Goal: Task Accomplishment & Management: Manage account settings

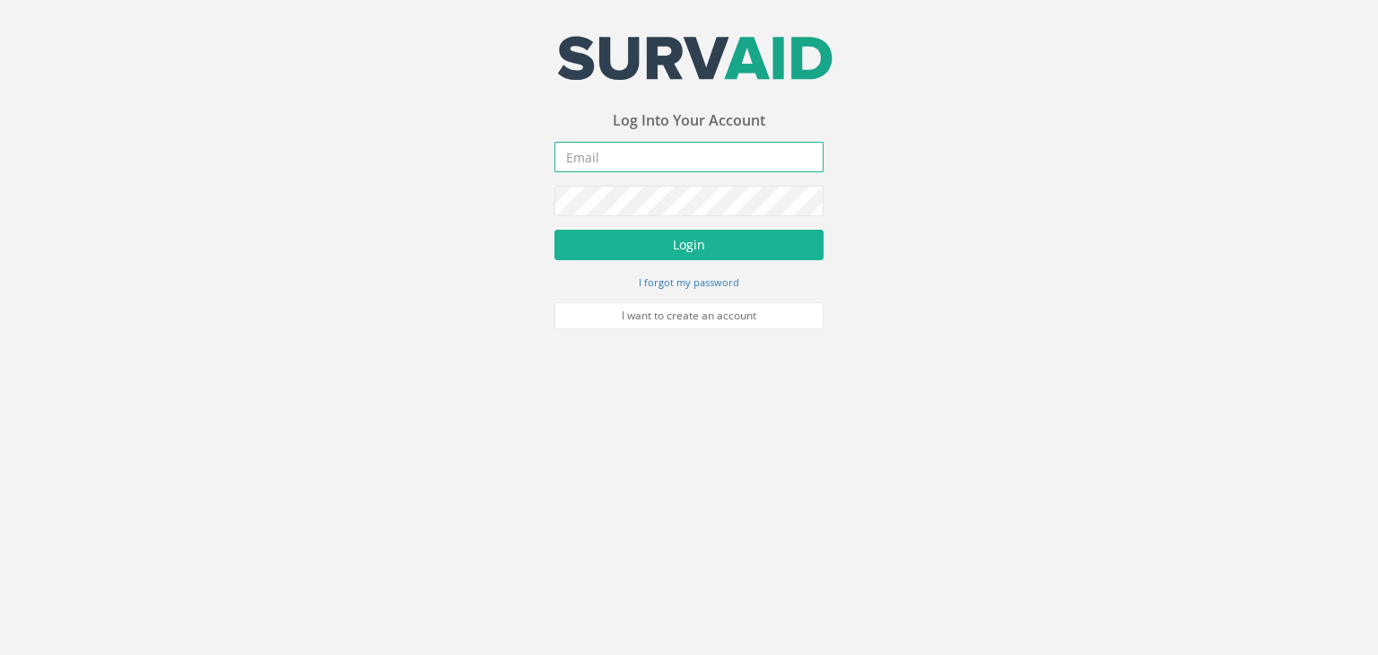
click at [599, 142] on input "email" at bounding box center [688, 157] width 269 height 31
type input "[EMAIL_ADDRESS][PERSON_NAME][DOMAIN_NAME]"
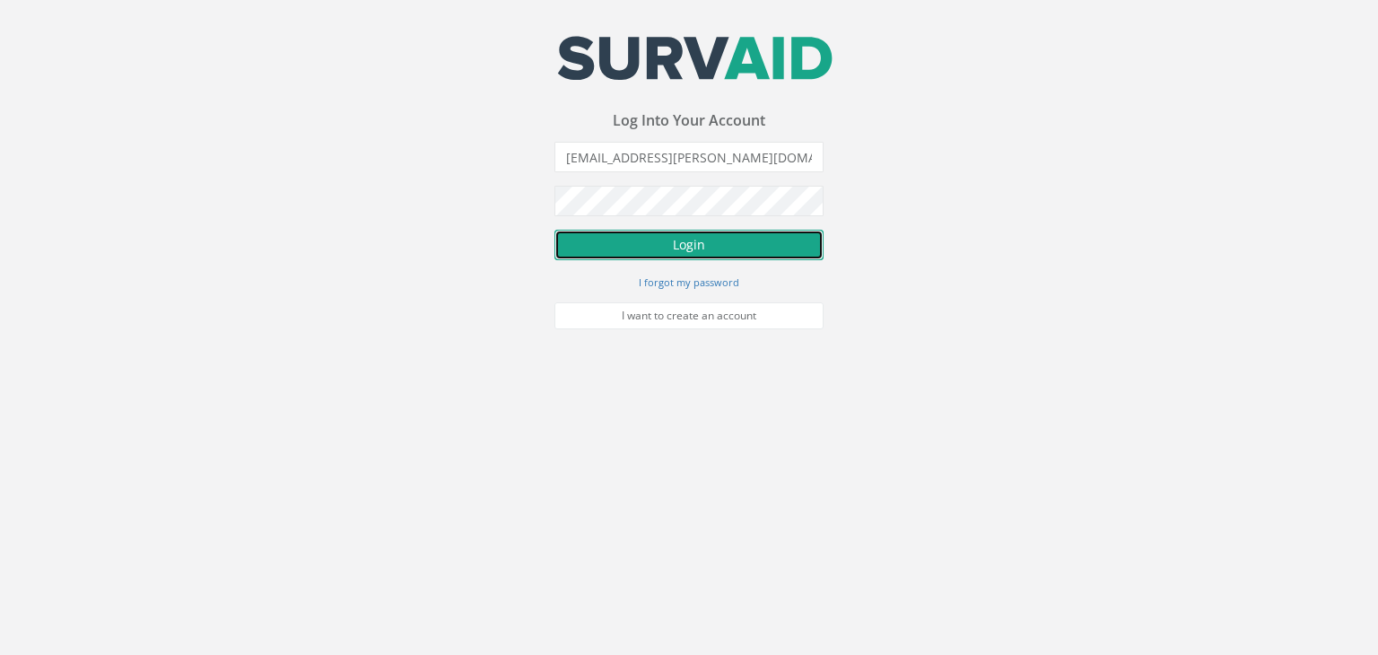
click at [695, 237] on button "Login" at bounding box center [688, 245] width 269 height 31
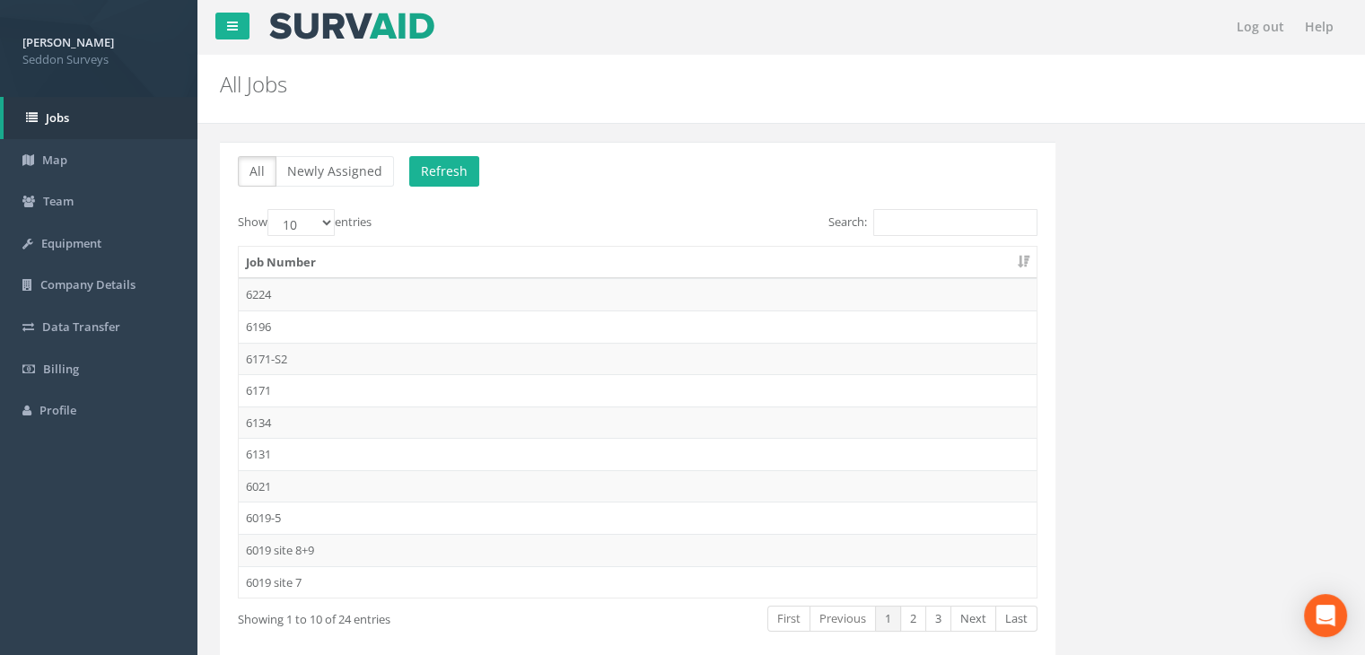
click at [267, 288] on td "6224" at bounding box center [638, 294] width 798 height 32
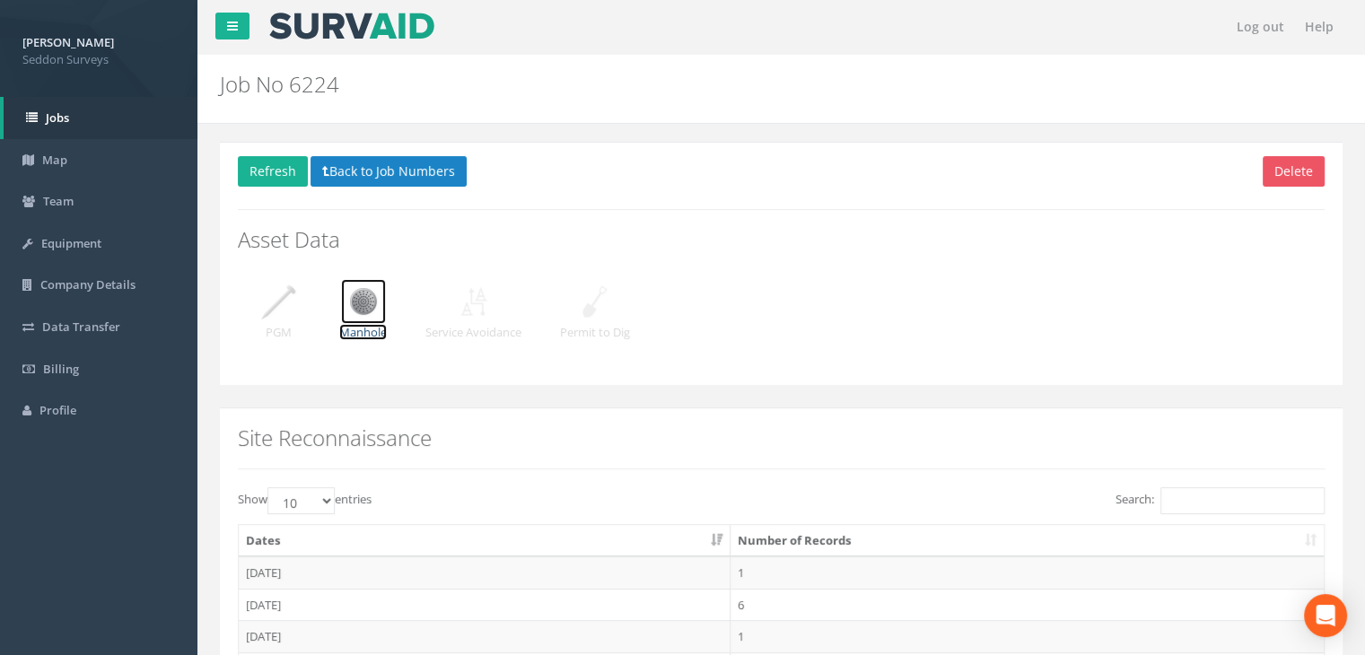
click at [361, 300] on img at bounding box center [363, 301] width 45 height 45
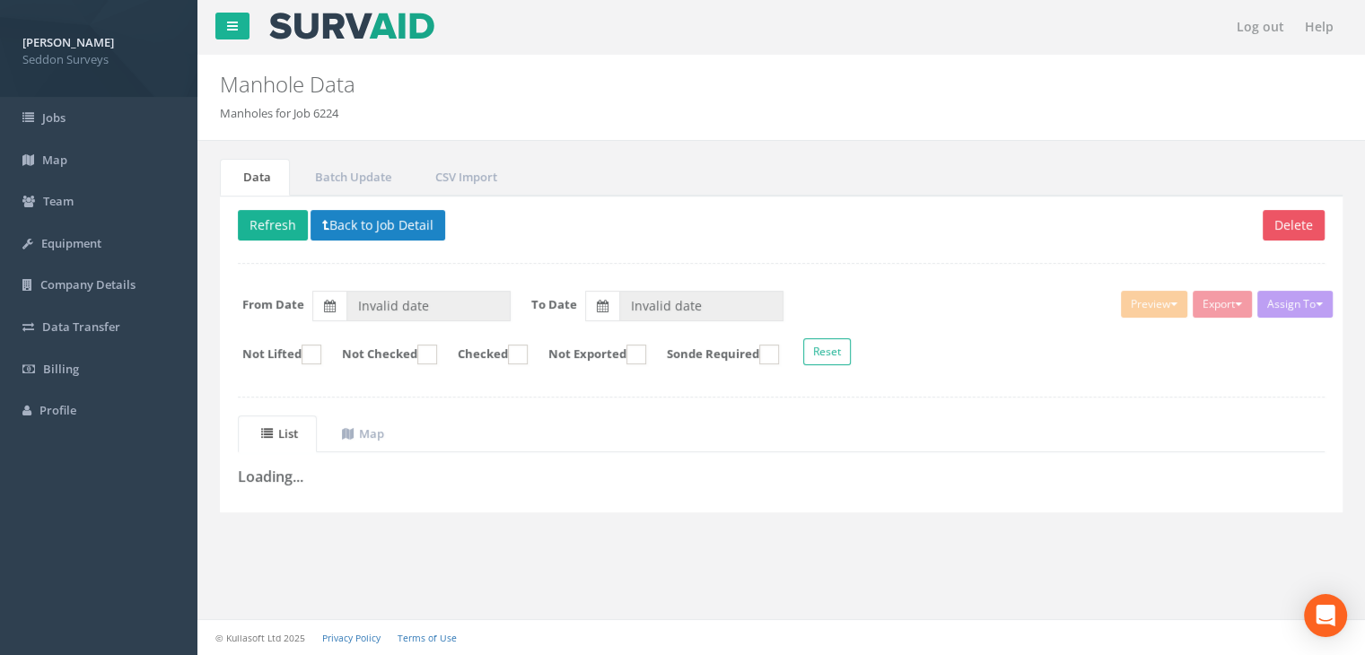
type input "[DATE]"
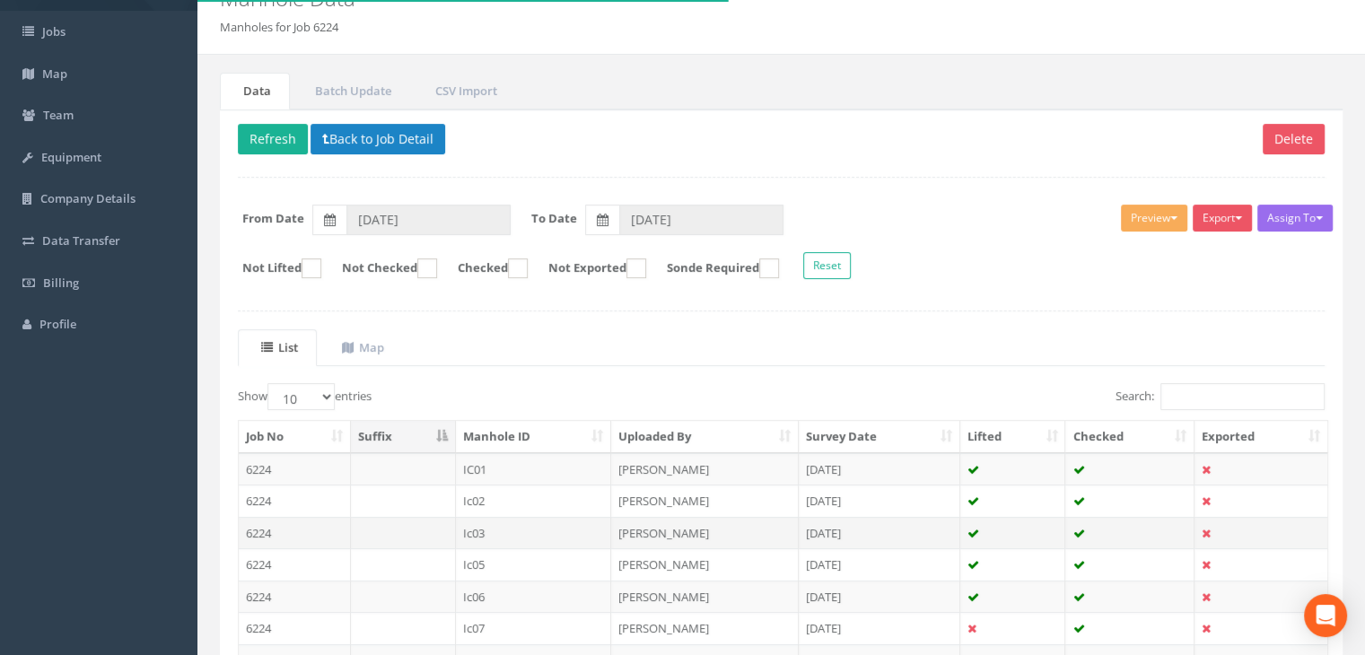
scroll to position [90, 0]
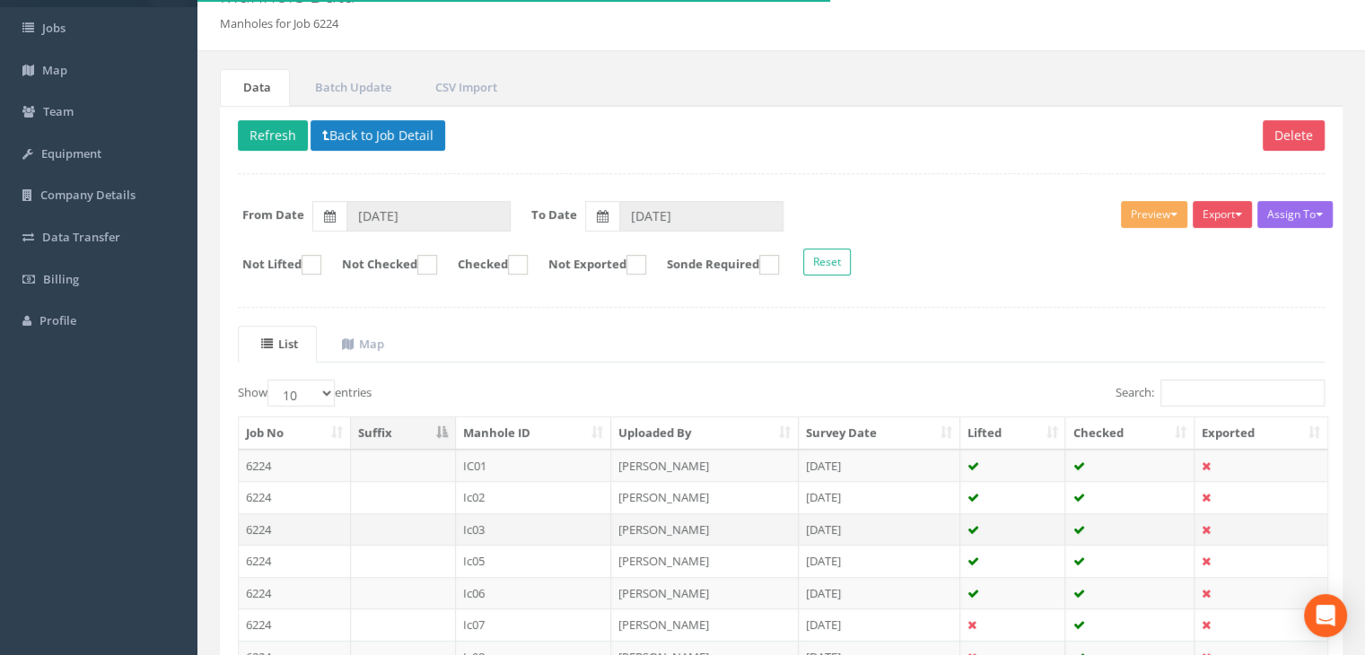
click at [481, 530] on td "Ic03" at bounding box center [534, 529] width 156 height 32
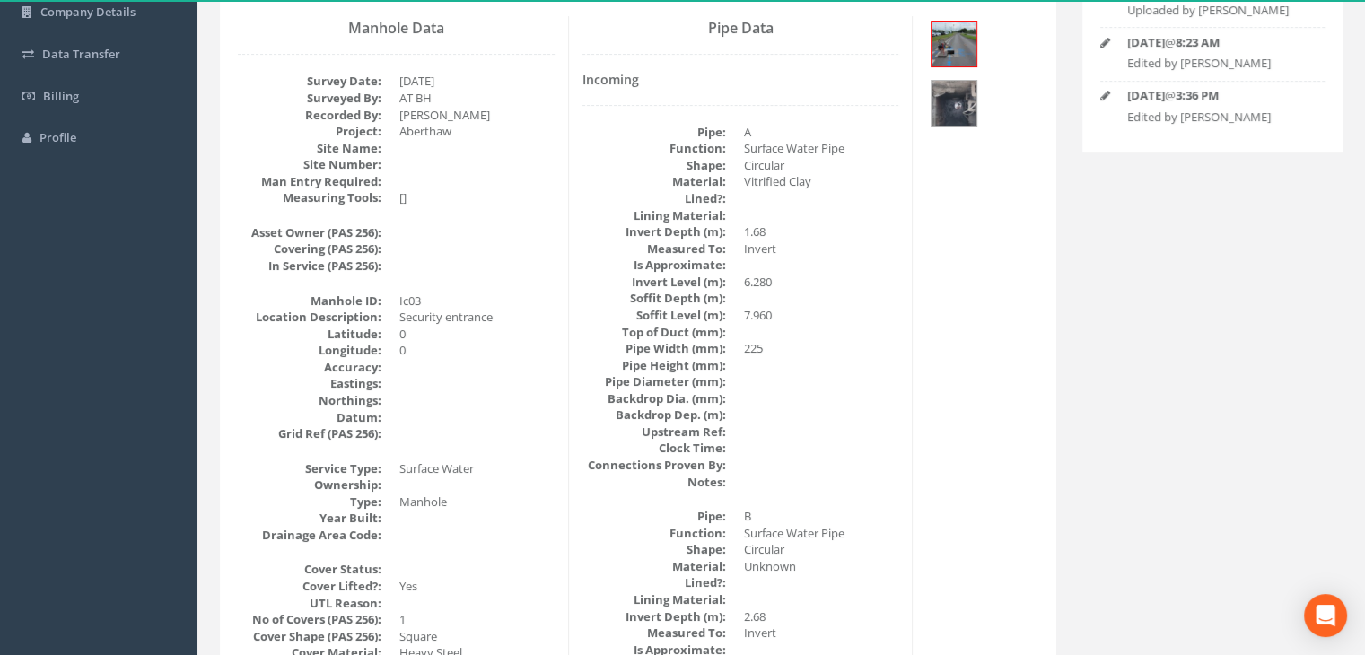
scroll to position [0, 0]
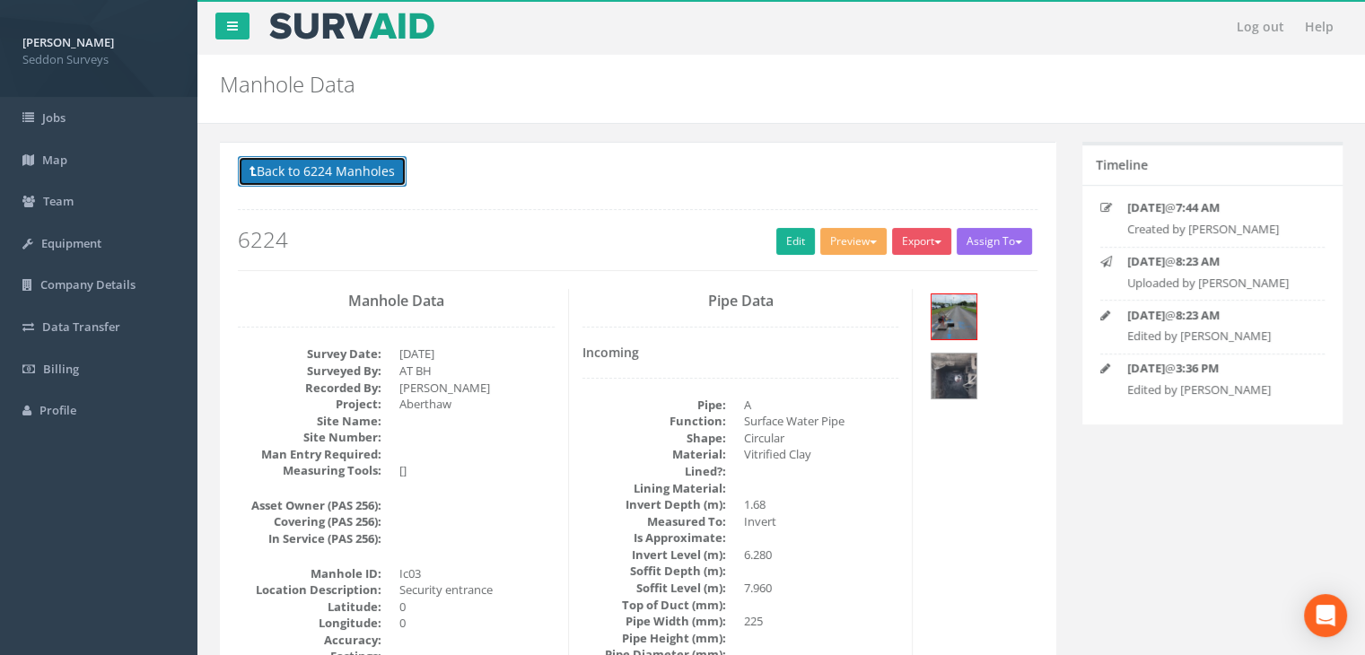
click at [345, 176] on button "Back to 6224 Manholes" at bounding box center [322, 171] width 169 height 31
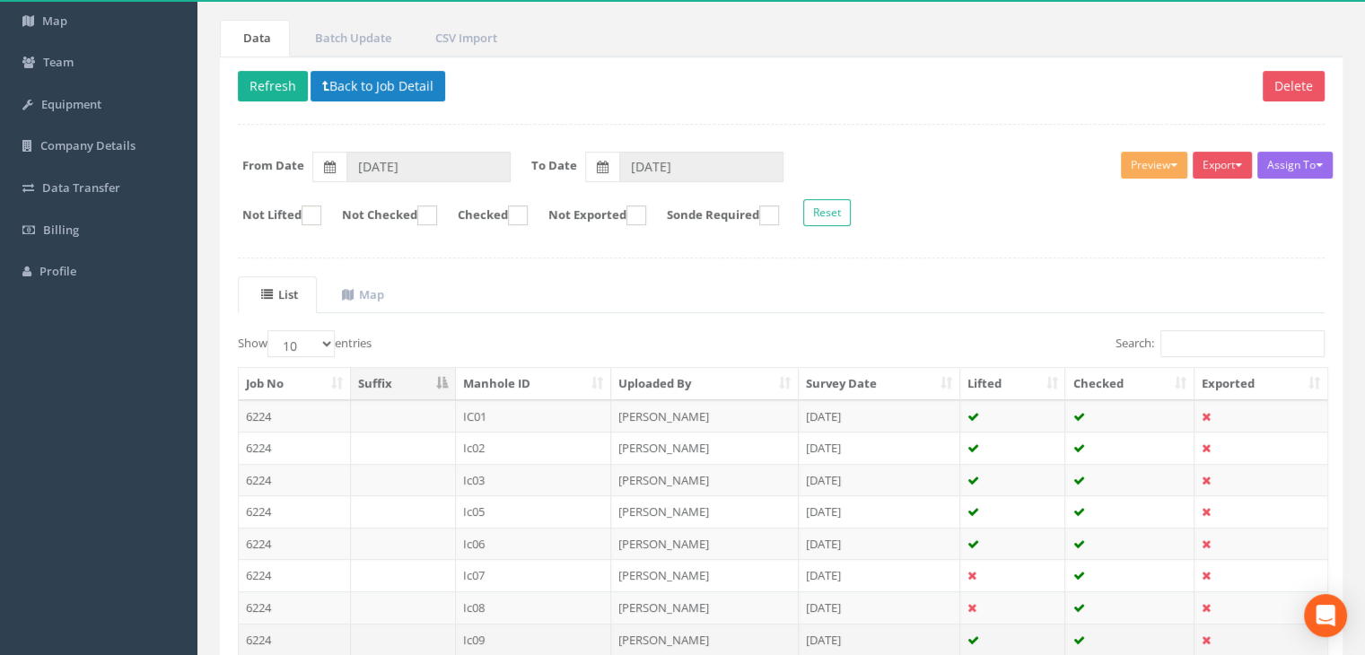
scroll to position [341, 0]
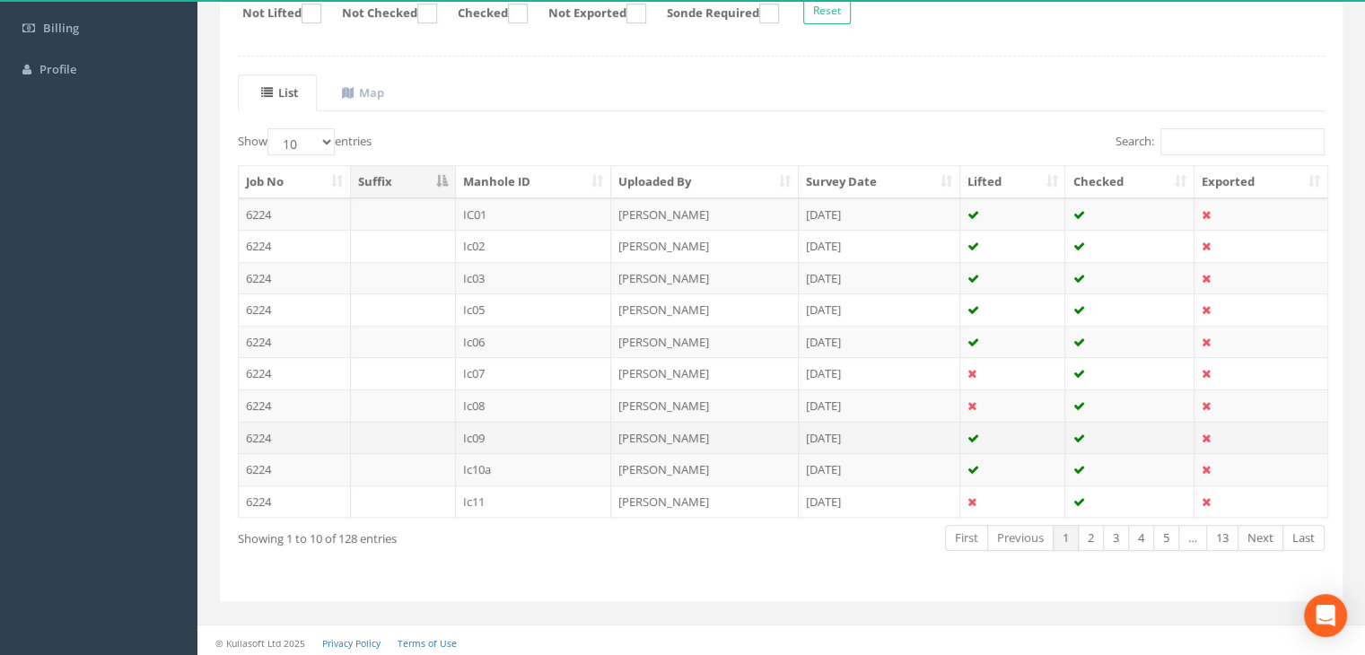
click at [485, 428] on td "Ic09" at bounding box center [534, 438] width 156 height 32
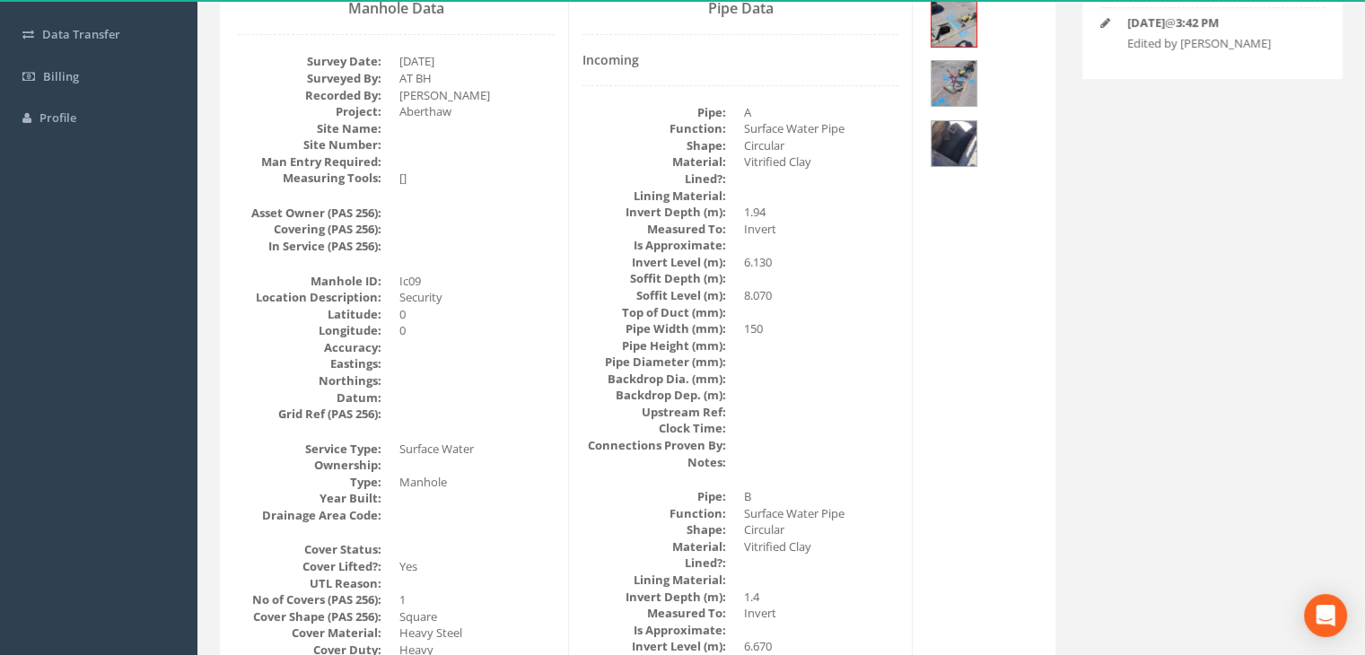
scroll to position [0, 0]
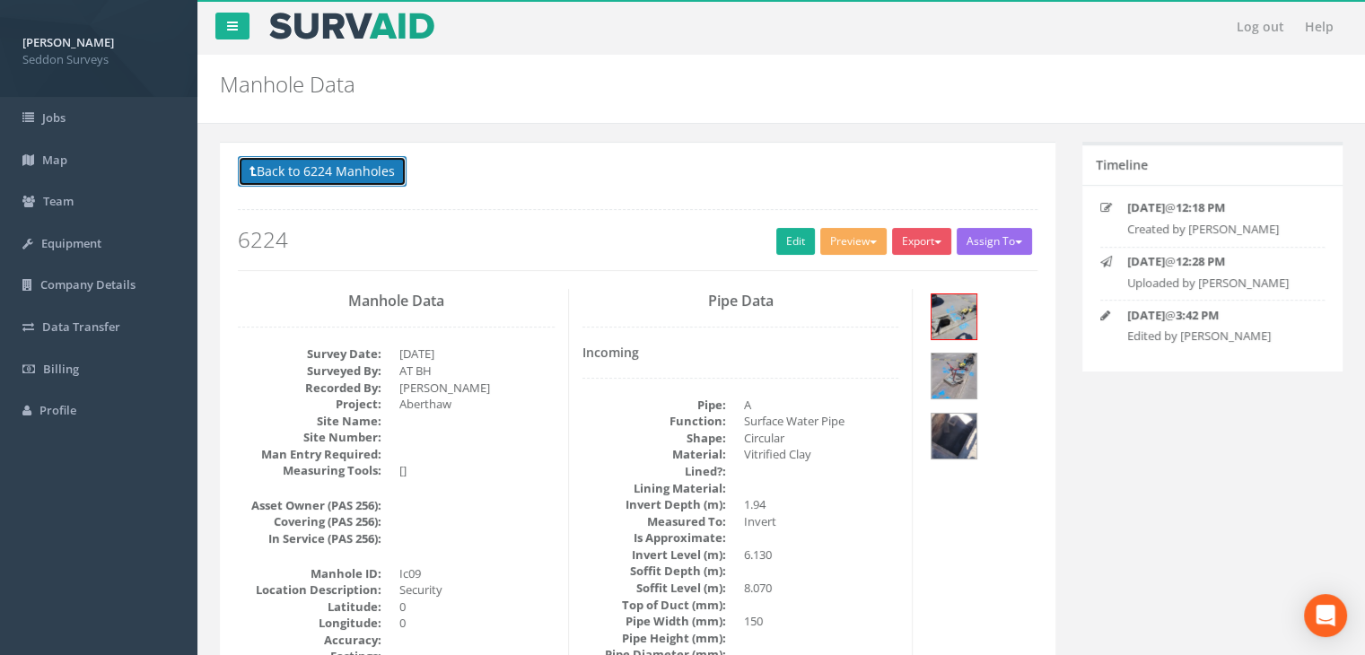
click at [334, 177] on button "Back to 6224 Manholes" at bounding box center [322, 171] width 169 height 31
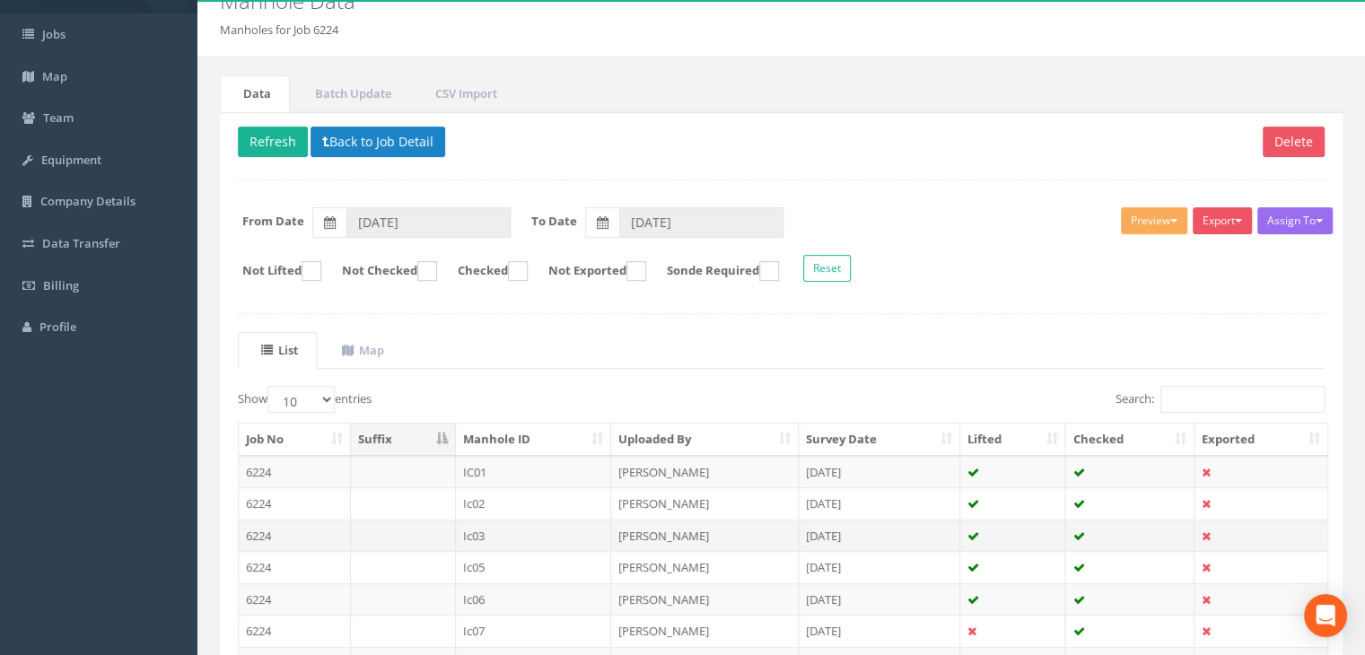
scroll to position [90, 0]
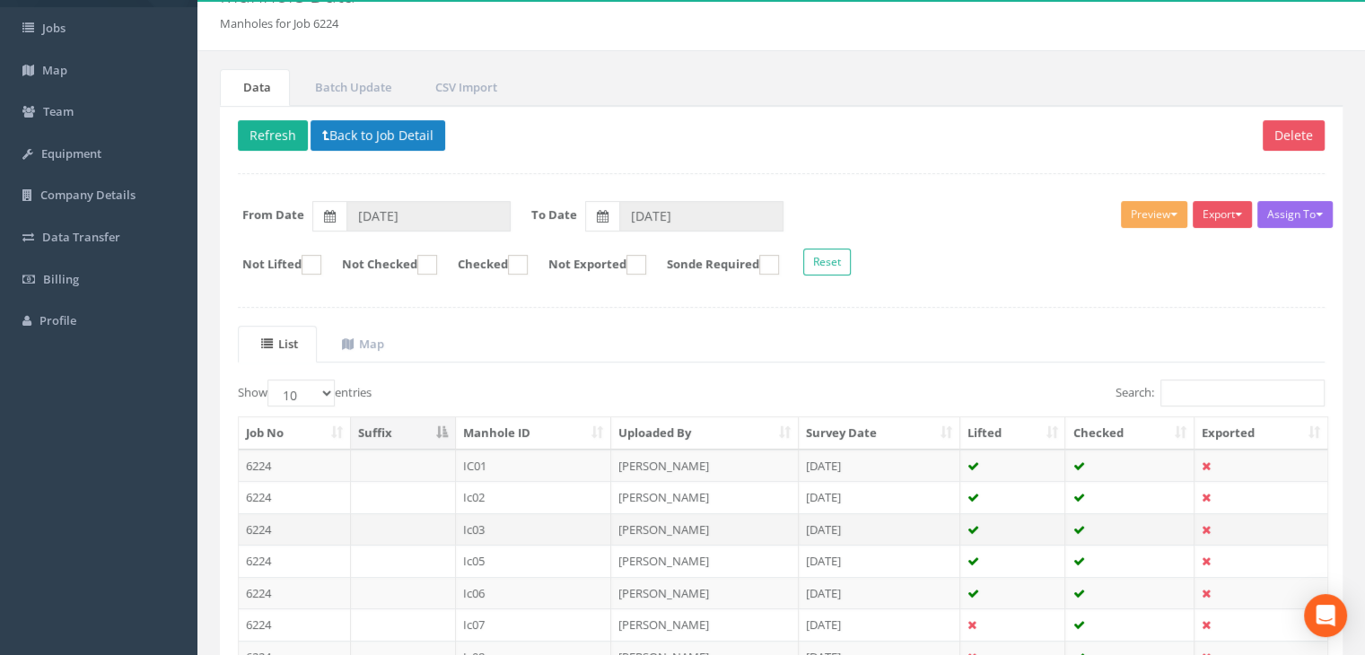
click at [470, 527] on td "Ic03" at bounding box center [534, 529] width 156 height 32
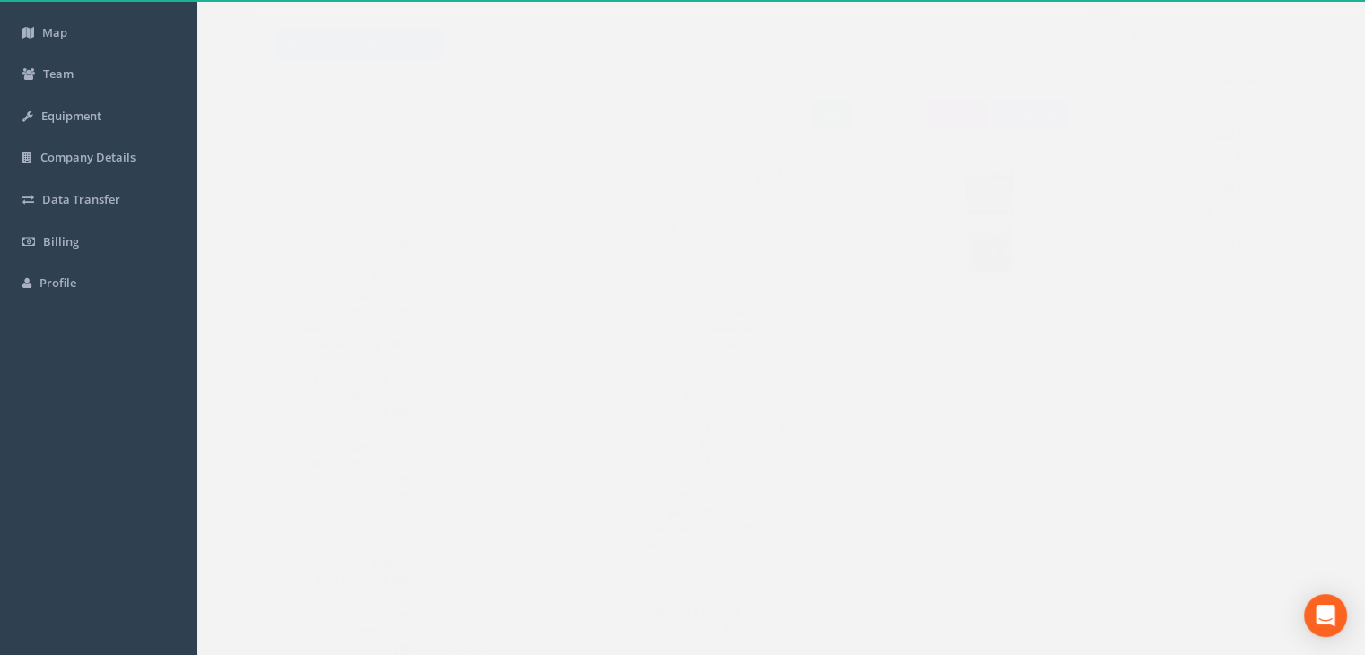
scroll to position [179, 0]
click at [866, 409] on dd "7.960" at bounding box center [821, 408] width 155 height 17
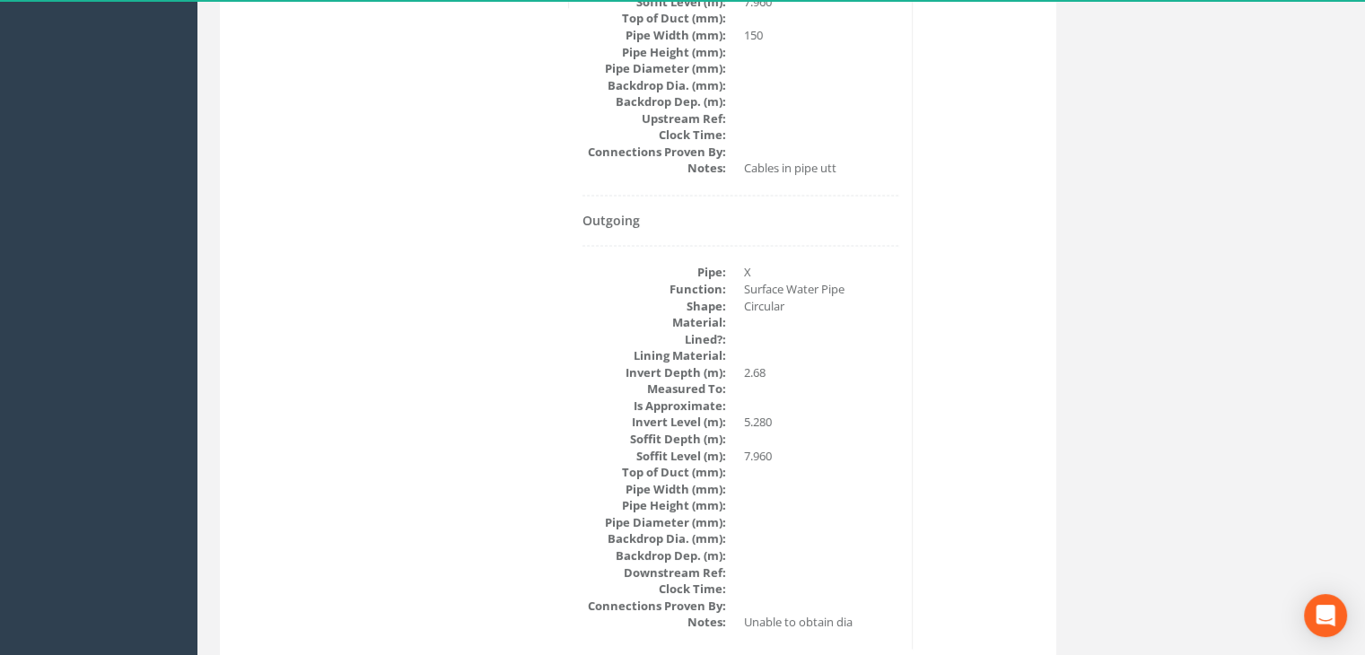
click at [707, 424] on dt "Invert Level (m):" at bounding box center [654, 422] width 144 height 17
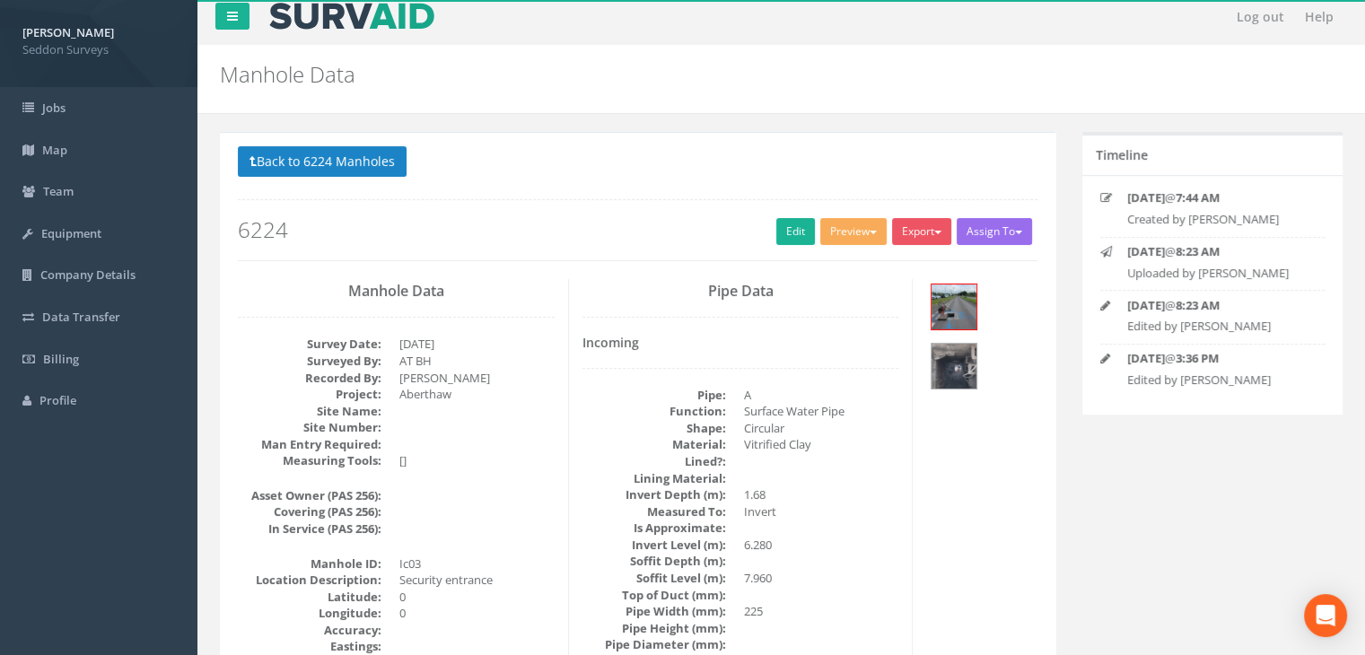
scroll to position [0, 0]
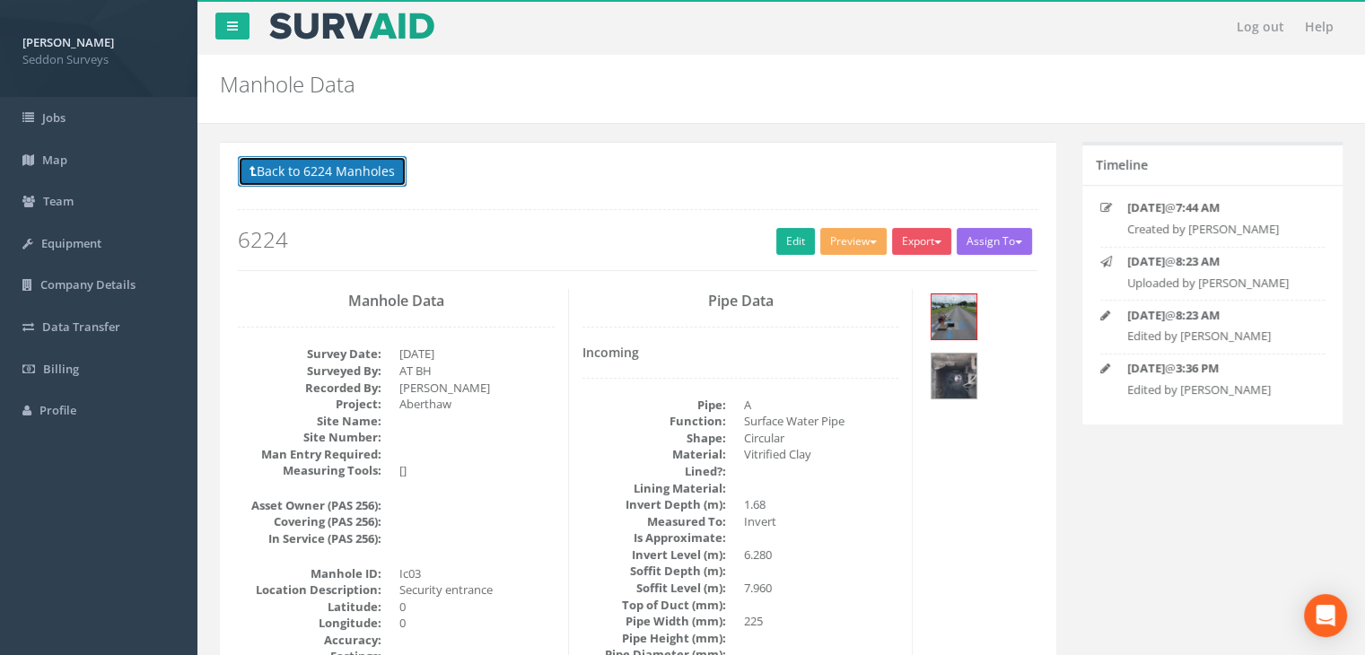
click at [346, 175] on button "Back to 6224 Manholes" at bounding box center [322, 171] width 169 height 31
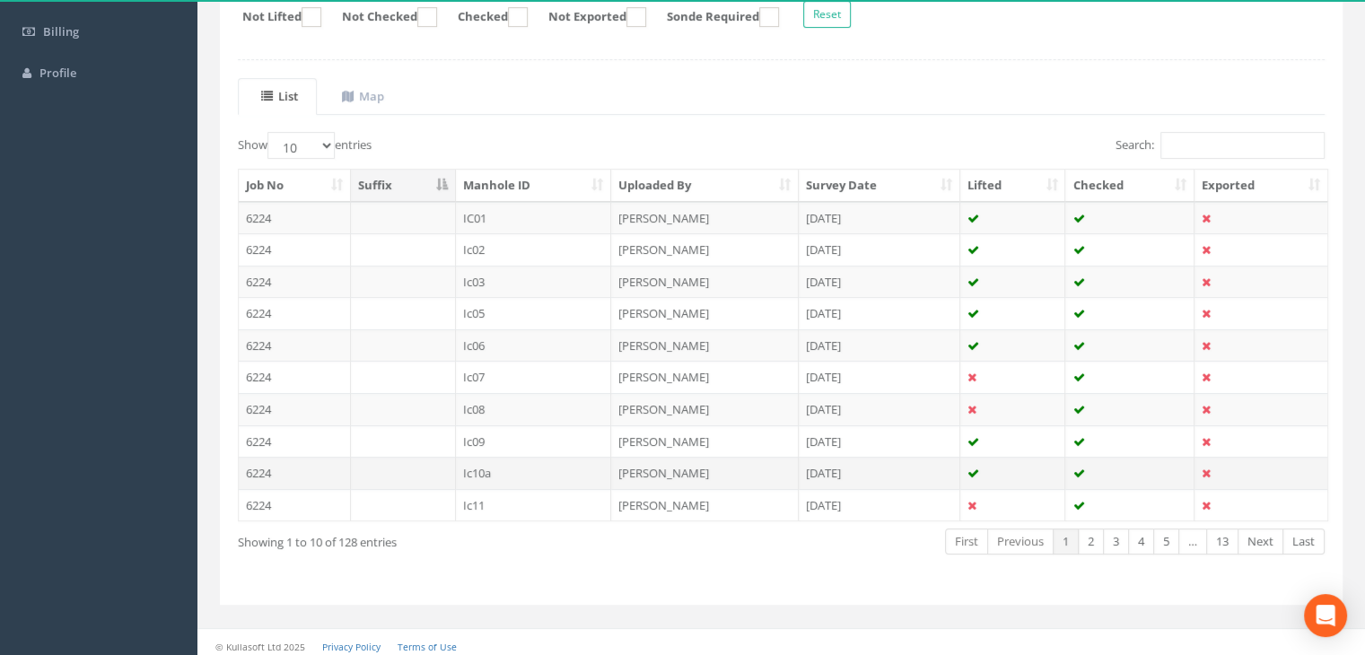
scroll to position [341, 0]
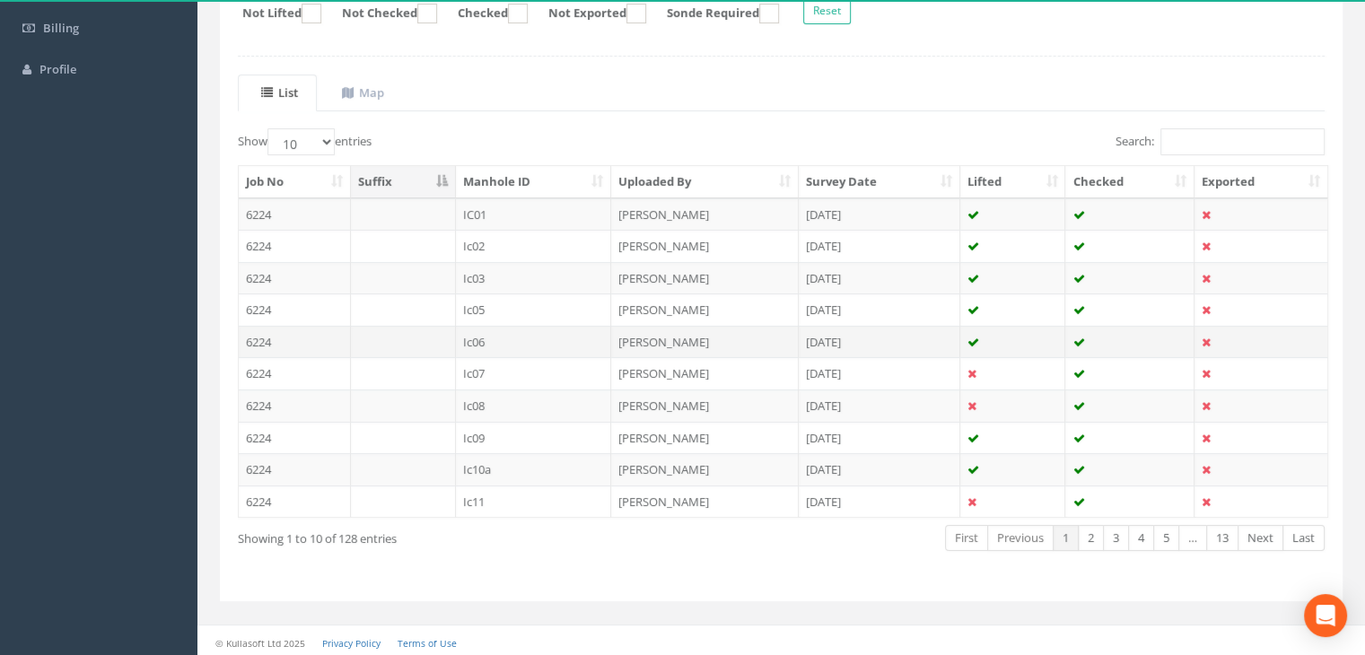
click at [476, 333] on td "Ic06" at bounding box center [534, 342] width 156 height 32
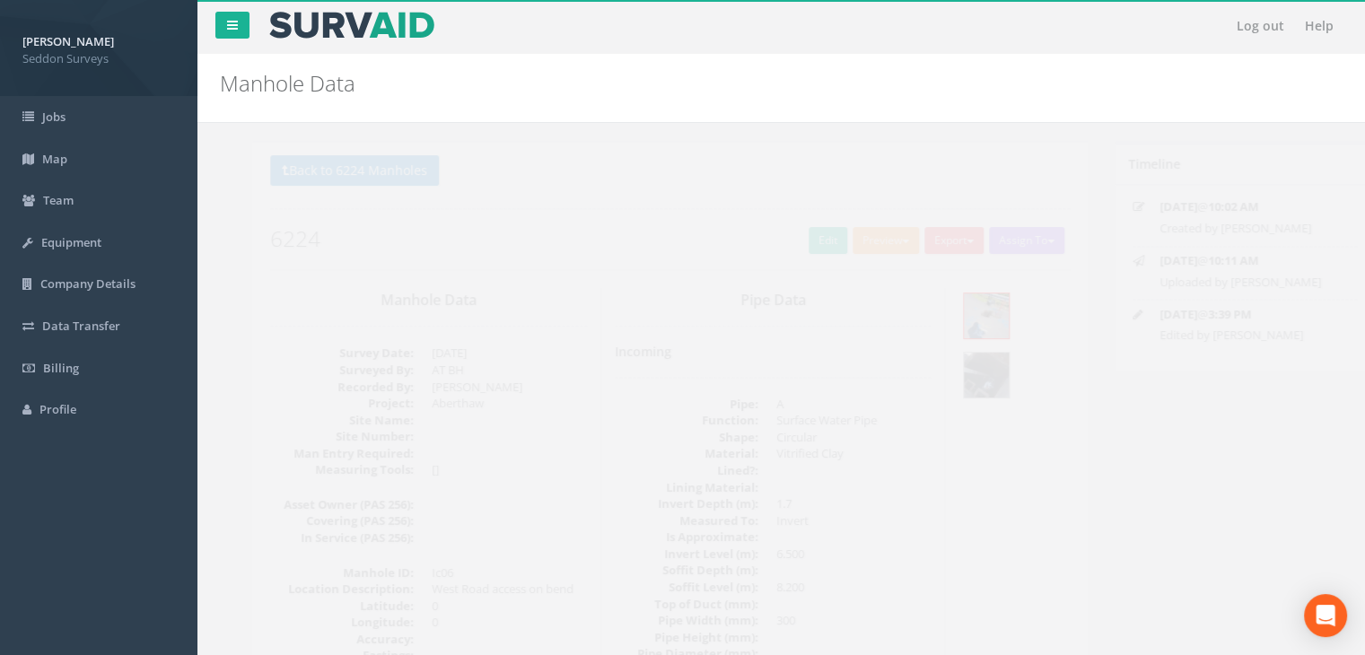
scroll to position [0, 0]
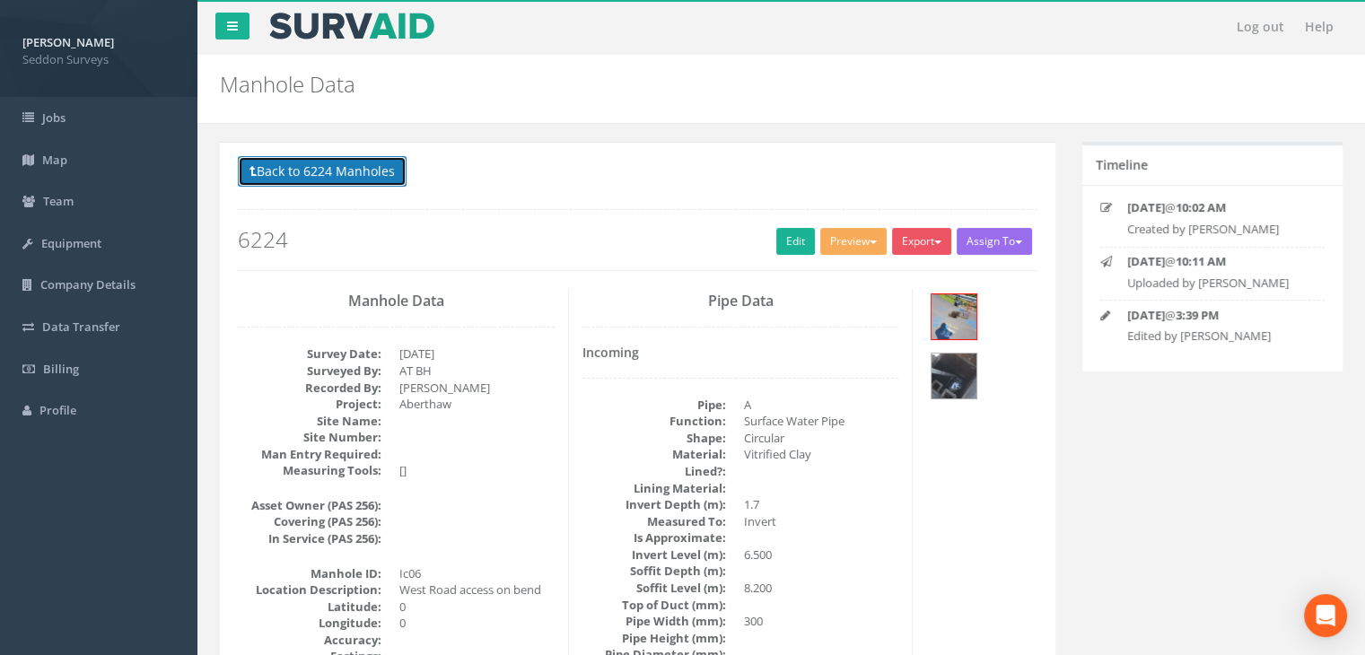
click at [343, 170] on button "Back to 6224 Manholes" at bounding box center [322, 171] width 169 height 31
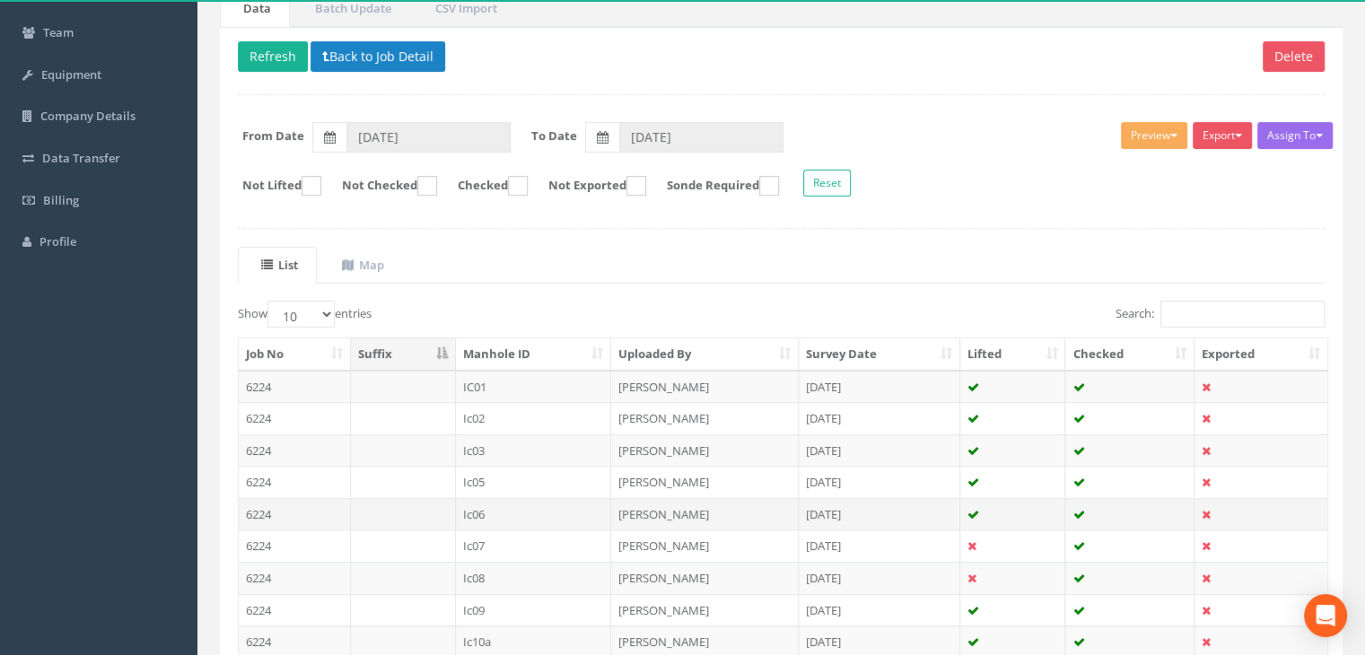
scroll to position [179, 0]
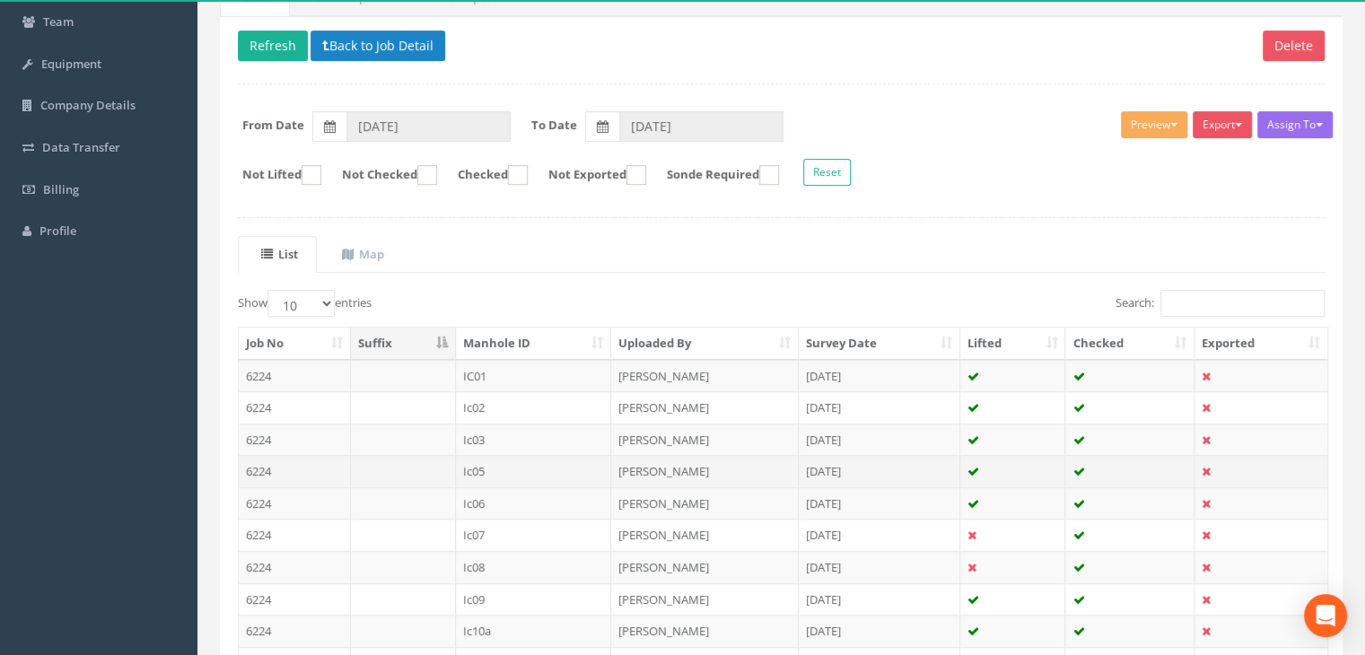
click at [487, 467] on td "Ic05" at bounding box center [534, 471] width 156 height 32
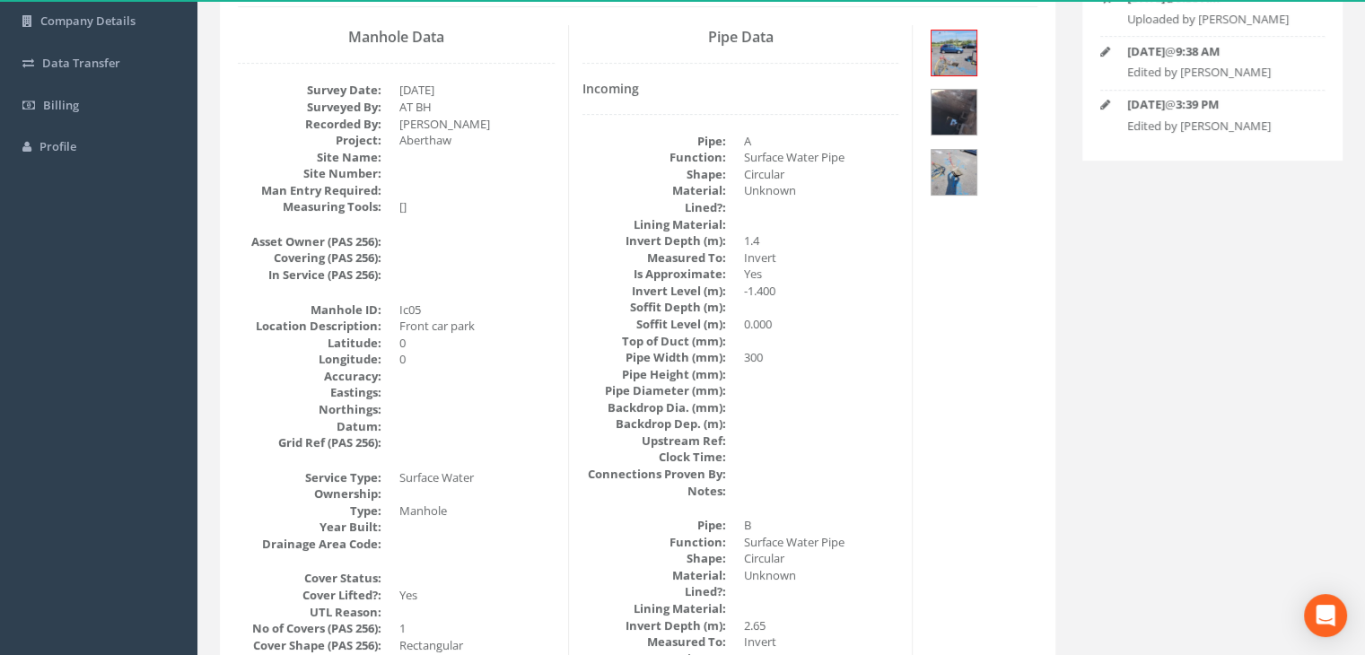
scroll to position [0, 0]
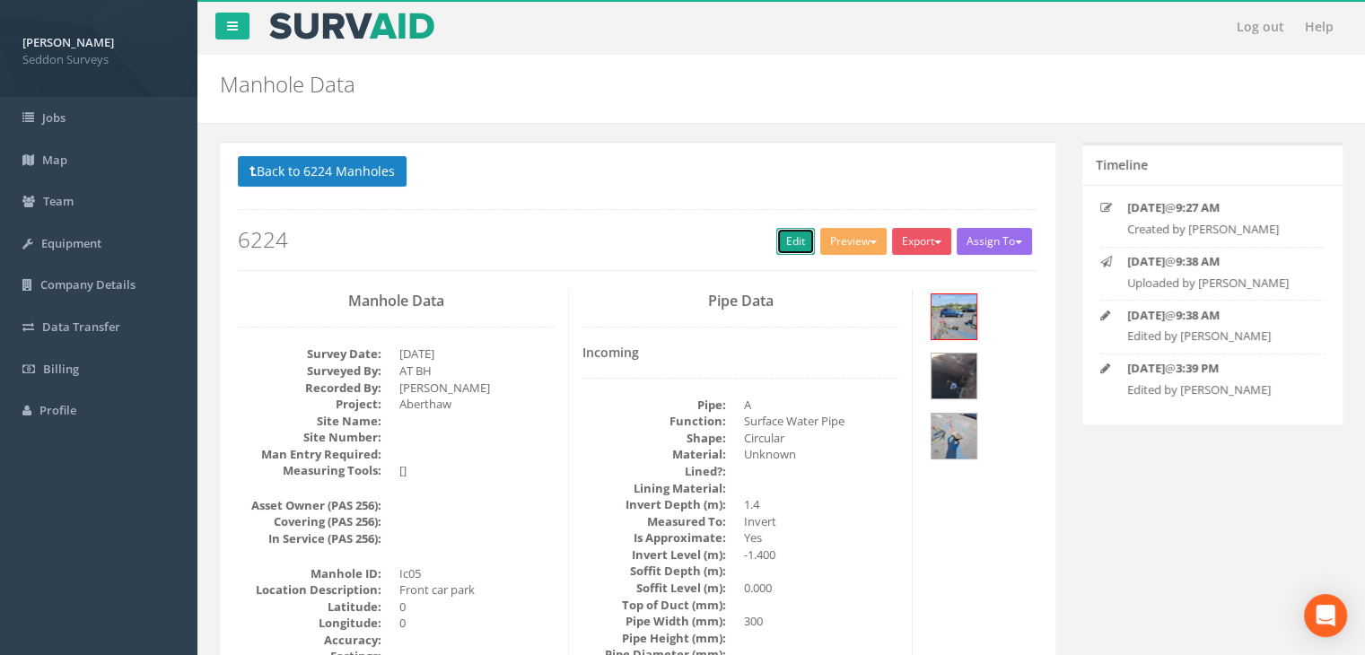
click at [790, 239] on link "Edit" at bounding box center [795, 241] width 39 height 27
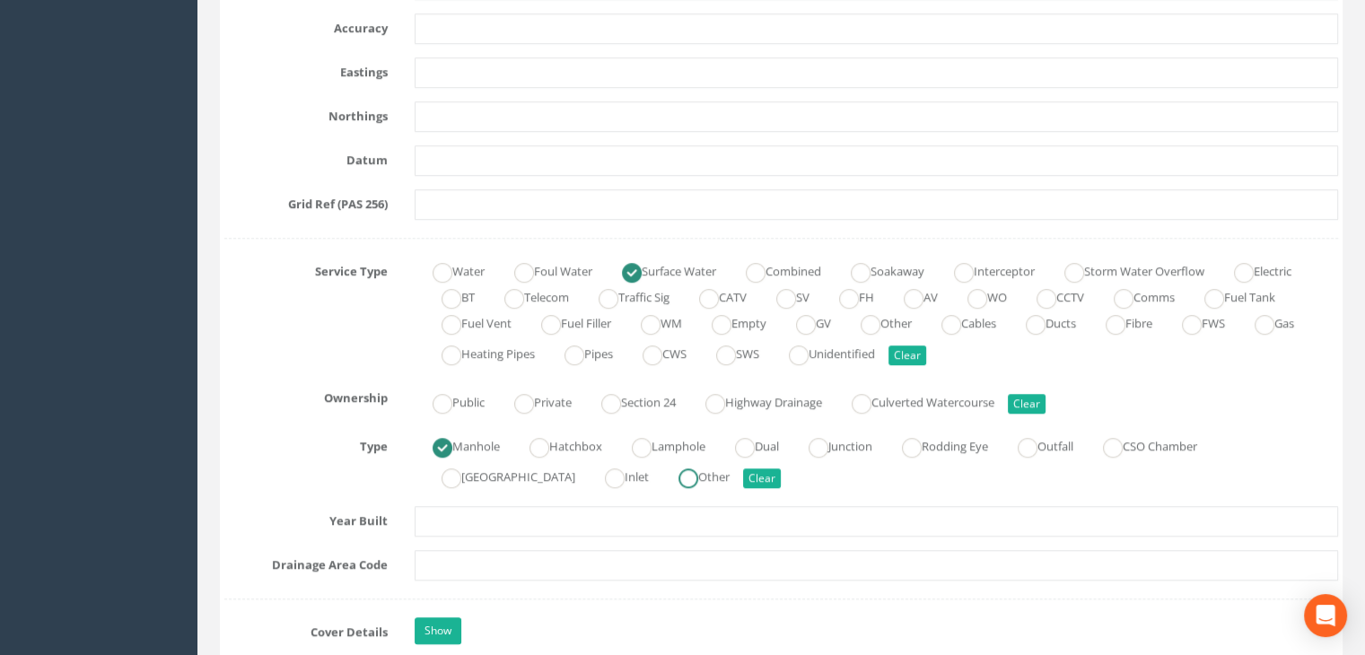
scroll to position [1436, 0]
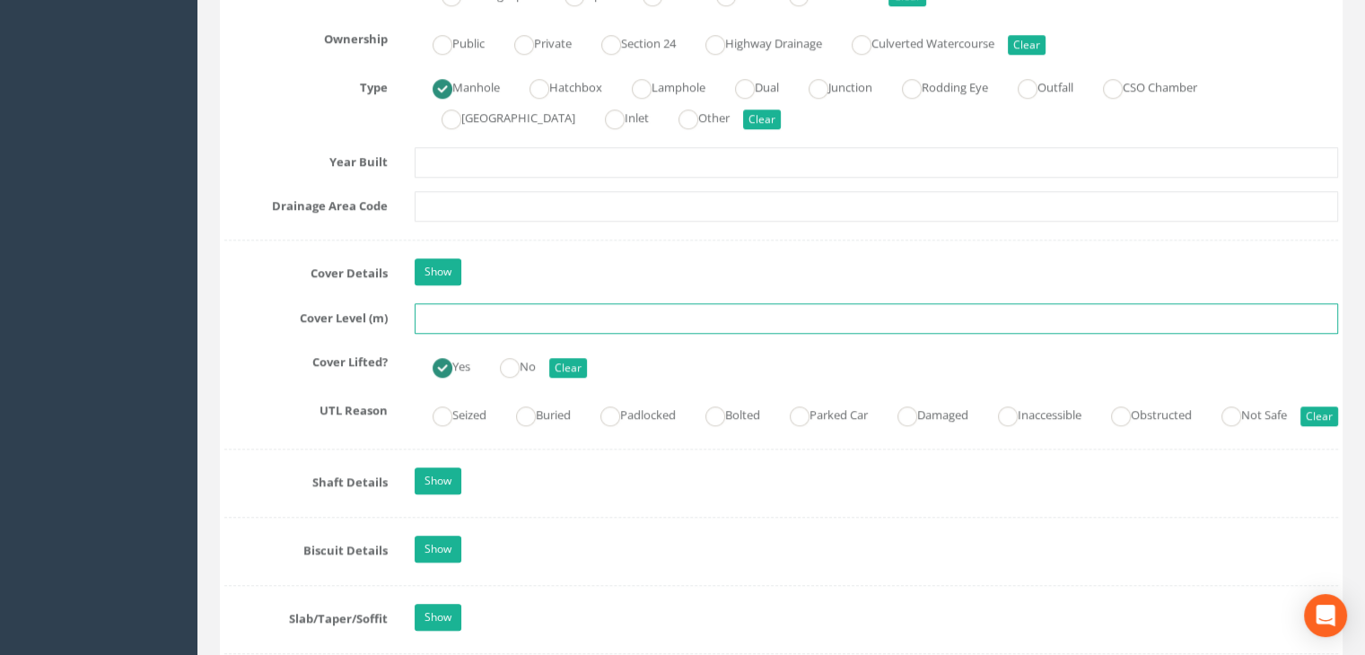
click at [424, 313] on input "text" at bounding box center [876, 318] width 923 height 31
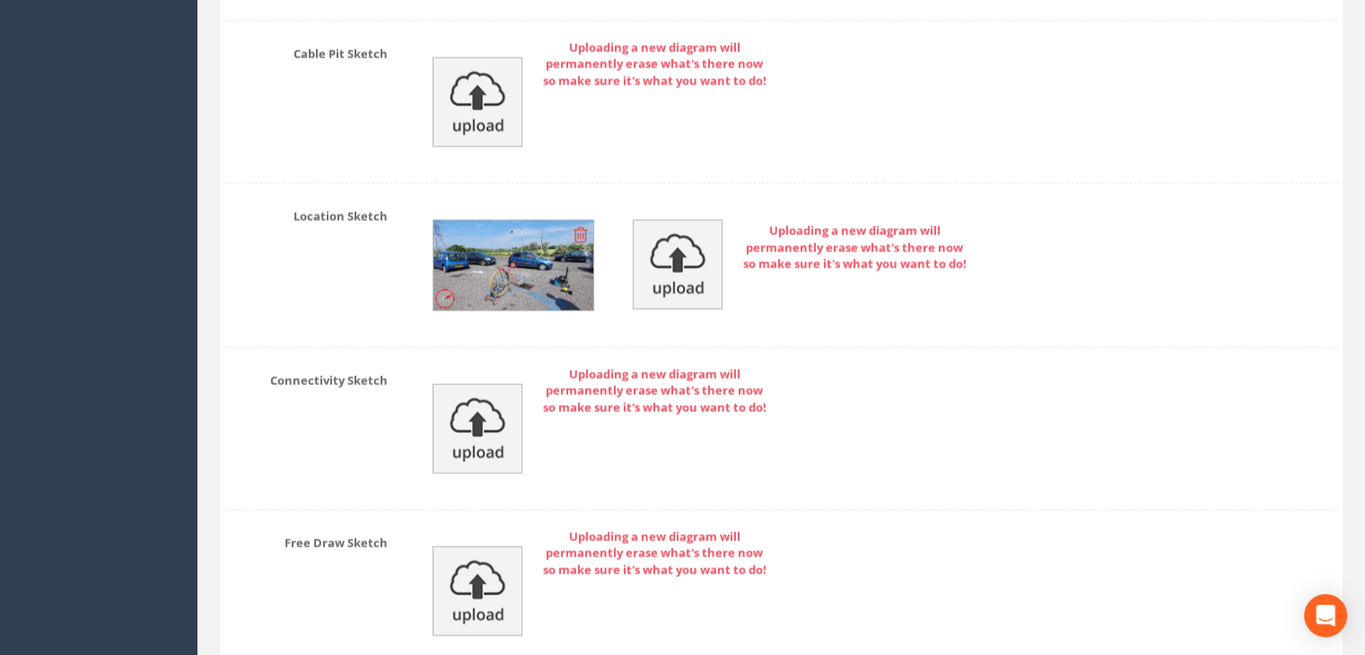
scroll to position [4226, 0]
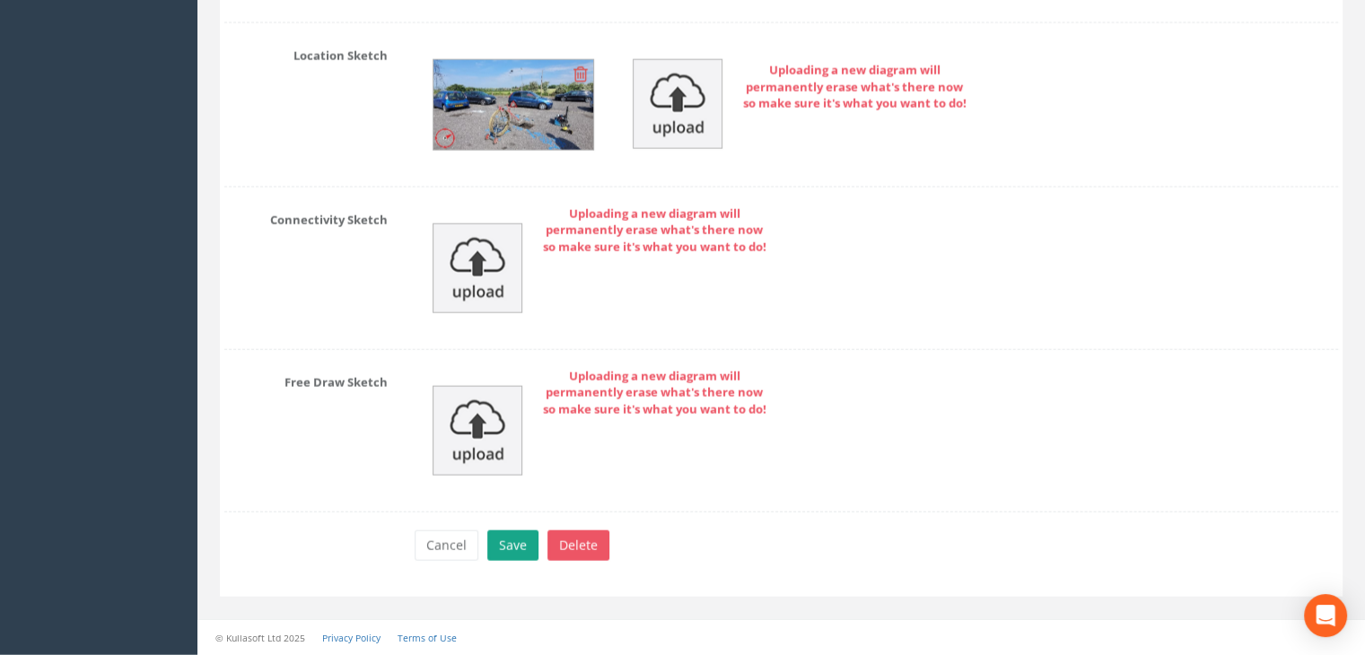
type input "7.93"
click at [513, 546] on button "Save" at bounding box center [512, 545] width 51 height 31
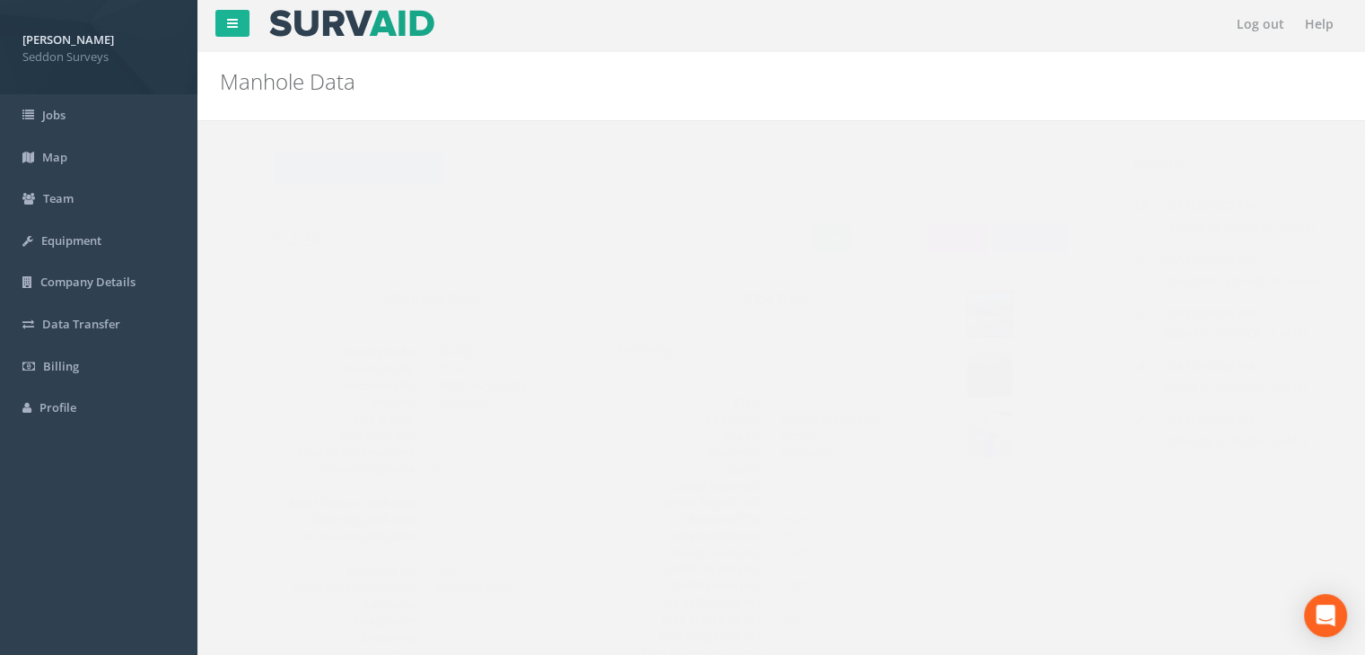
scroll to position [0, 0]
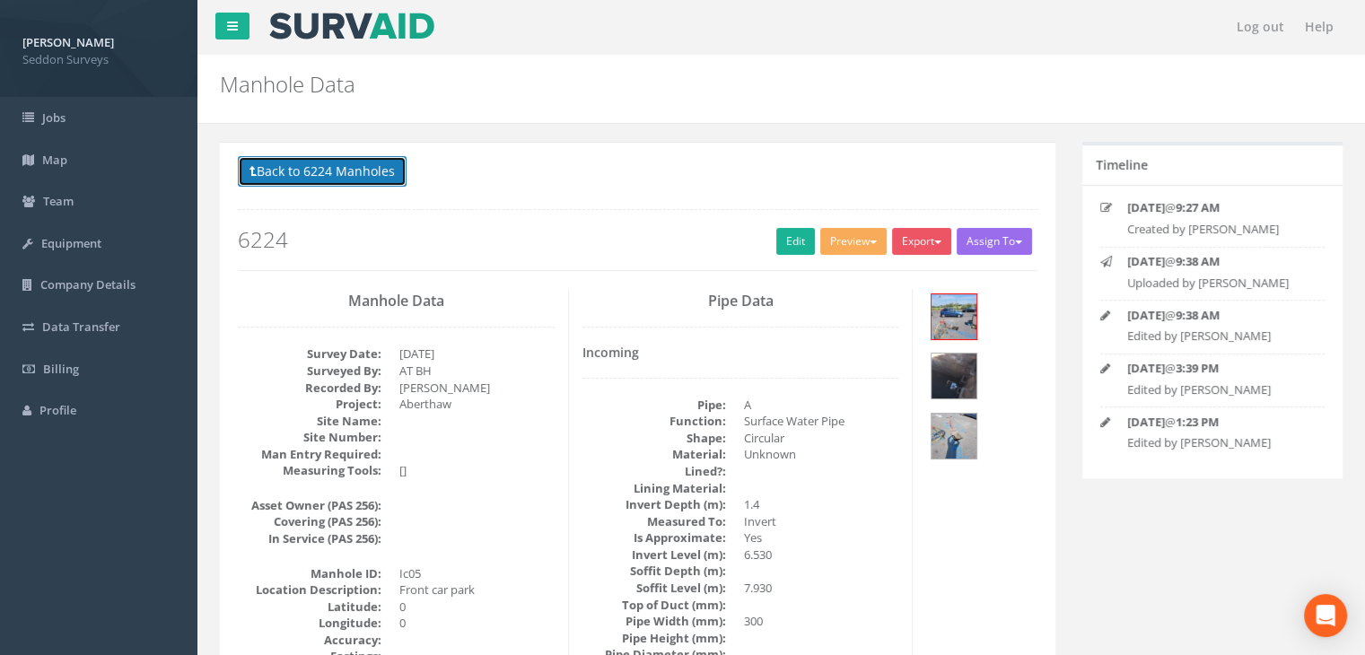
click at [332, 162] on button "Back to 6224 Manholes" at bounding box center [322, 171] width 169 height 31
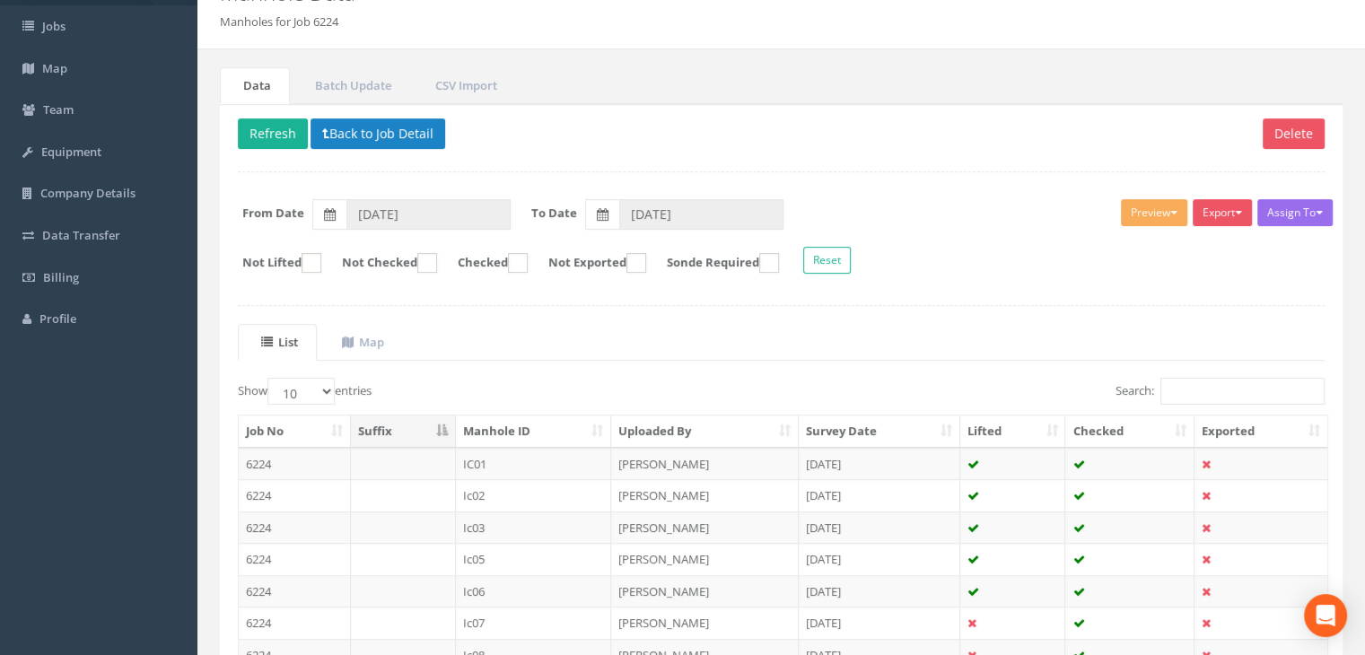
scroll to position [269, 0]
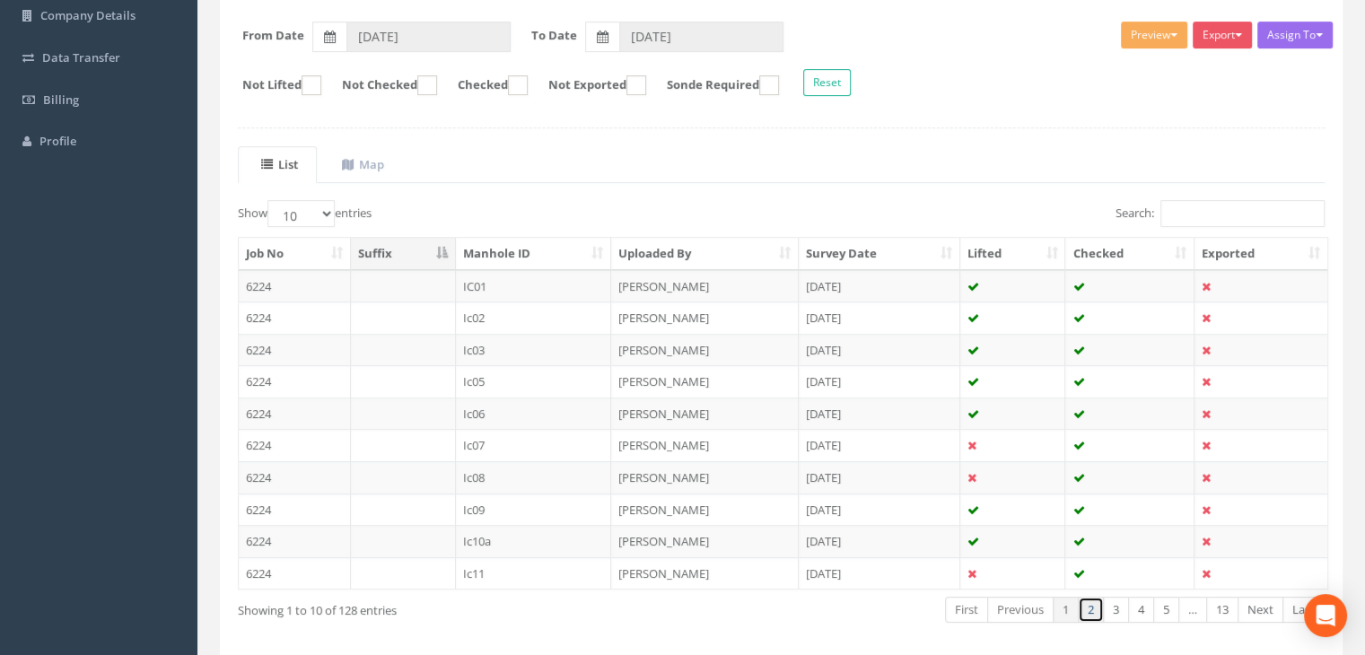
click at [1091, 607] on link "2" at bounding box center [1091, 610] width 26 height 26
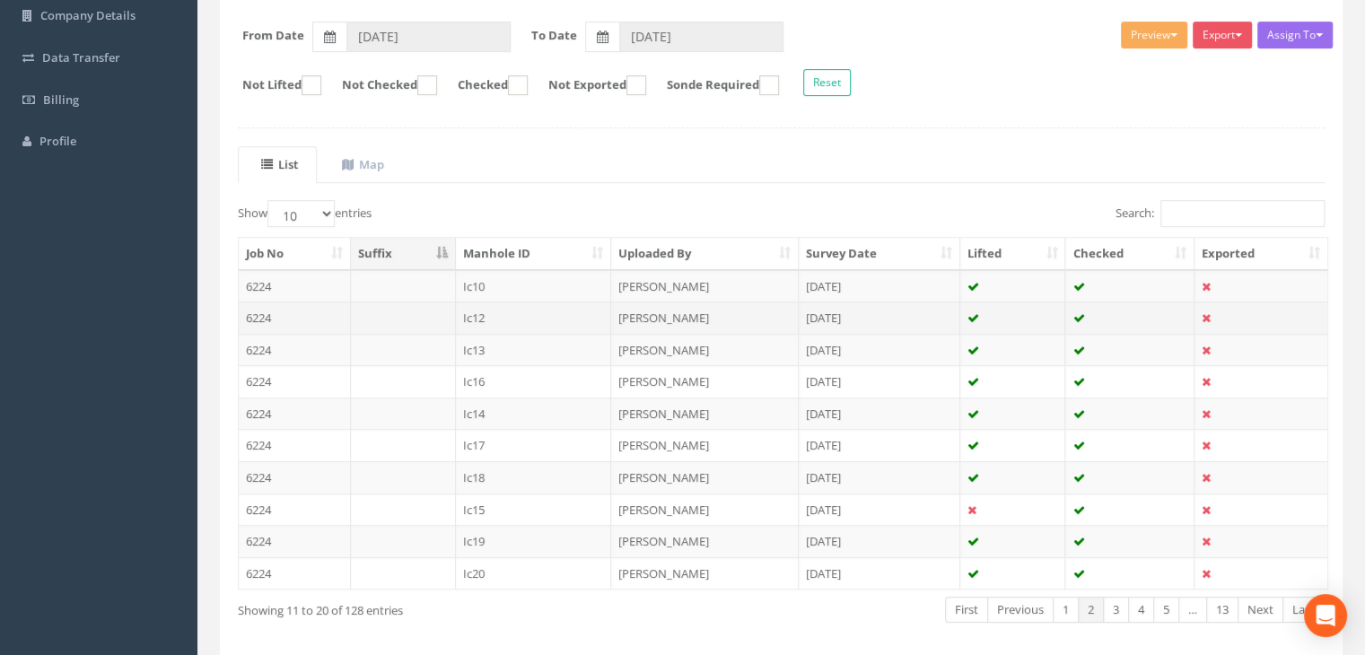
click at [489, 314] on td "Ic12" at bounding box center [534, 317] width 156 height 32
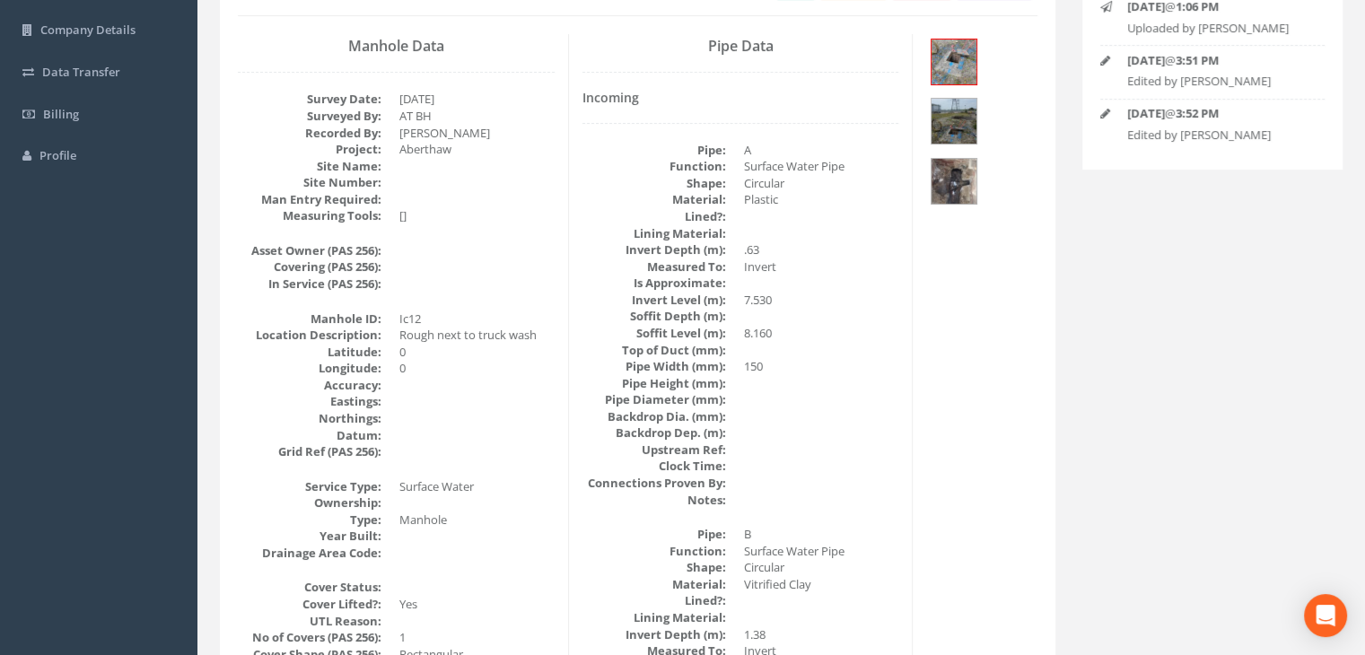
scroll to position [0, 0]
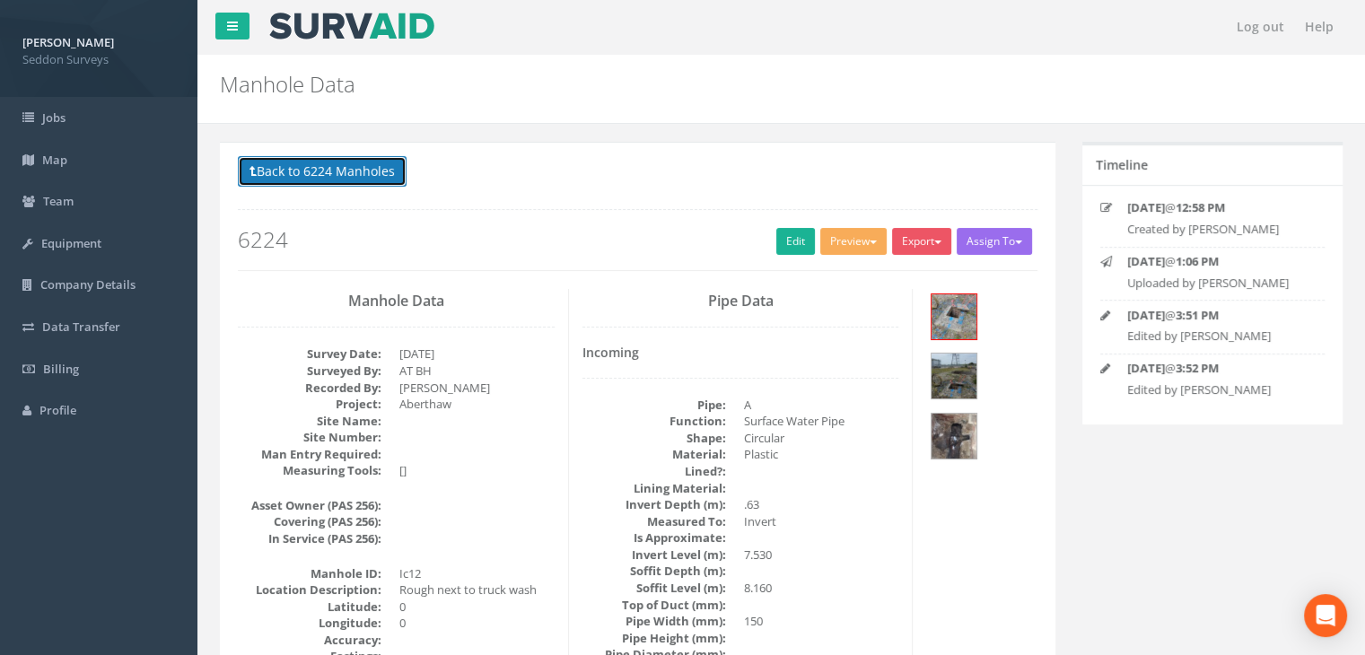
click at [328, 173] on button "Back to 6224 Manholes" at bounding box center [322, 171] width 169 height 31
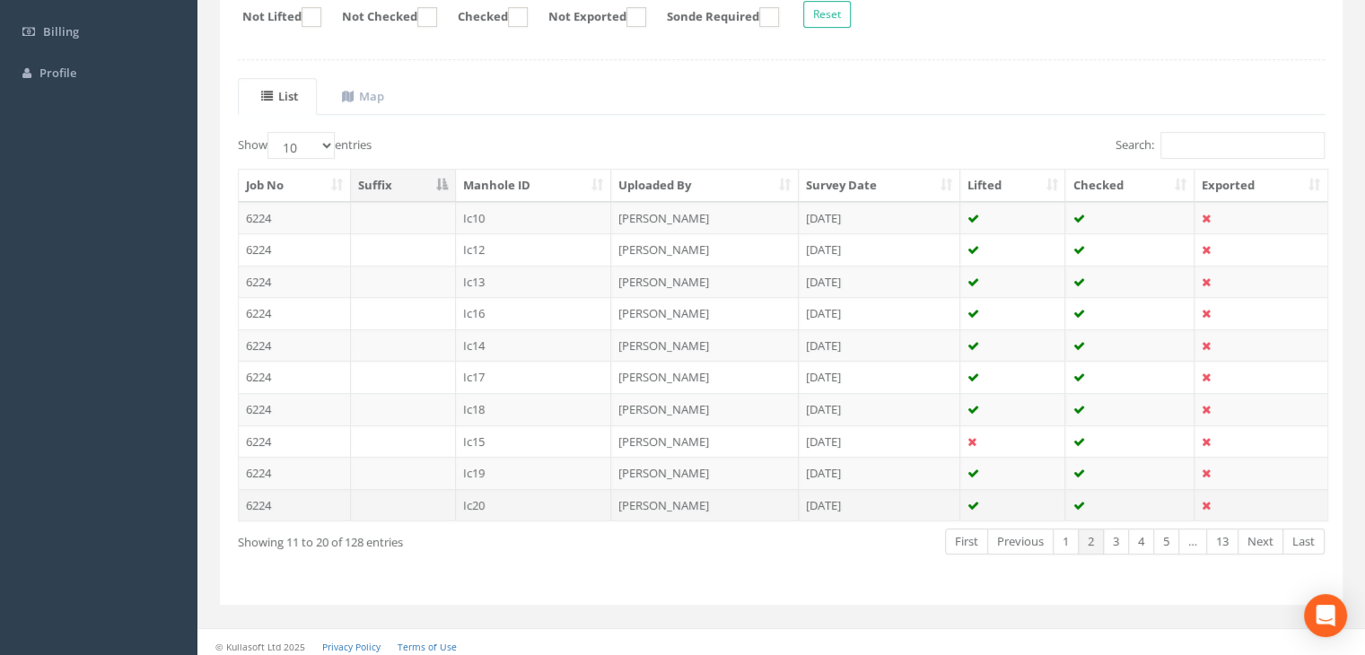
scroll to position [341, 0]
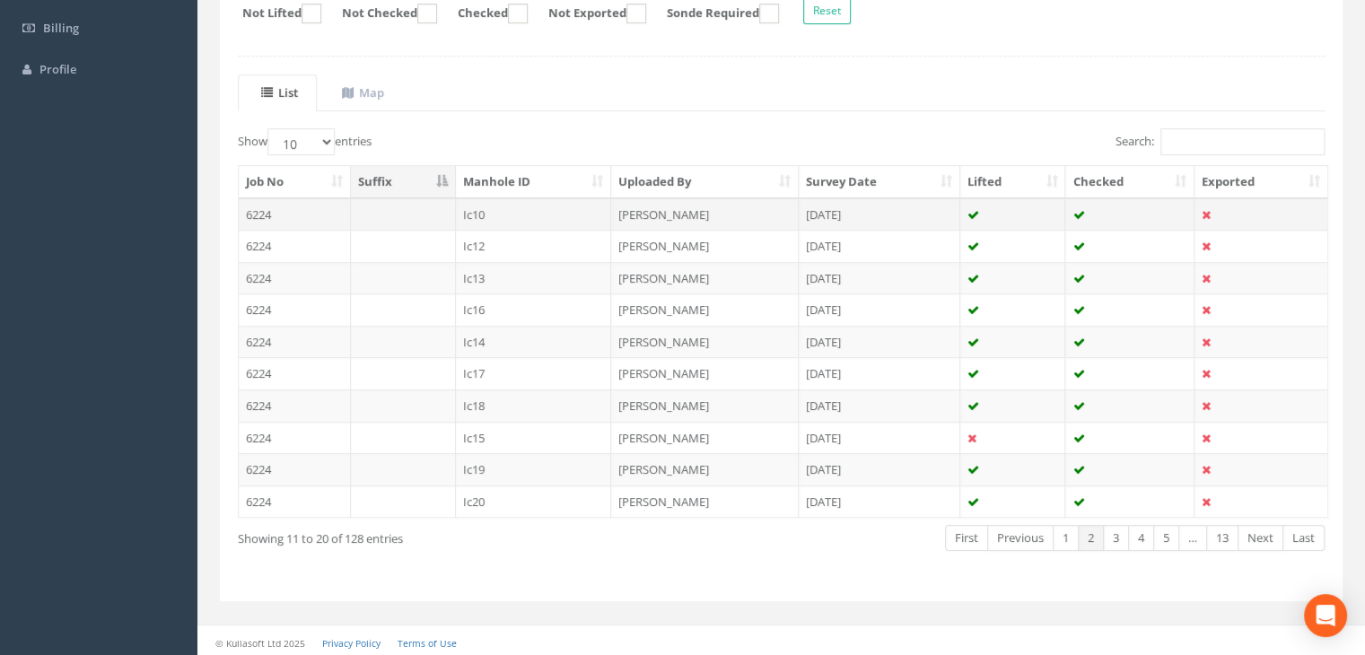
click at [474, 202] on td "Ic10" at bounding box center [534, 214] width 156 height 32
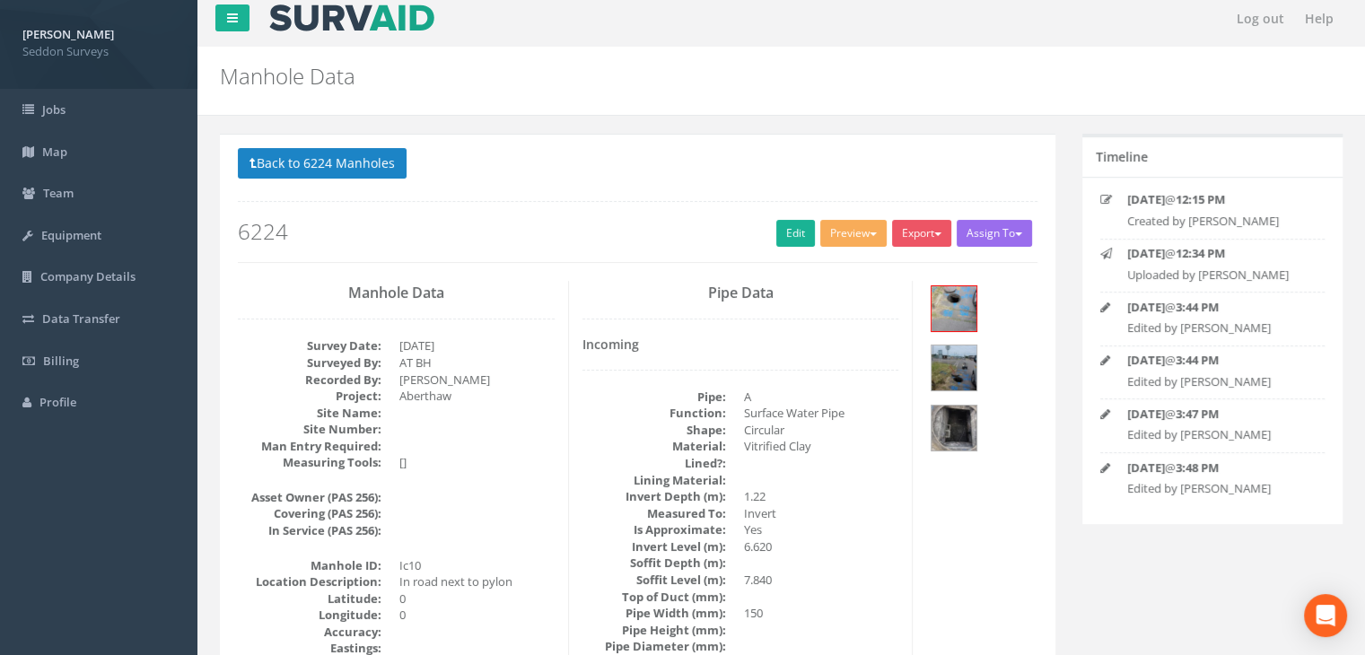
scroll to position [0, 0]
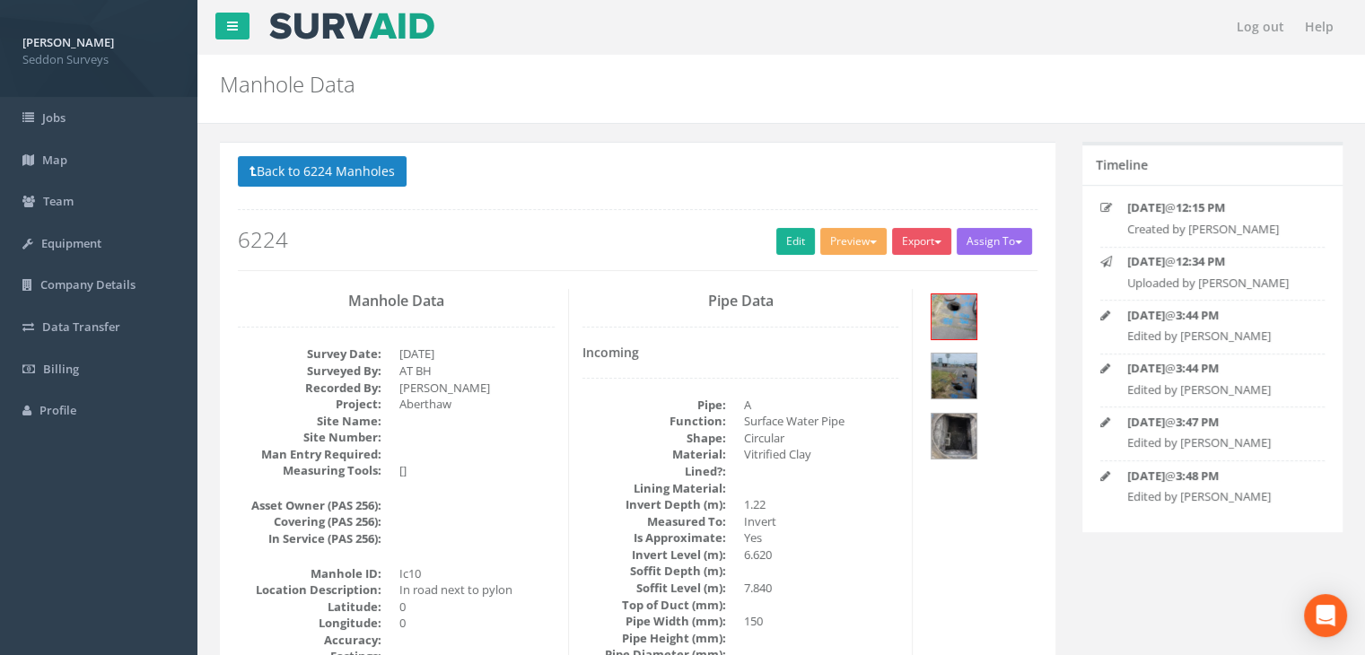
click at [332, 188] on p "Back to 6224 Manholes Back to Map" at bounding box center [637, 173] width 799 height 35
click at [334, 166] on button "Back to 6224 Manholes" at bounding box center [322, 171] width 169 height 31
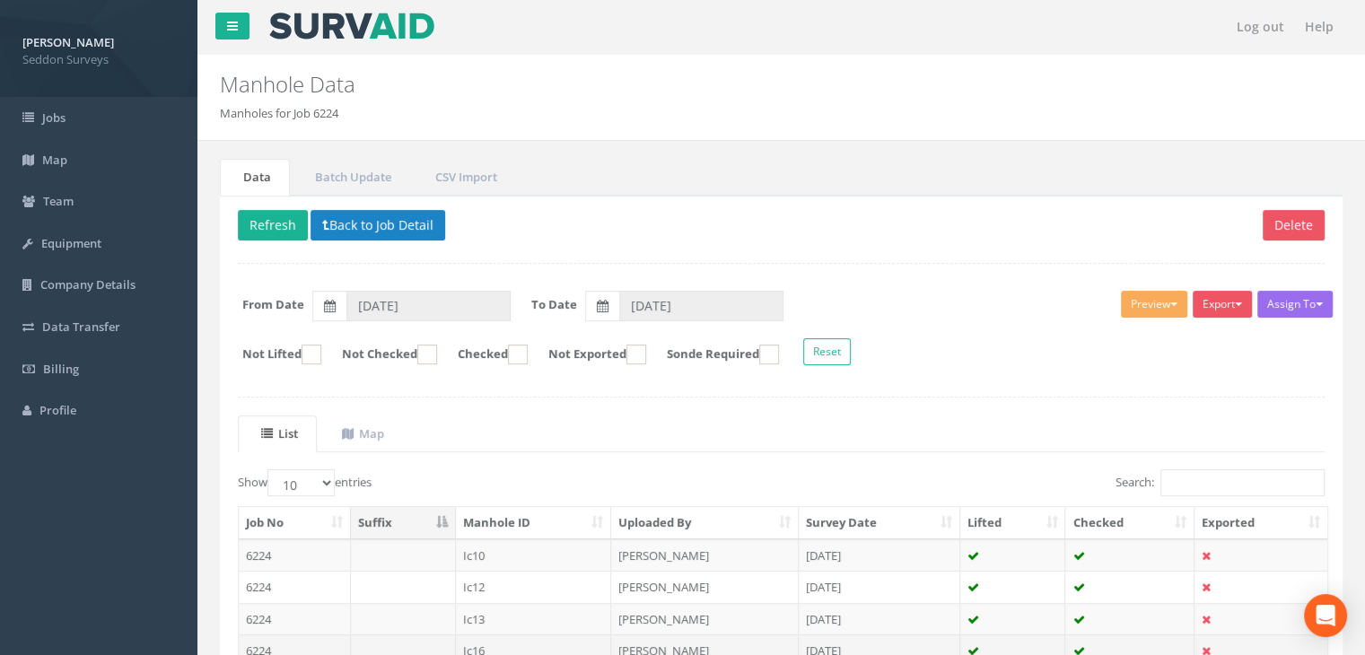
scroll to position [341, 0]
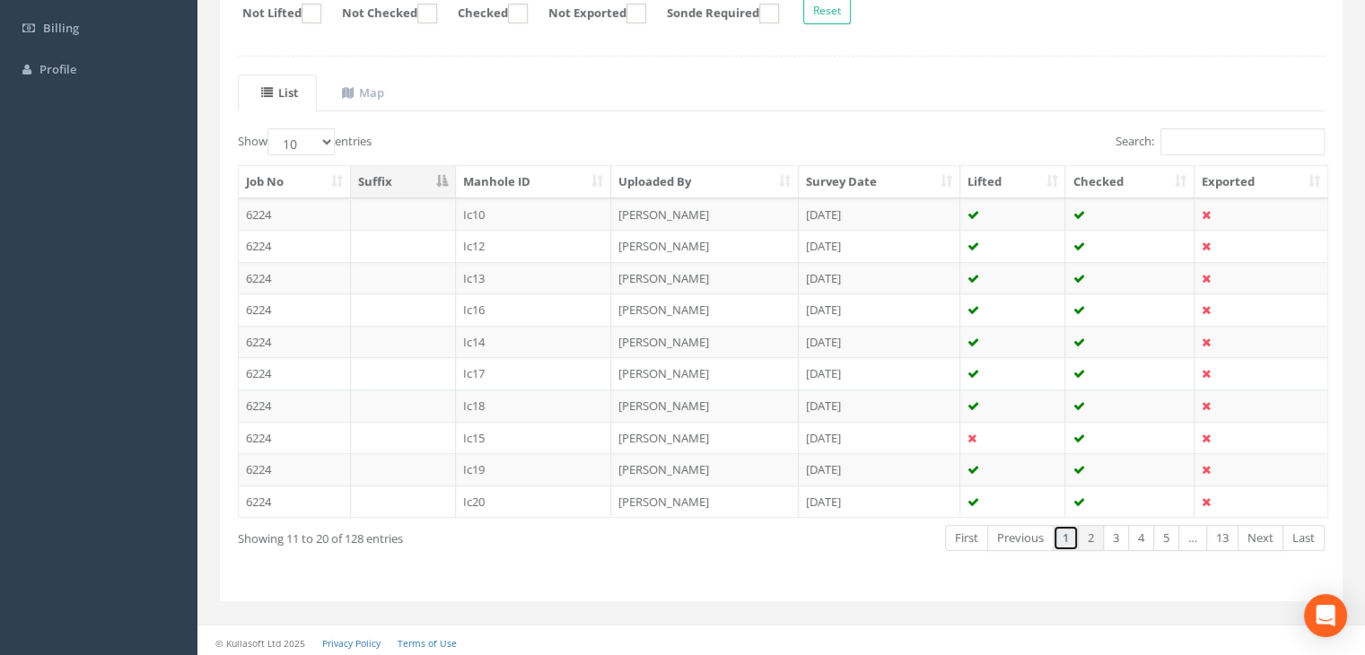
click at [1066, 533] on link "1" at bounding box center [1065, 538] width 26 height 26
click at [485, 462] on td "Ic10a" at bounding box center [534, 469] width 156 height 32
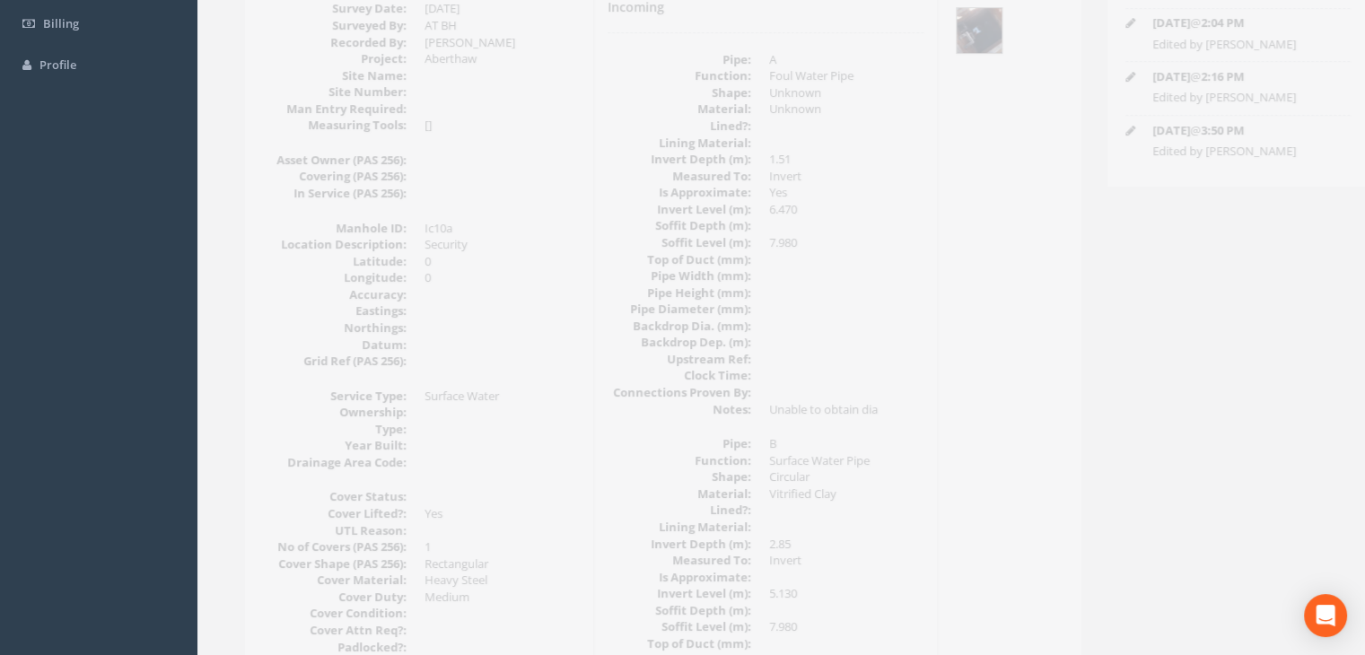
scroll to position [0, 0]
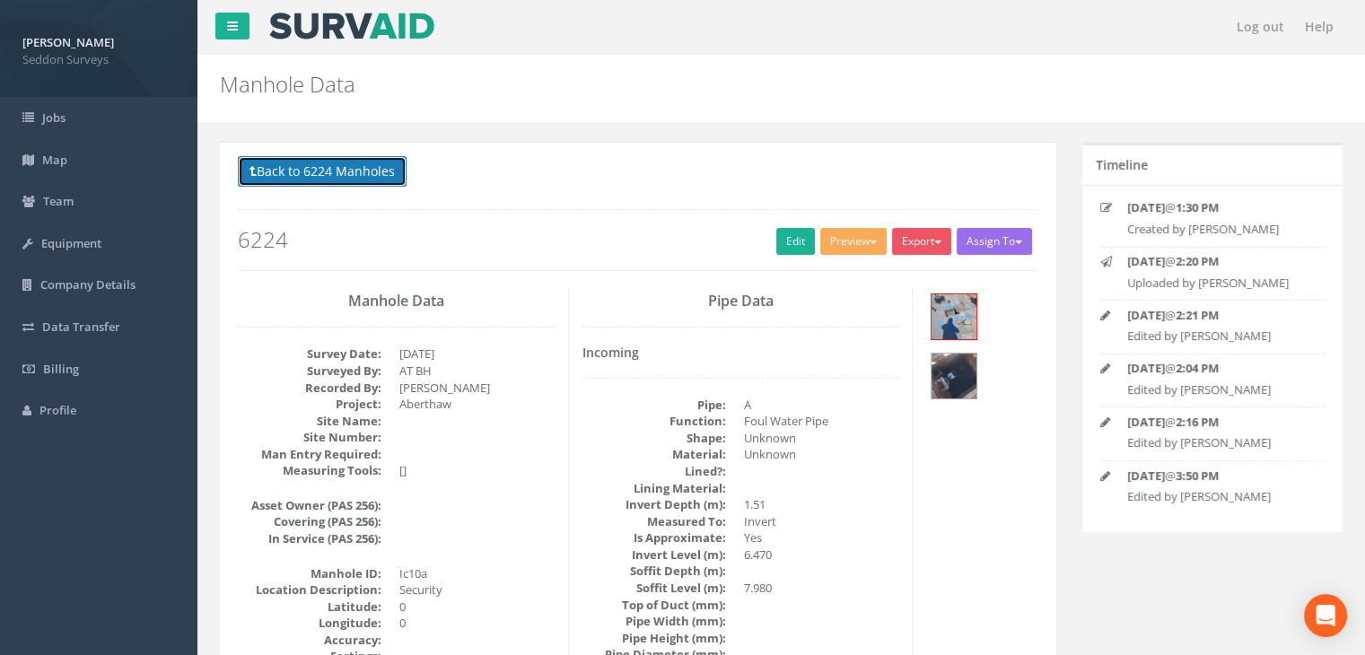
click at [352, 163] on button "Back to 6224 Manholes" at bounding box center [322, 171] width 169 height 31
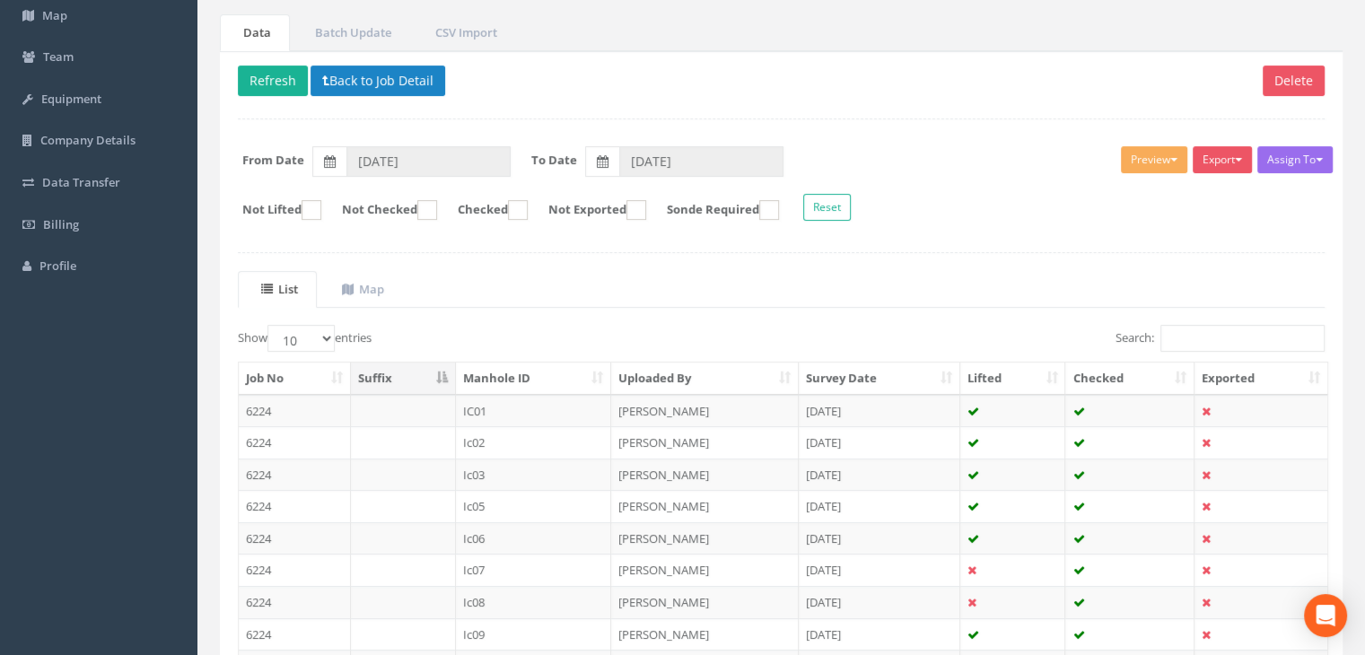
scroll to position [341, 0]
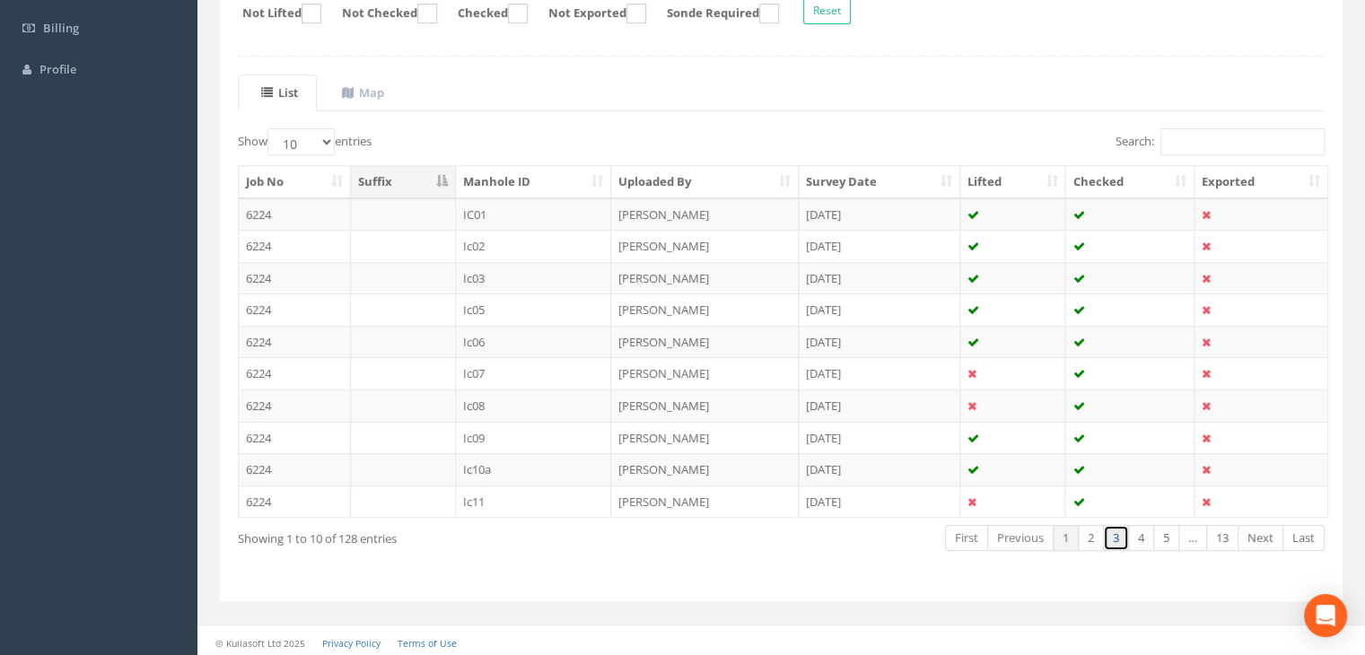
click at [1116, 533] on link "3" at bounding box center [1116, 538] width 26 height 26
click at [1141, 536] on link "4" at bounding box center [1141, 538] width 26 height 26
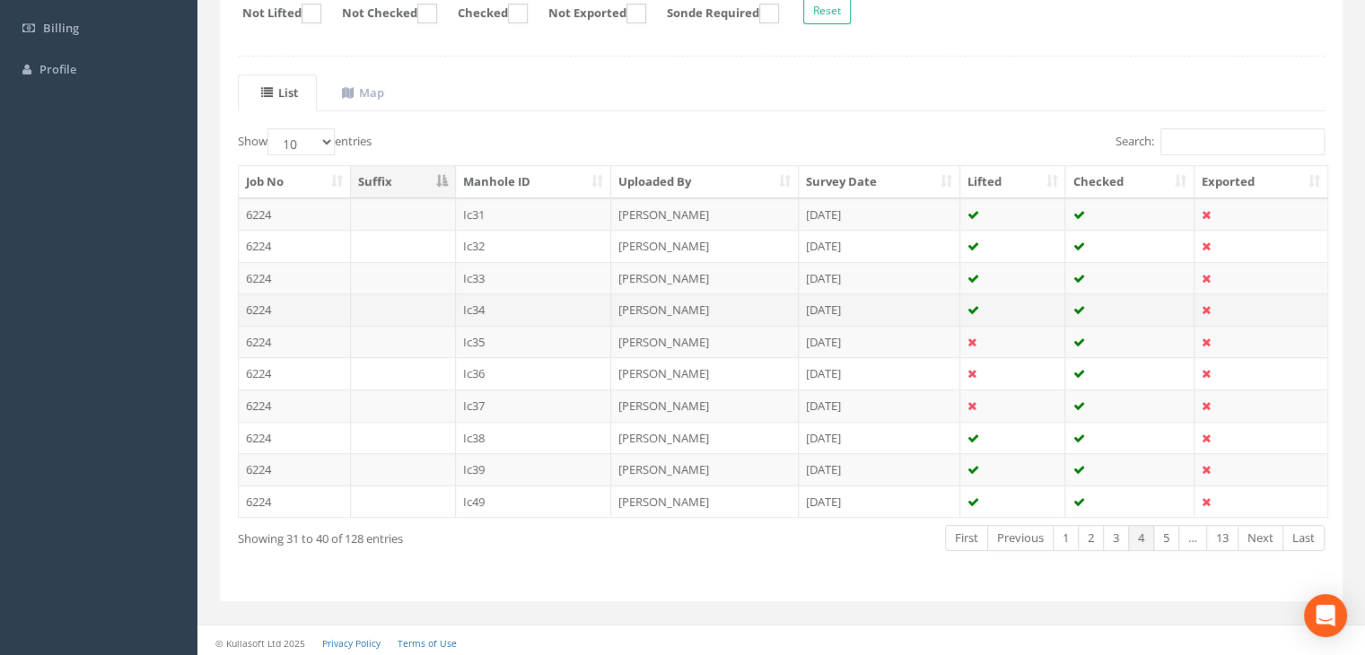
click at [478, 301] on td "Ic34" at bounding box center [534, 309] width 156 height 32
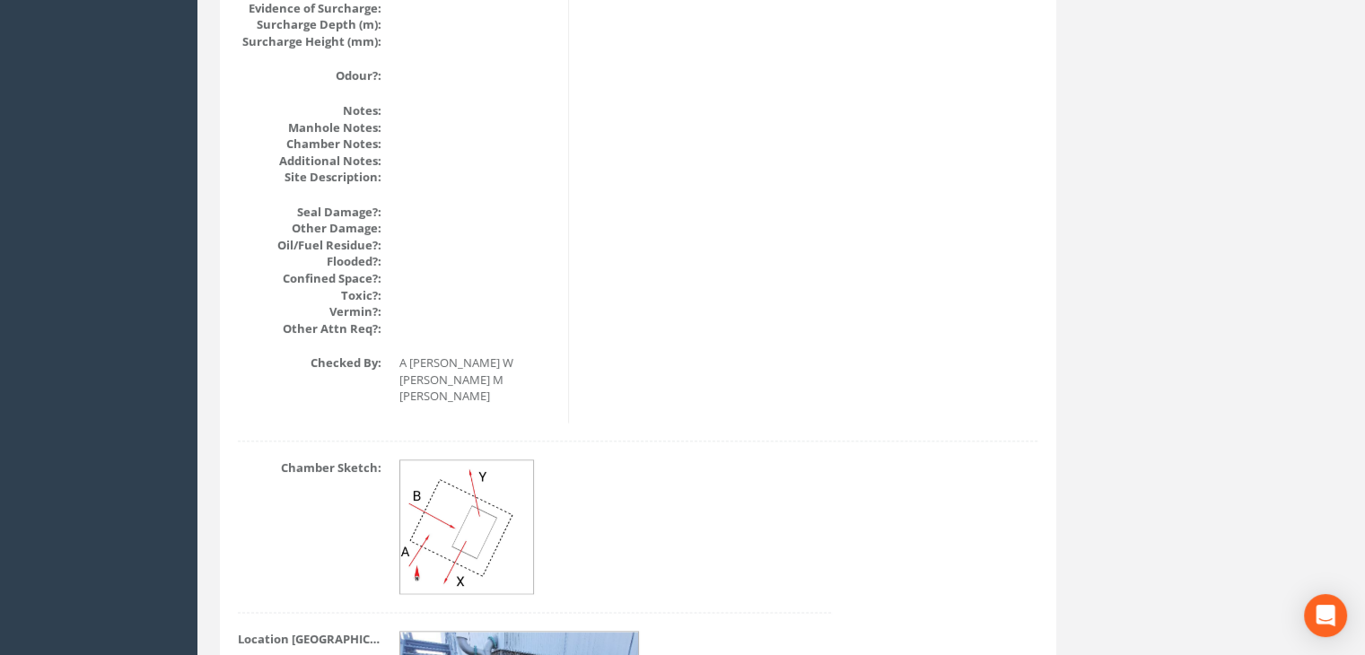
scroll to position [2300, 0]
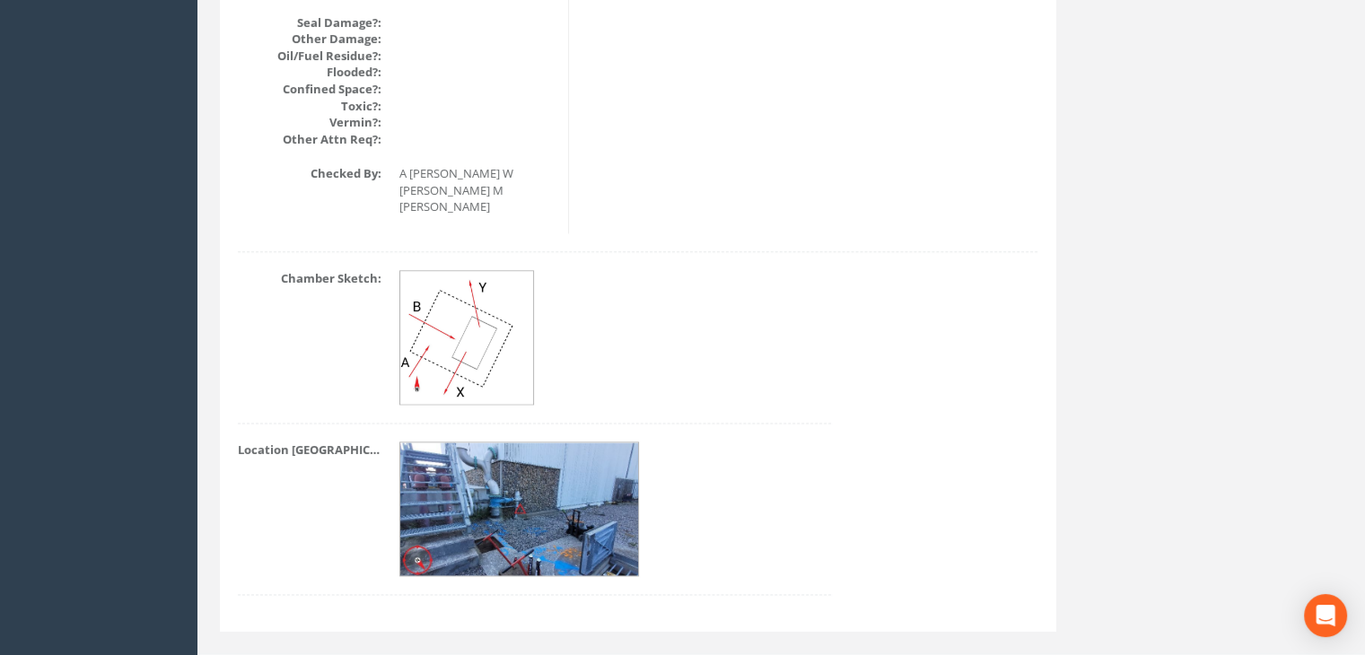
click at [542, 482] on img at bounding box center [520, 509] width 240 height 135
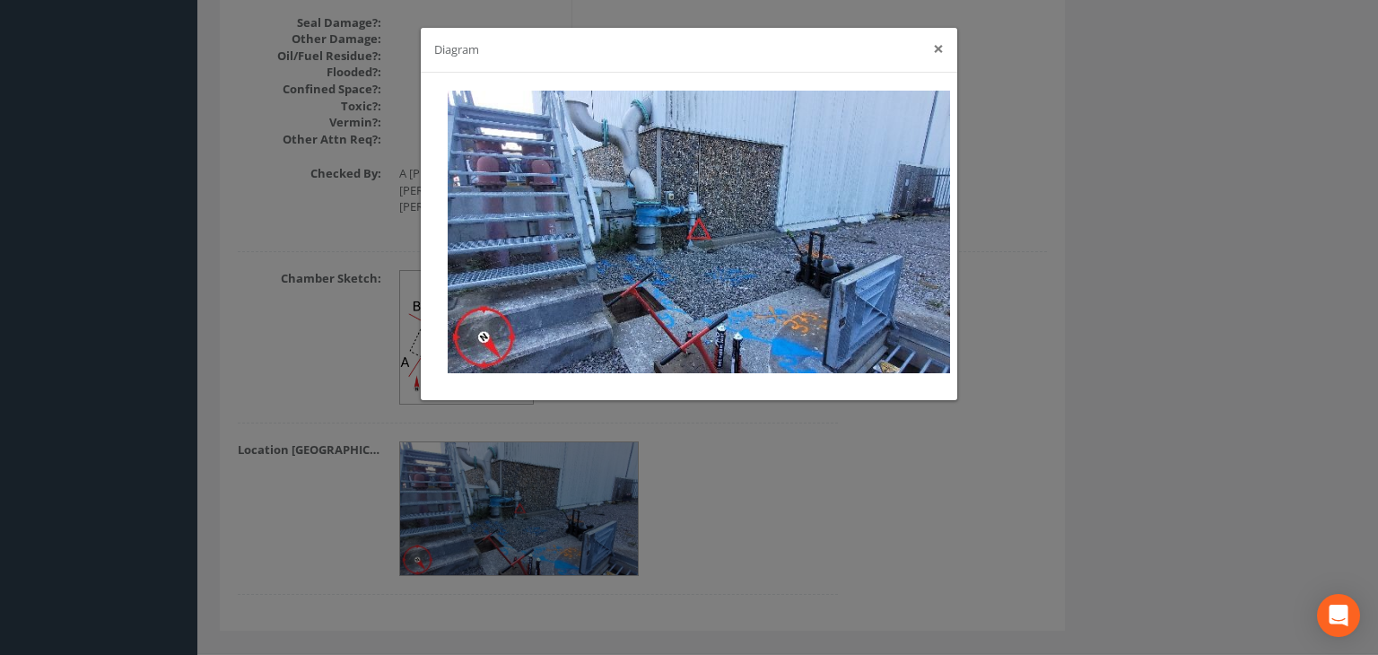
click at [941, 52] on button "×" at bounding box center [938, 48] width 11 height 19
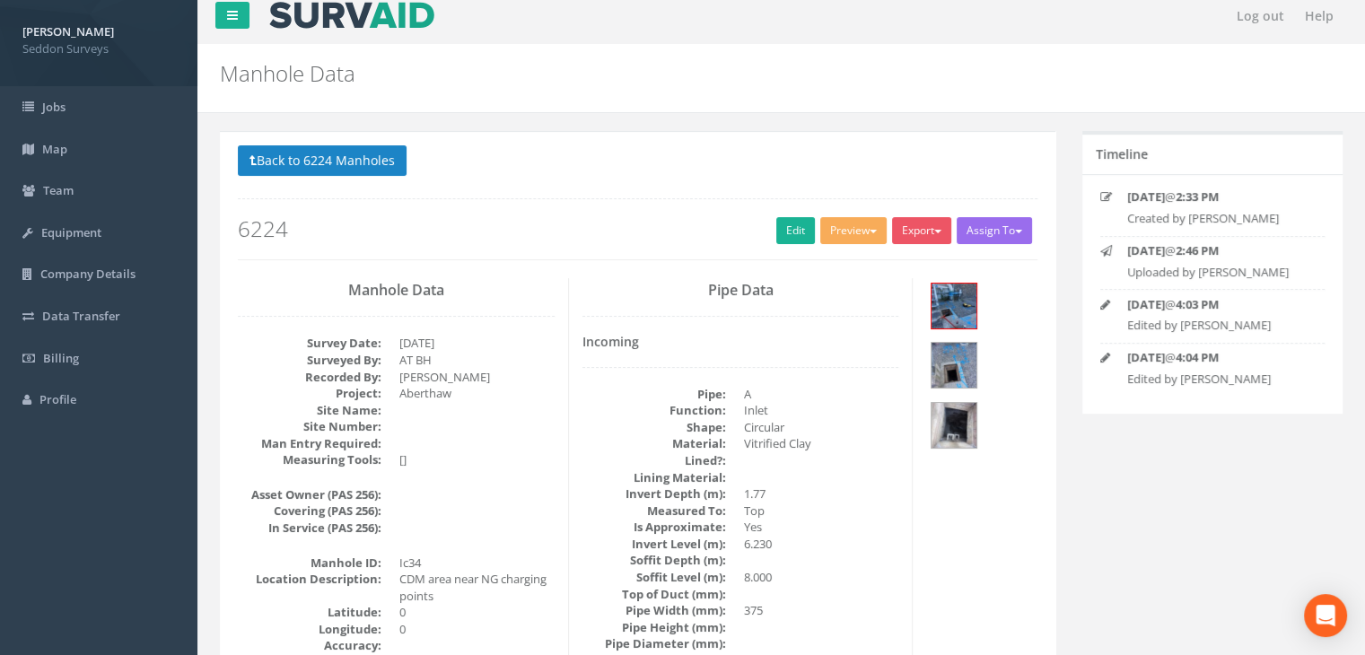
scroll to position [0, 0]
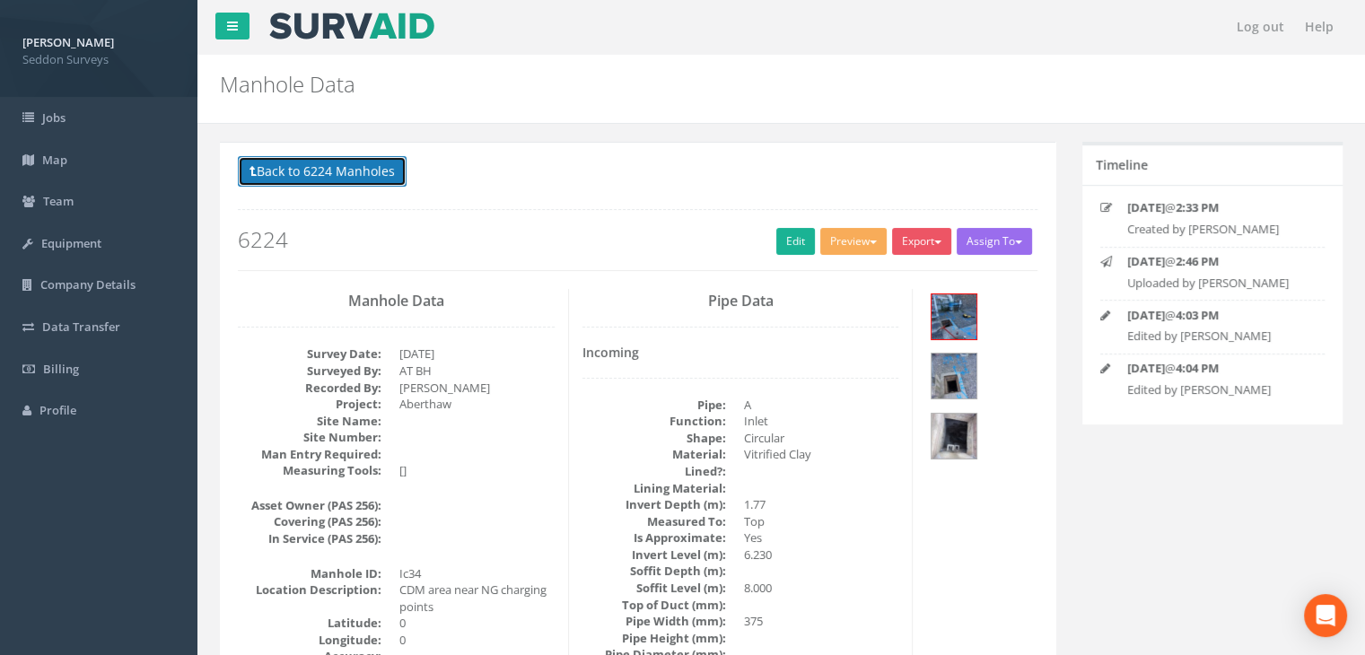
click at [327, 169] on button "Back to 6224 Manholes" at bounding box center [322, 171] width 169 height 31
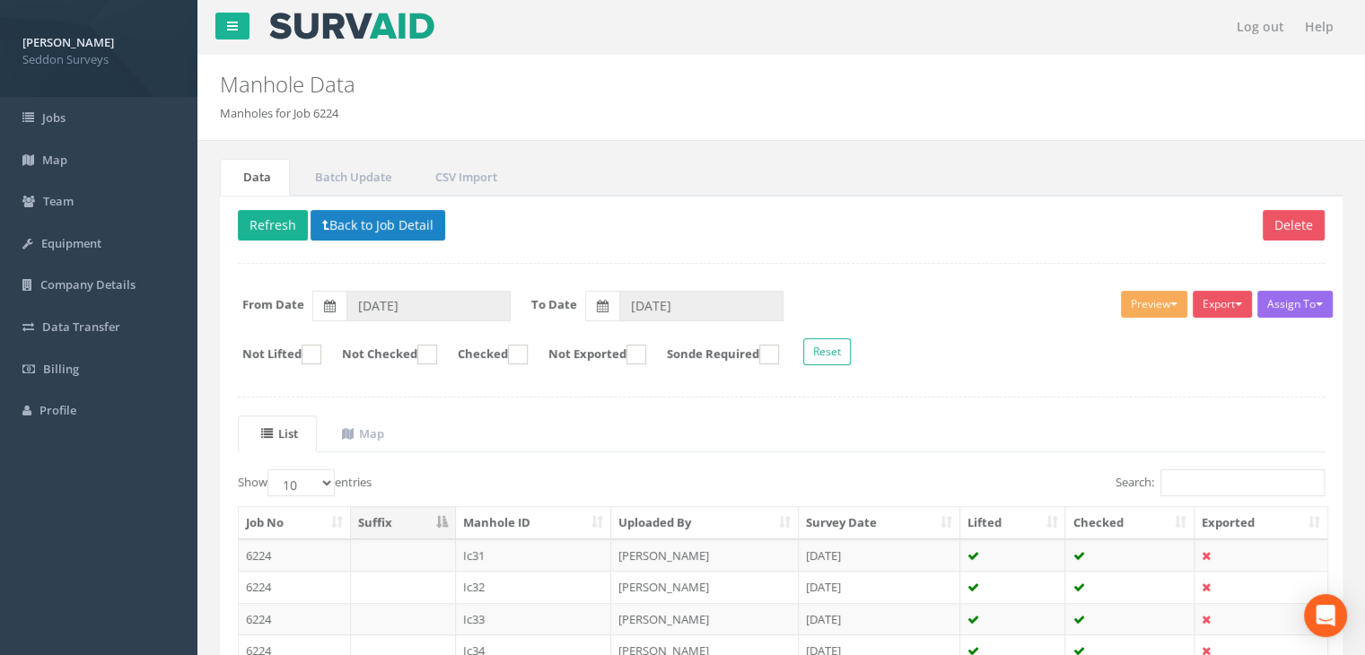
scroll to position [341, 0]
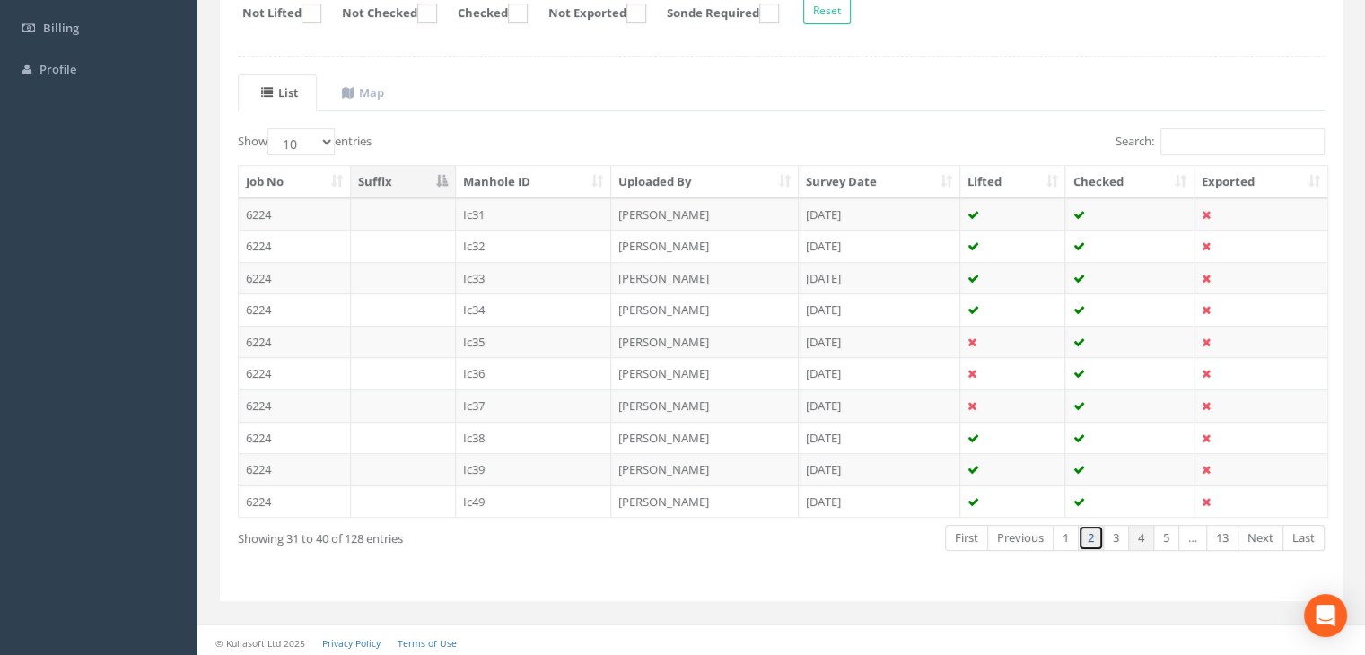
click at [1095, 534] on link "2" at bounding box center [1091, 538] width 26 height 26
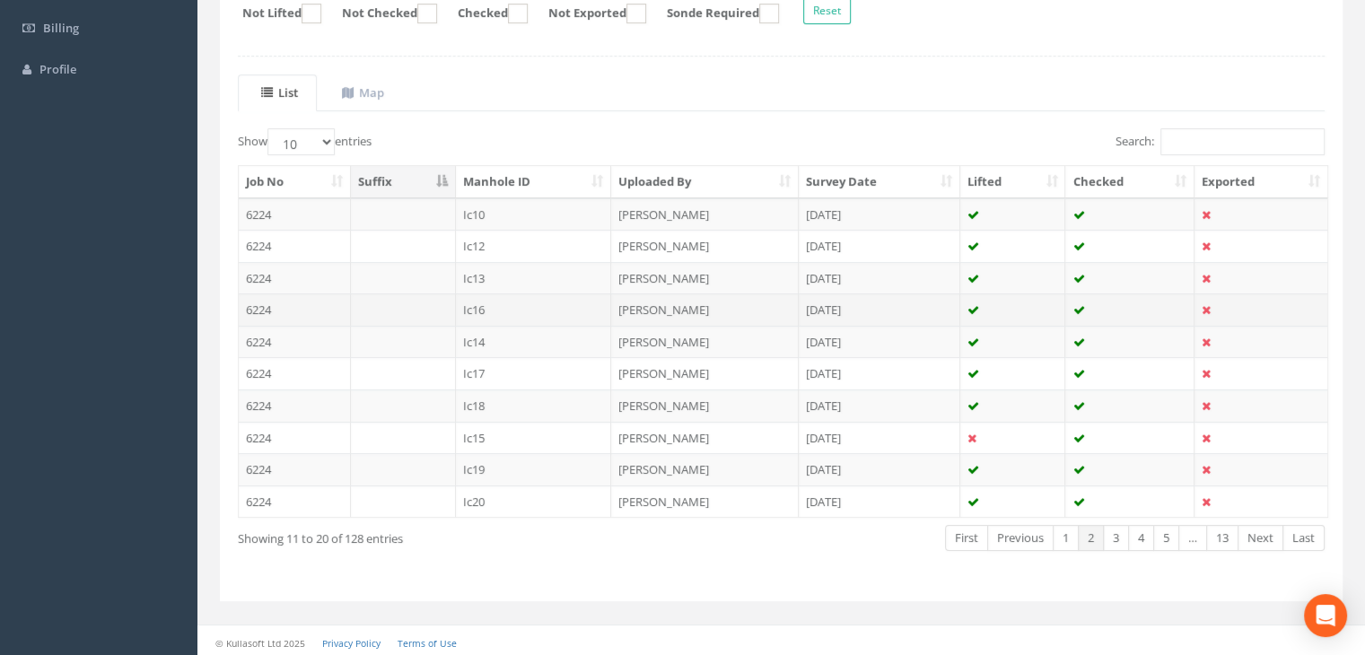
click at [474, 308] on td "Ic16" at bounding box center [534, 309] width 156 height 32
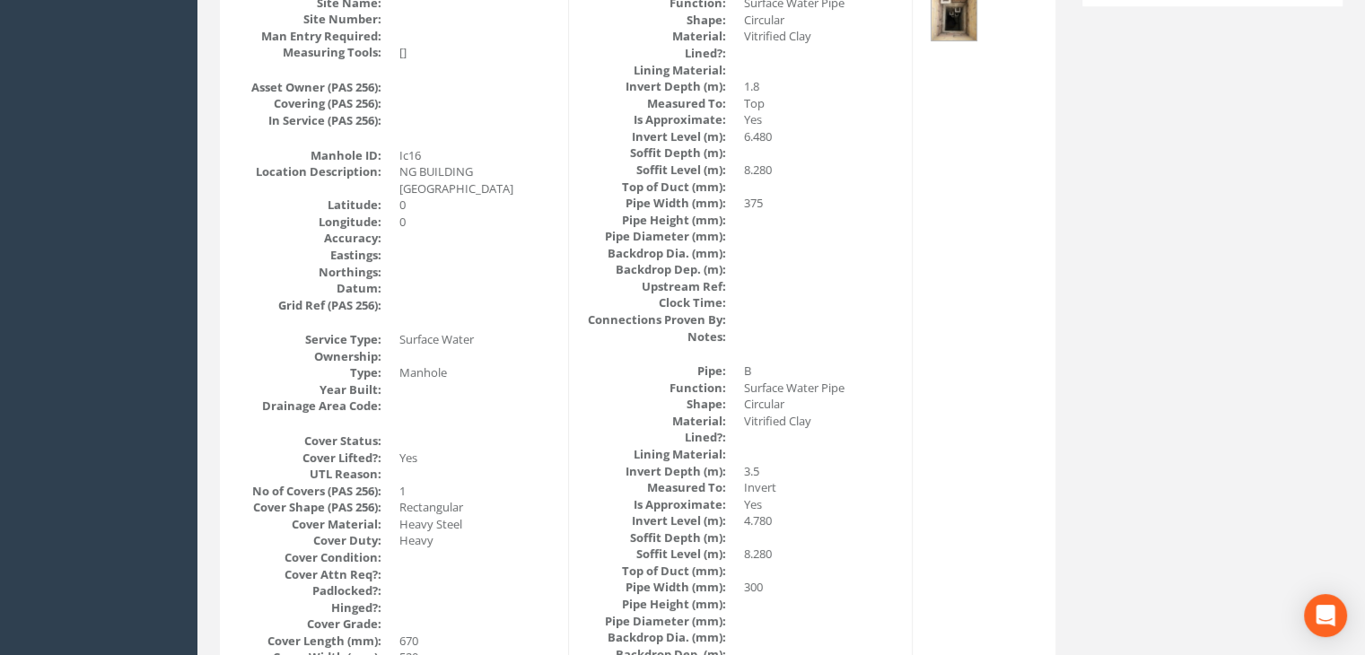
scroll to position [0, 0]
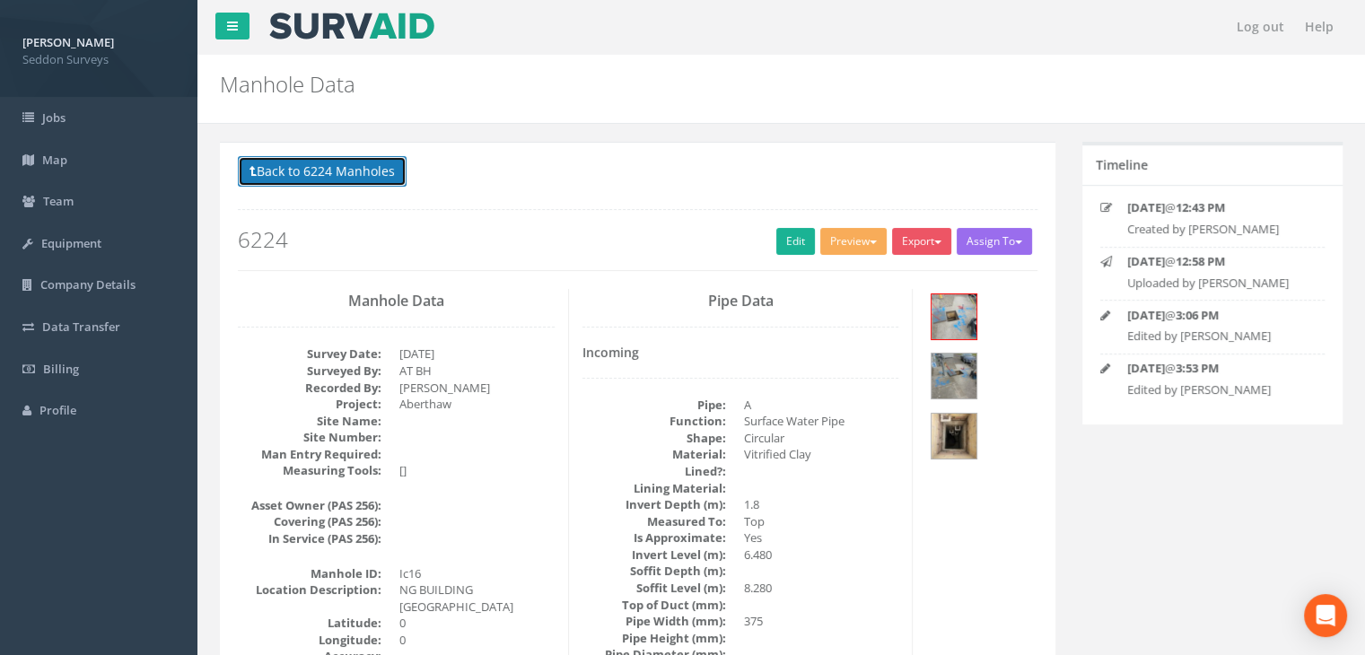
click at [321, 160] on button "Back to 6224 Manholes" at bounding box center [322, 171] width 169 height 31
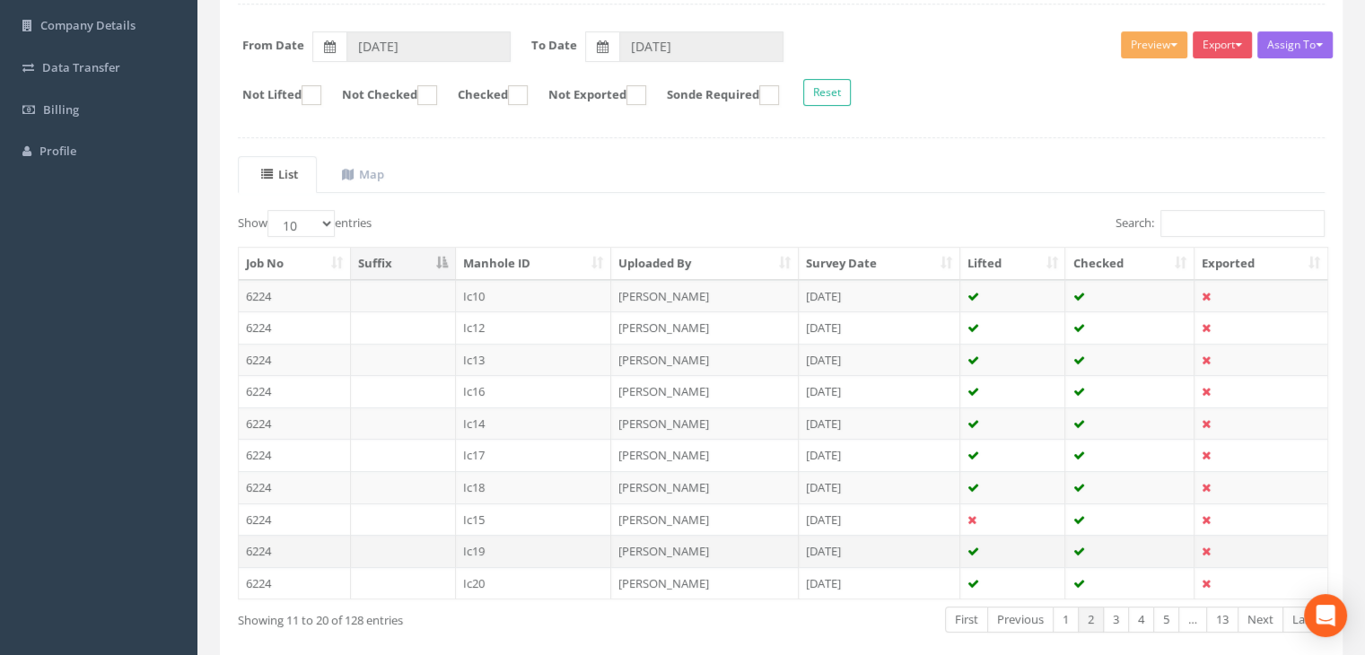
scroll to position [341, 0]
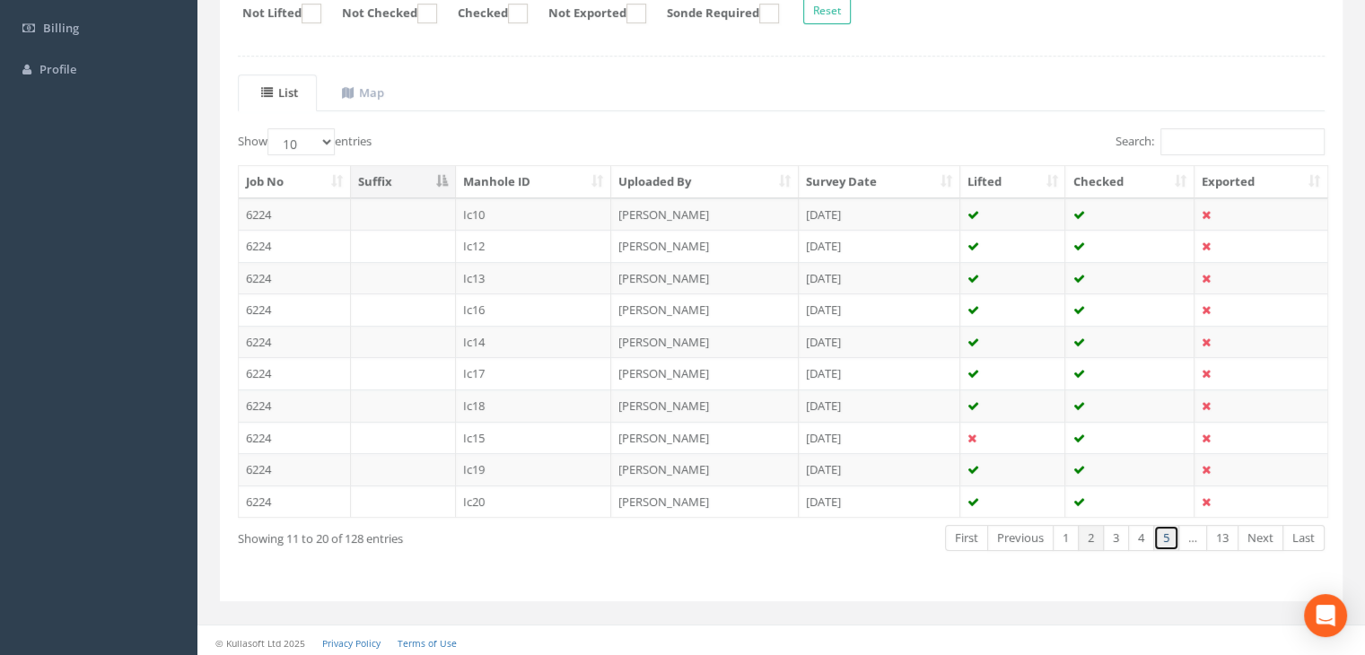
click at [1163, 535] on link "5" at bounding box center [1166, 538] width 26 height 26
click at [1163, 535] on link "6" at bounding box center [1166, 538] width 26 height 26
click at [1163, 535] on link "7" at bounding box center [1166, 538] width 26 height 26
click at [1163, 535] on link "8" at bounding box center [1166, 538] width 26 height 26
click at [1163, 535] on link "9" at bounding box center [1166, 538] width 26 height 26
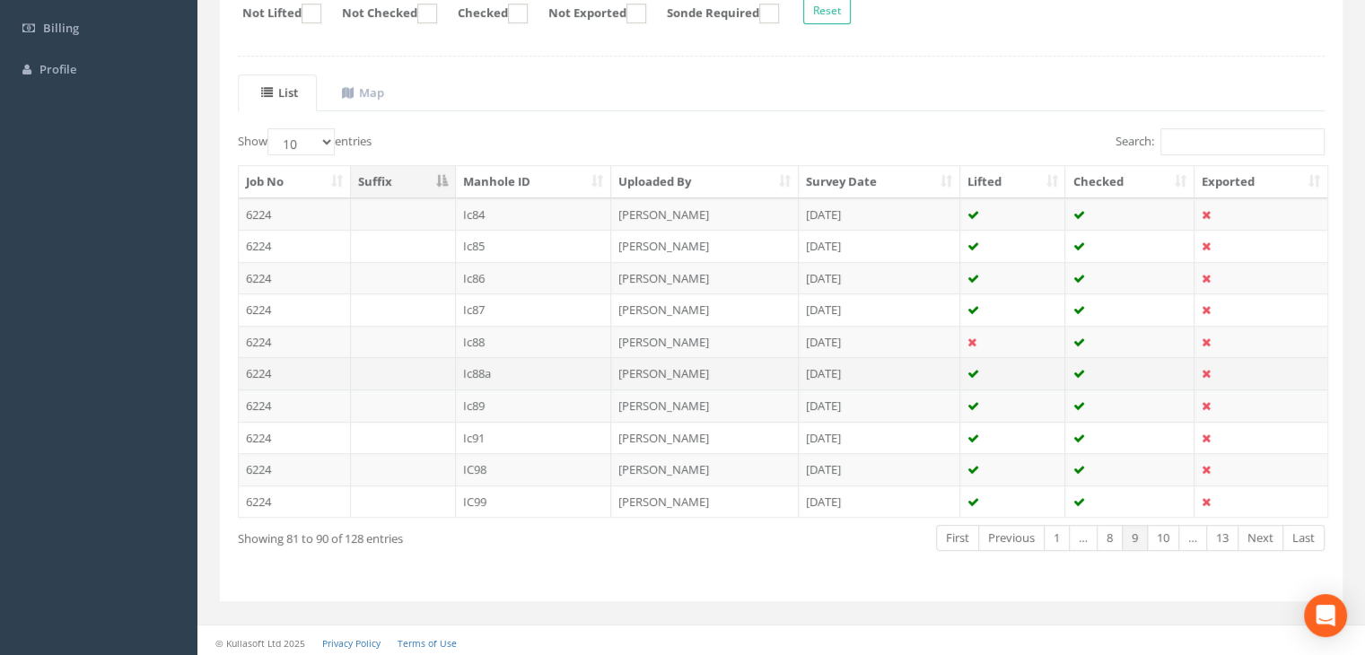
click at [478, 371] on td "Ic88a" at bounding box center [534, 373] width 156 height 32
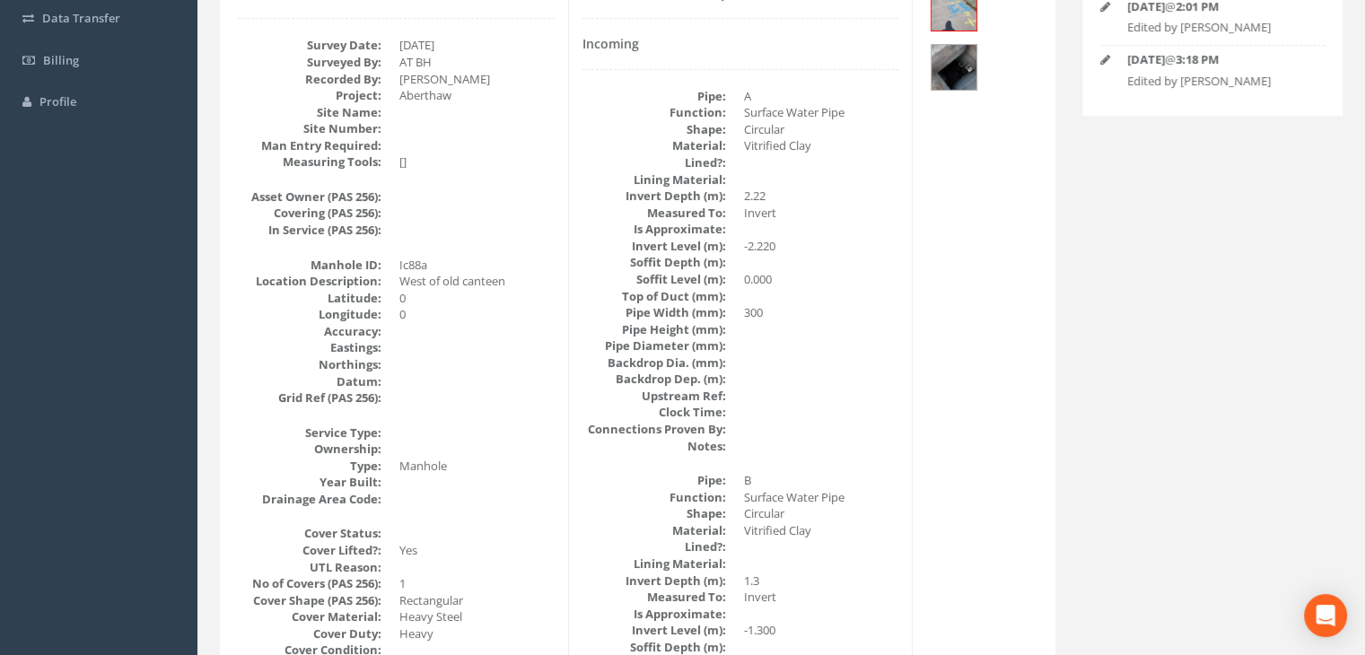
scroll to position [0, 0]
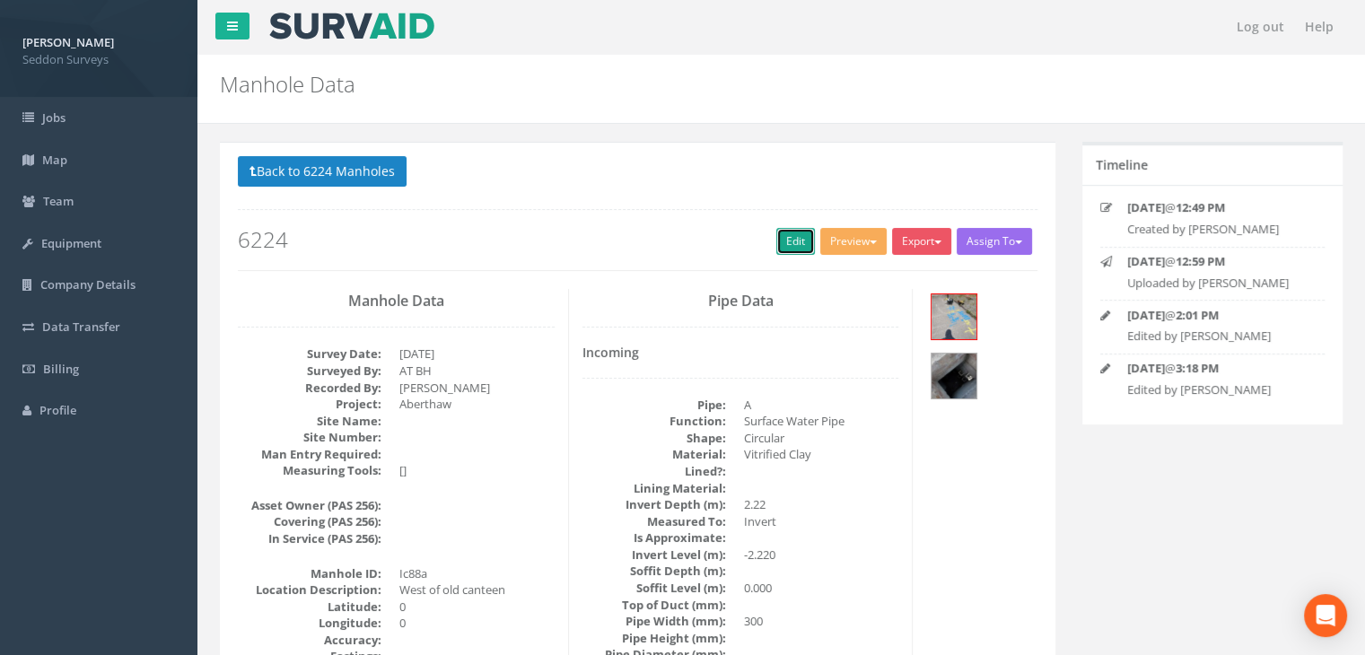
click at [784, 231] on link "Edit" at bounding box center [795, 241] width 39 height 27
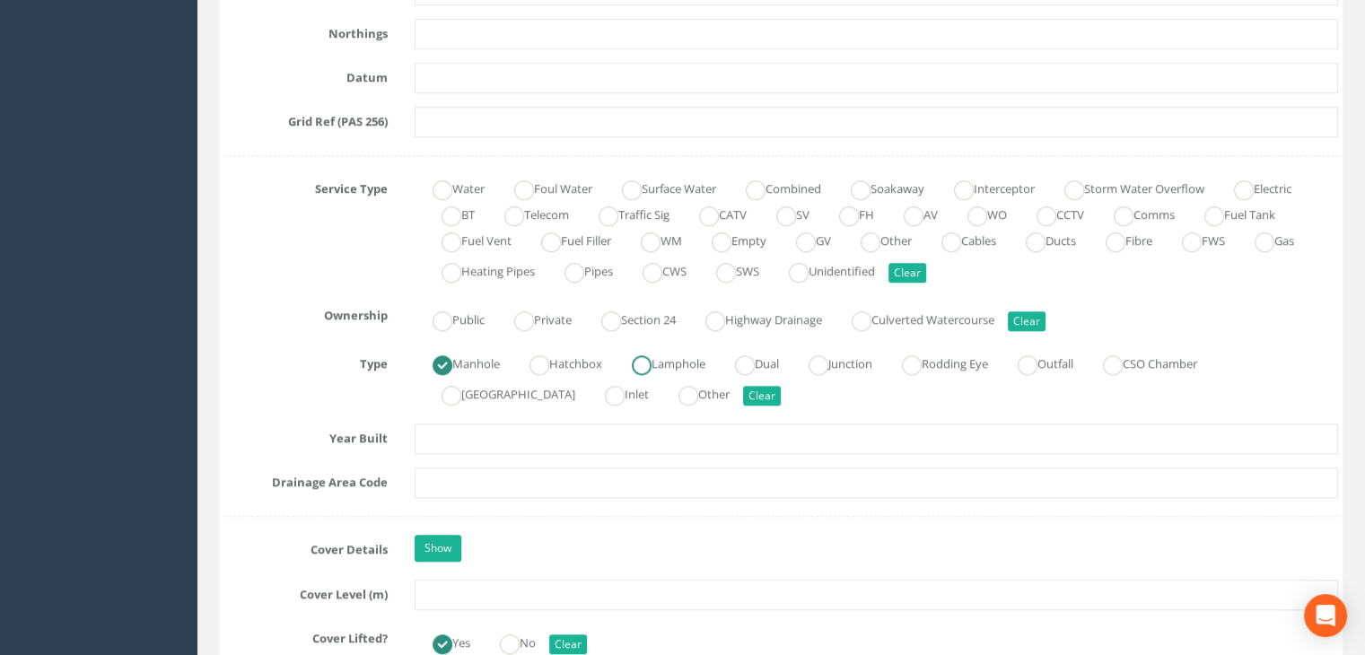
scroll to position [1436, 0]
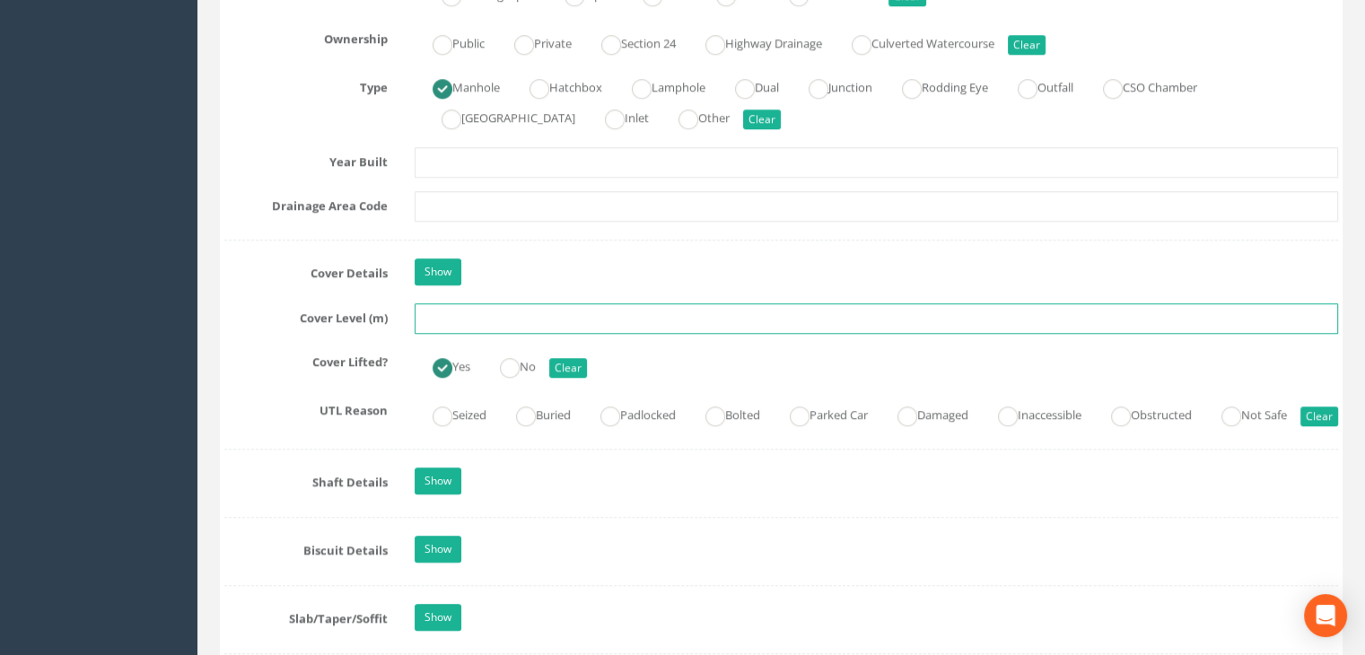
click at [469, 324] on input "text" at bounding box center [876, 318] width 923 height 31
type input "C"
type input "8.02"
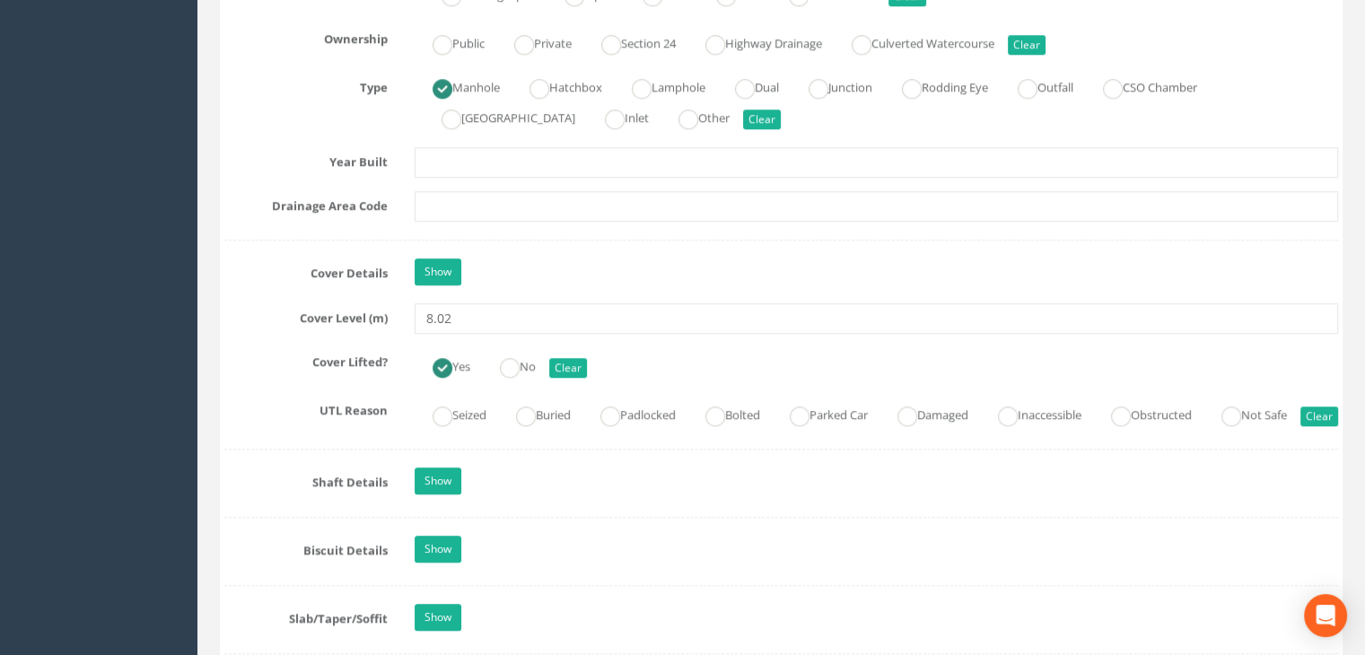
click at [325, 310] on label "Cover Level (m)" at bounding box center [306, 314] width 190 height 23
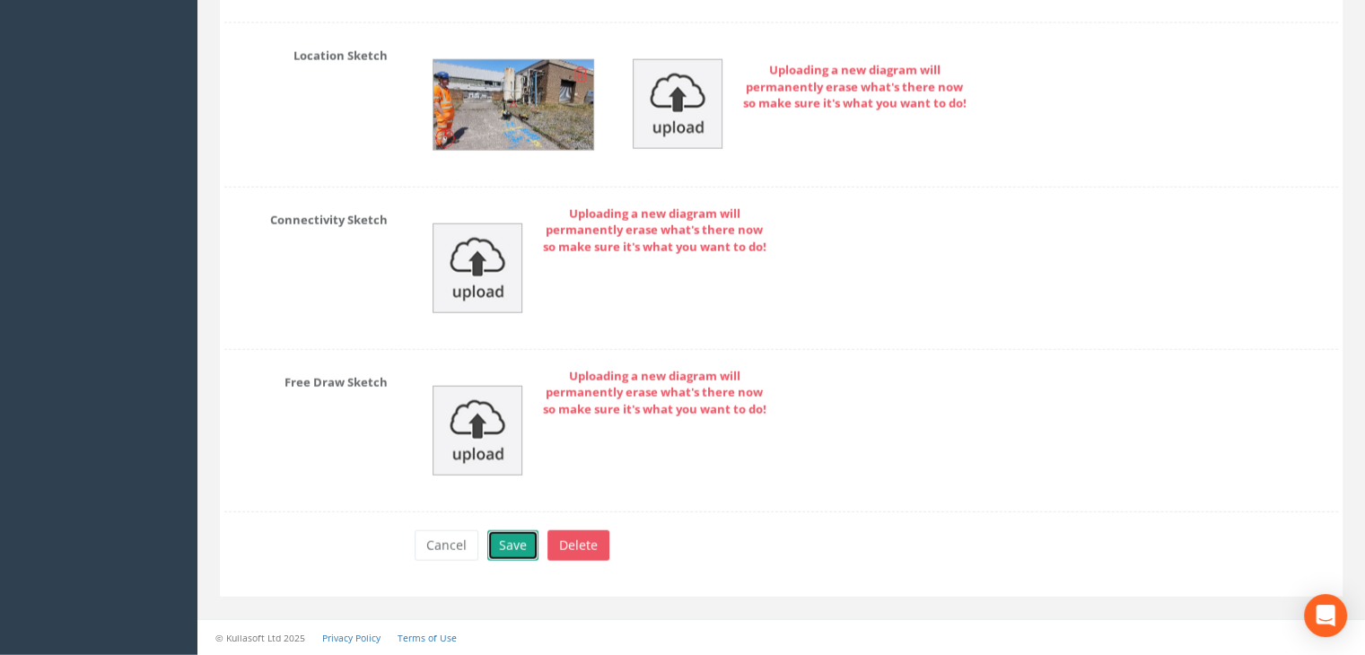
click at [511, 542] on button "Save" at bounding box center [512, 545] width 51 height 31
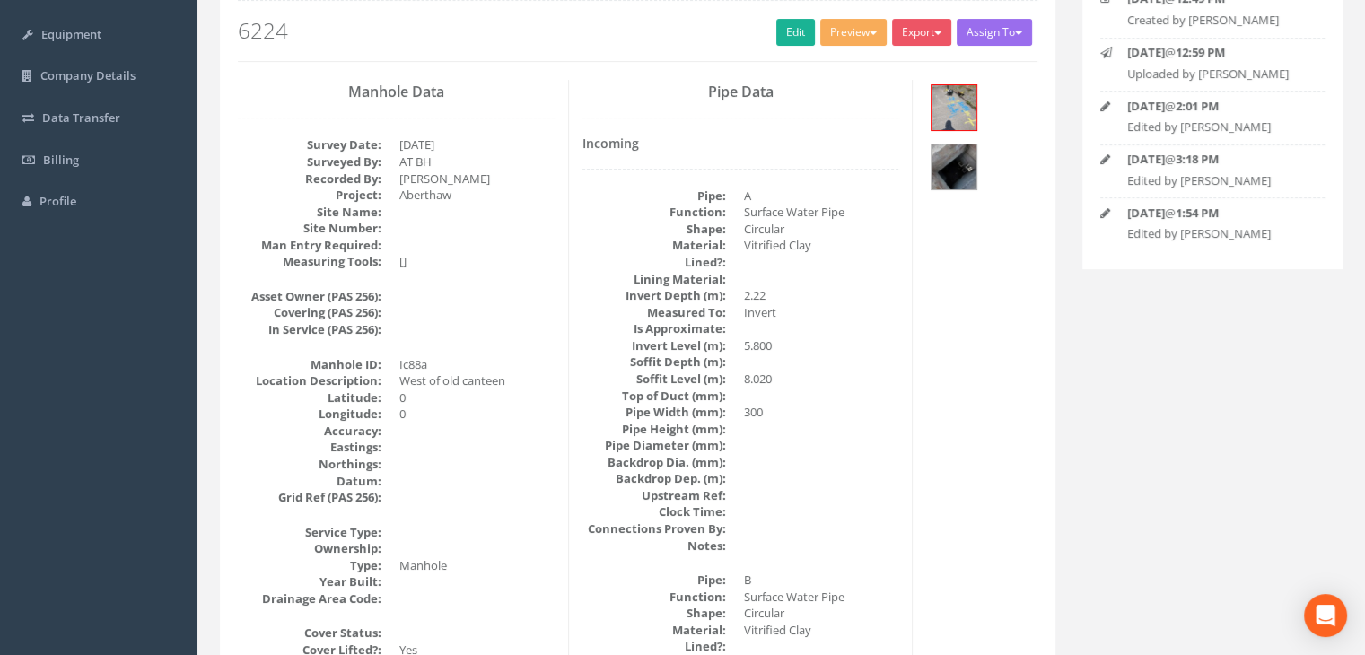
scroll to position [0, 0]
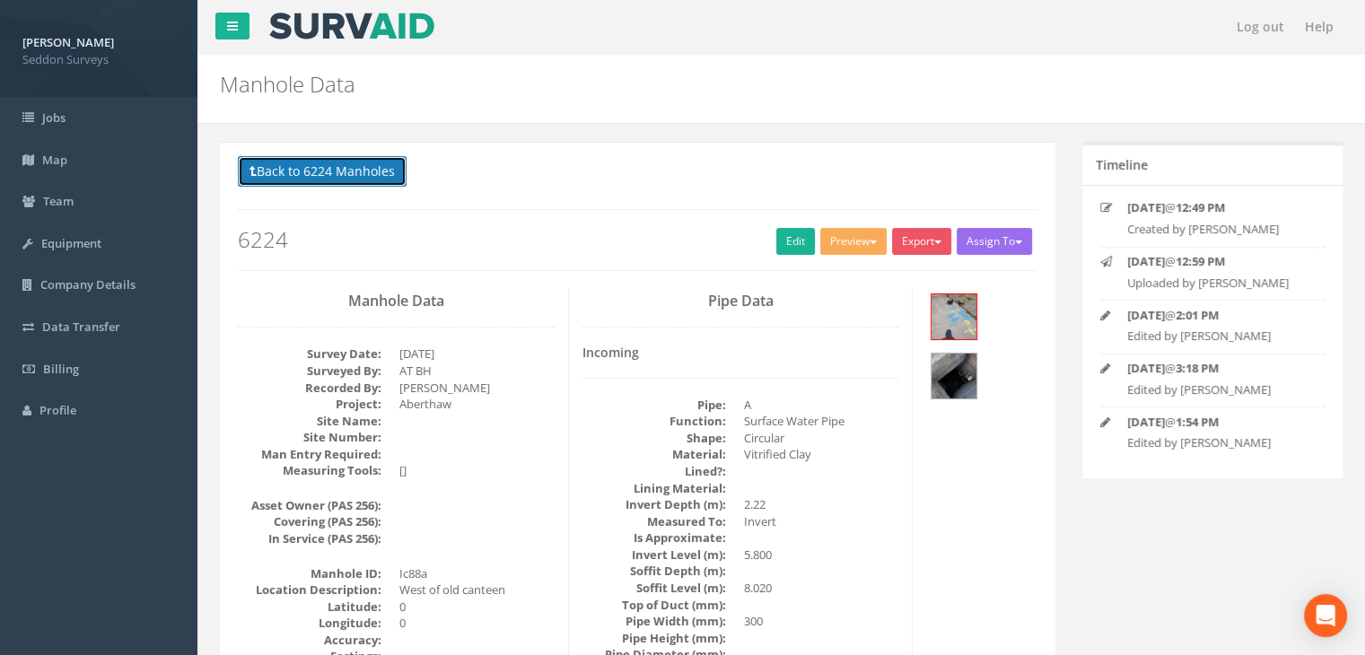
click at [351, 170] on button "Back to 6224 Manholes" at bounding box center [322, 171] width 169 height 31
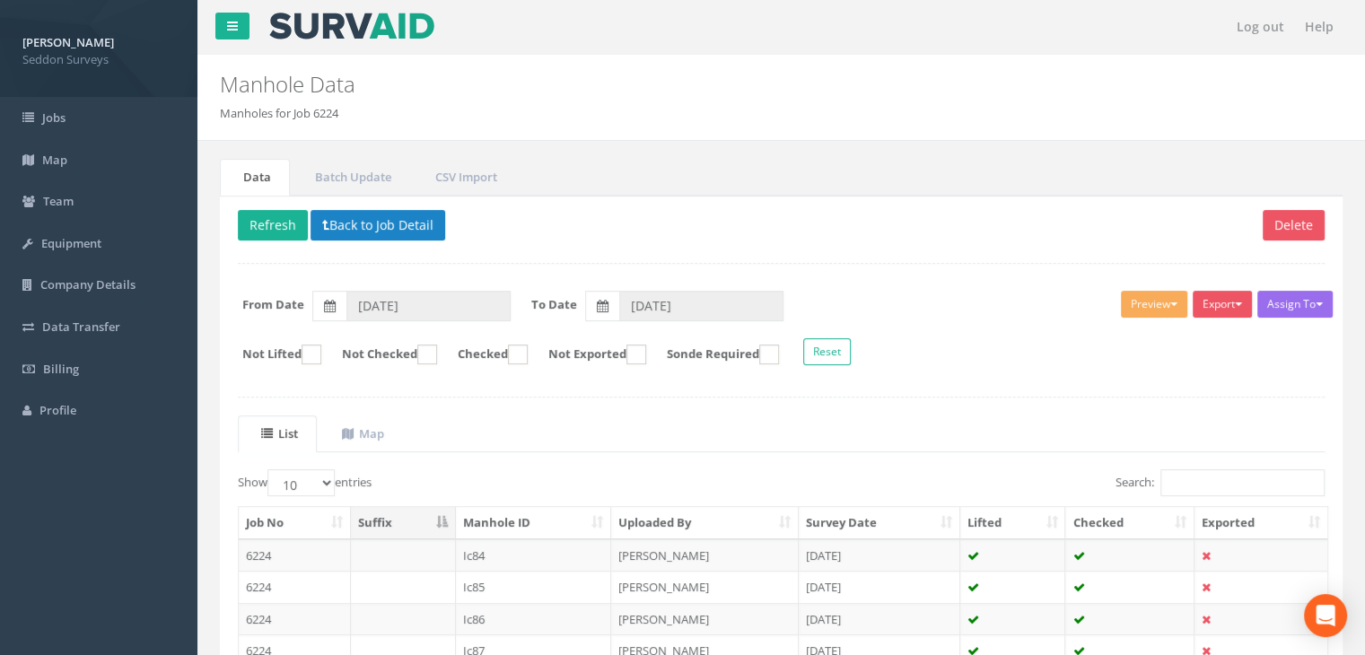
scroll to position [341, 0]
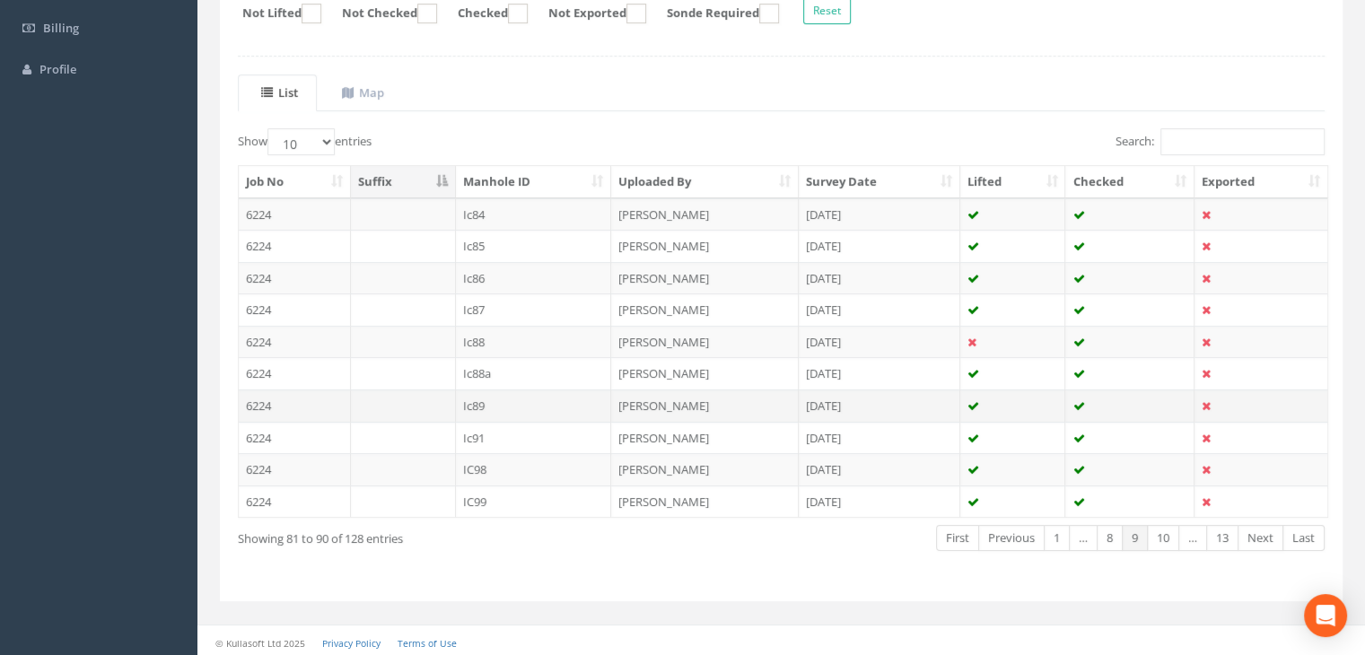
click at [474, 403] on td "Ic89" at bounding box center [534, 405] width 156 height 32
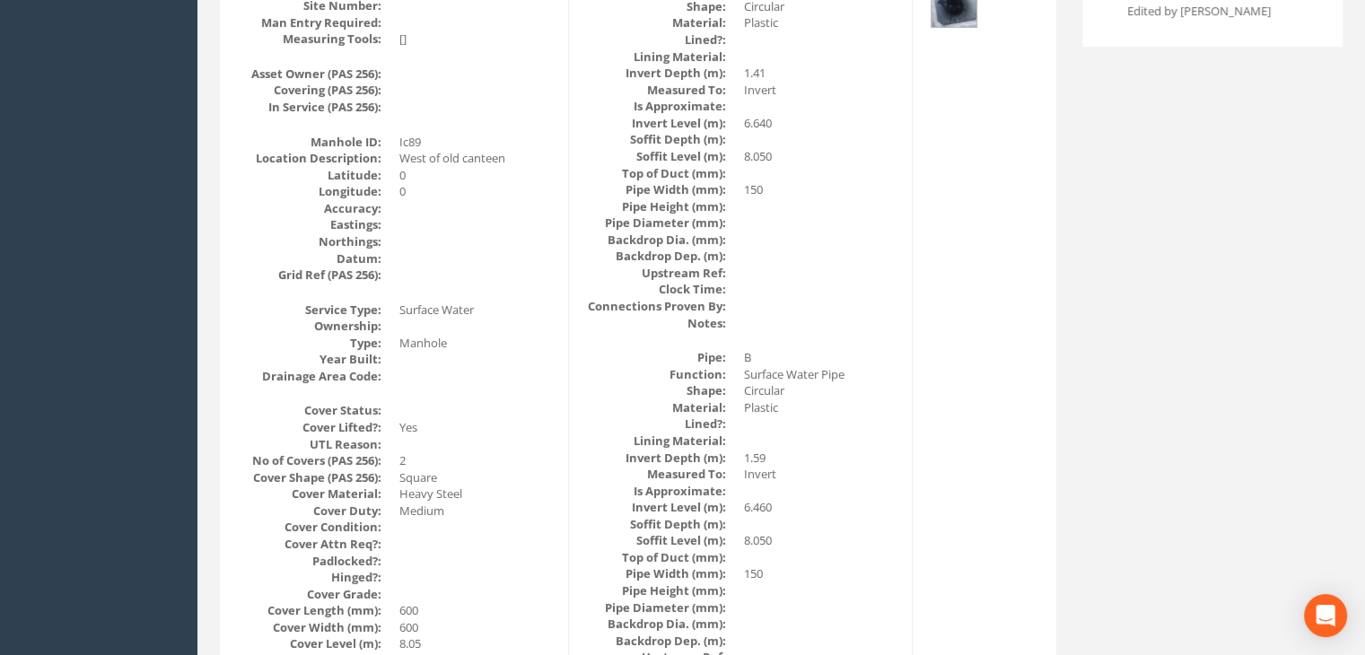
scroll to position [0, 0]
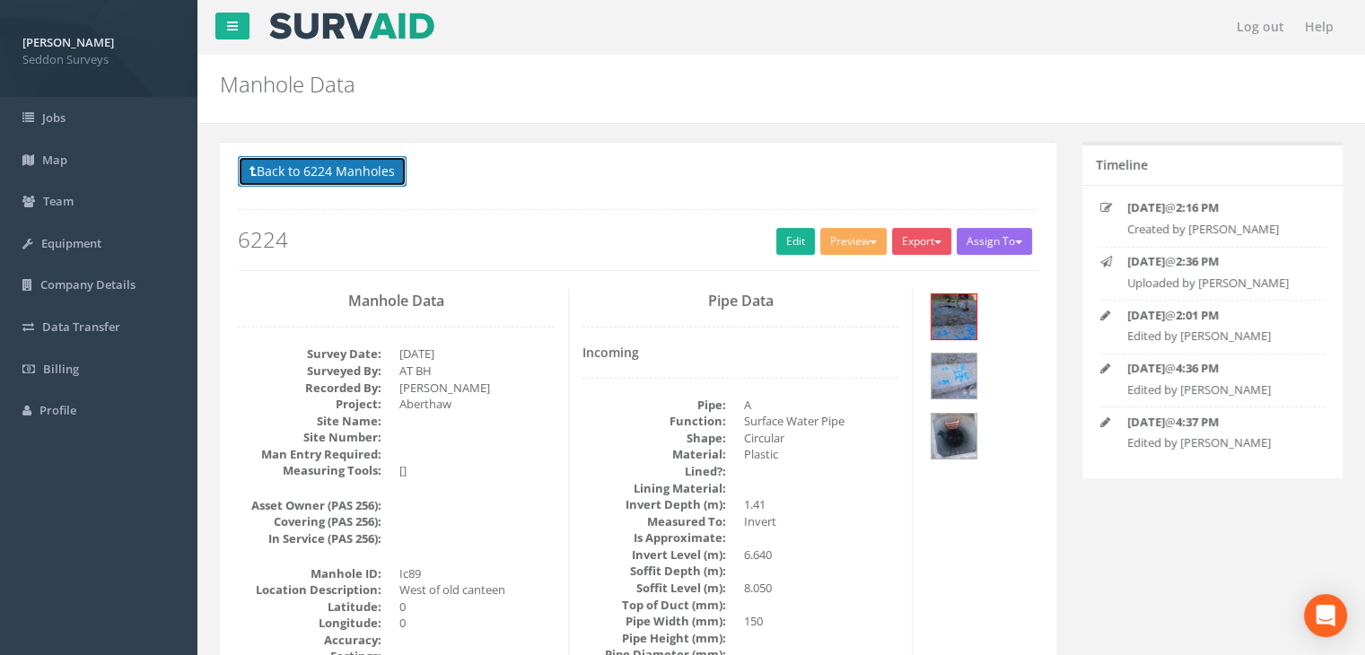
click at [345, 163] on button "Back to 6224 Manholes" at bounding box center [322, 171] width 169 height 31
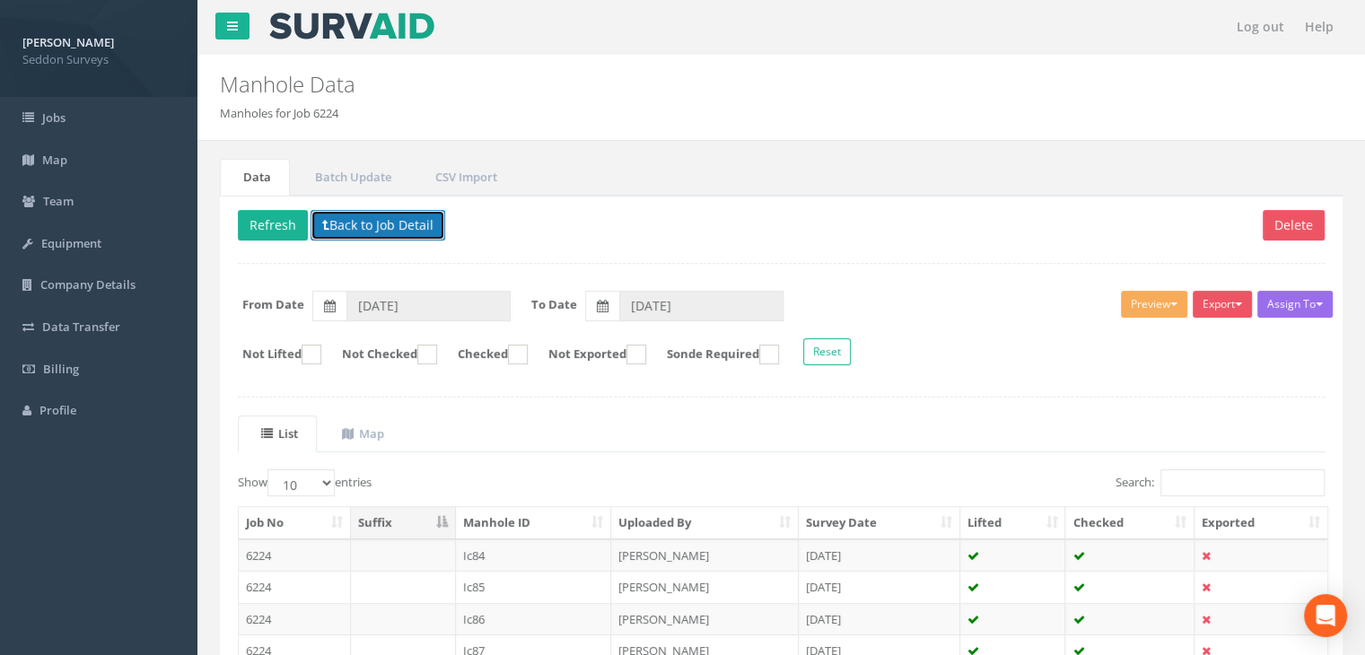
click at [388, 220] on button "Back to Job Detail" at bounding box center [377, 225] width 135 height 31
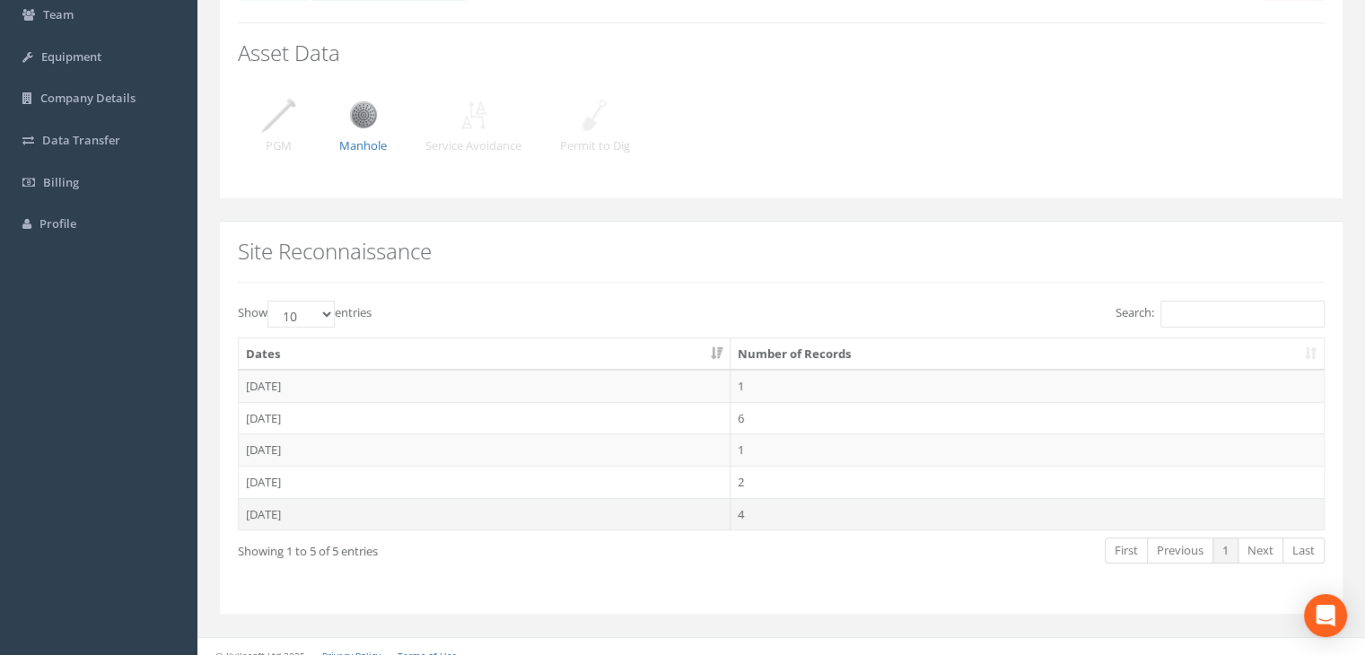
scroll to position [201, 0]
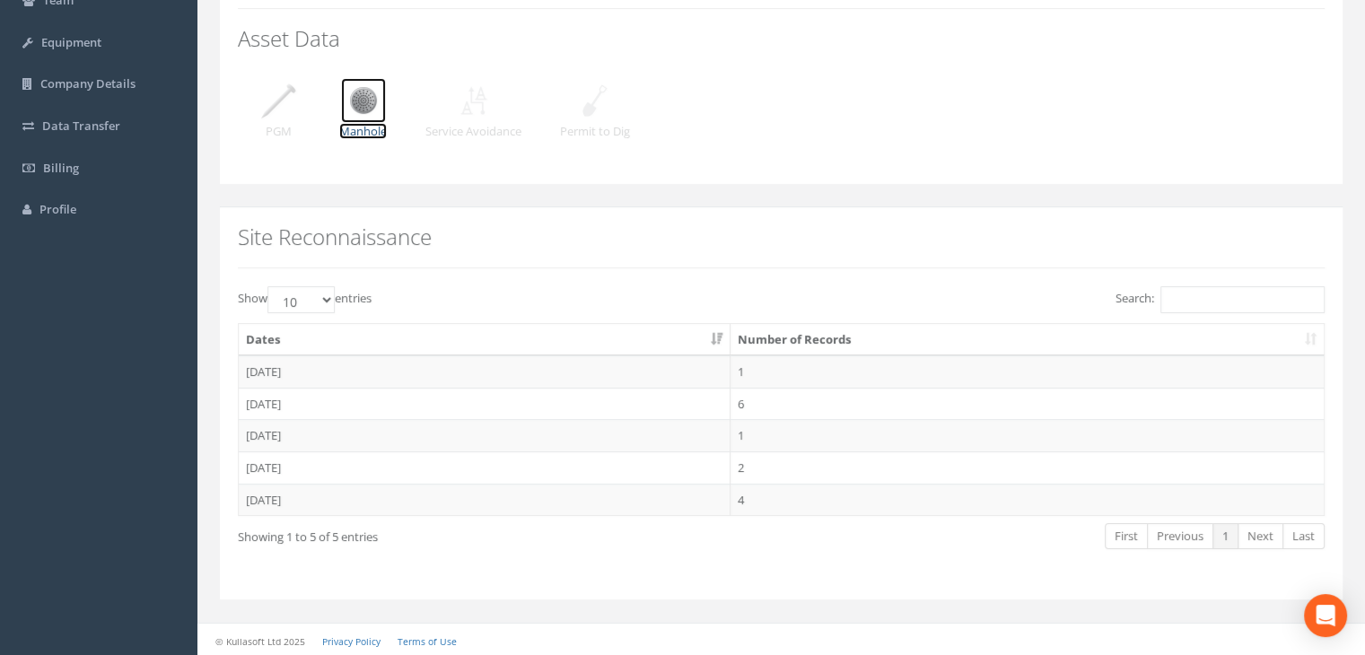
click at [364, 106] on img at bounding box center [363, 100] width 45 height 45
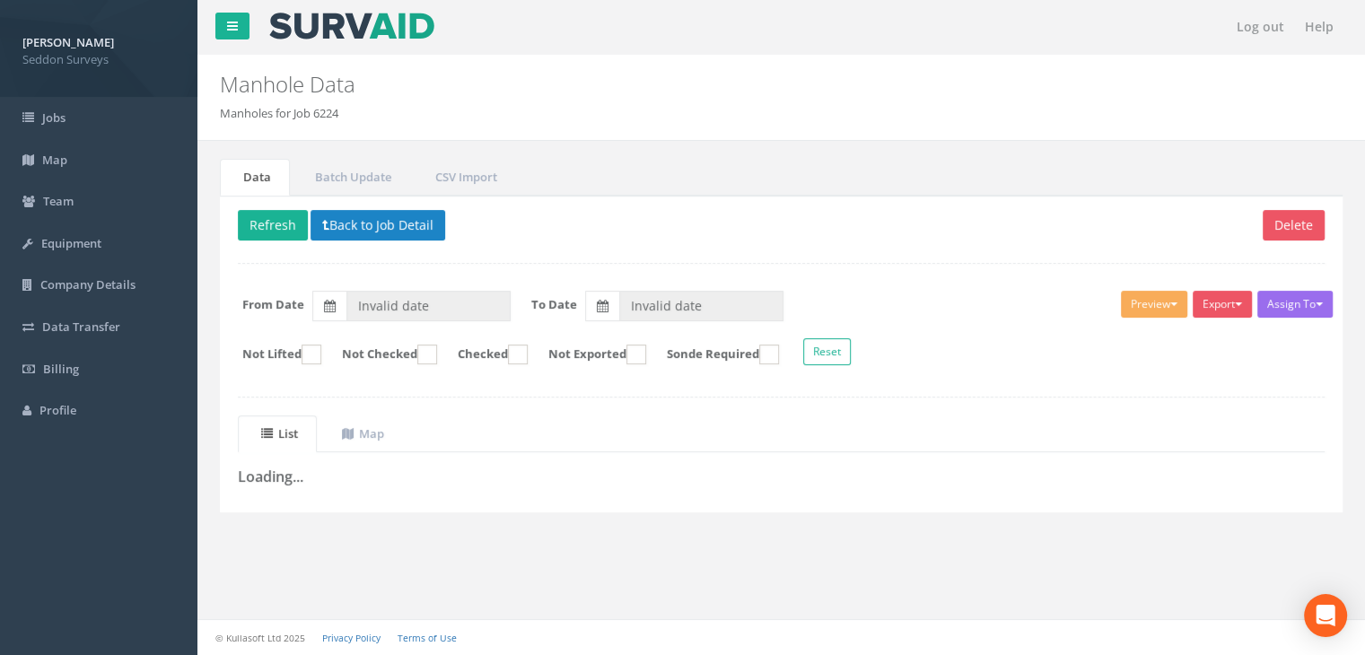
type input "[DATE]"
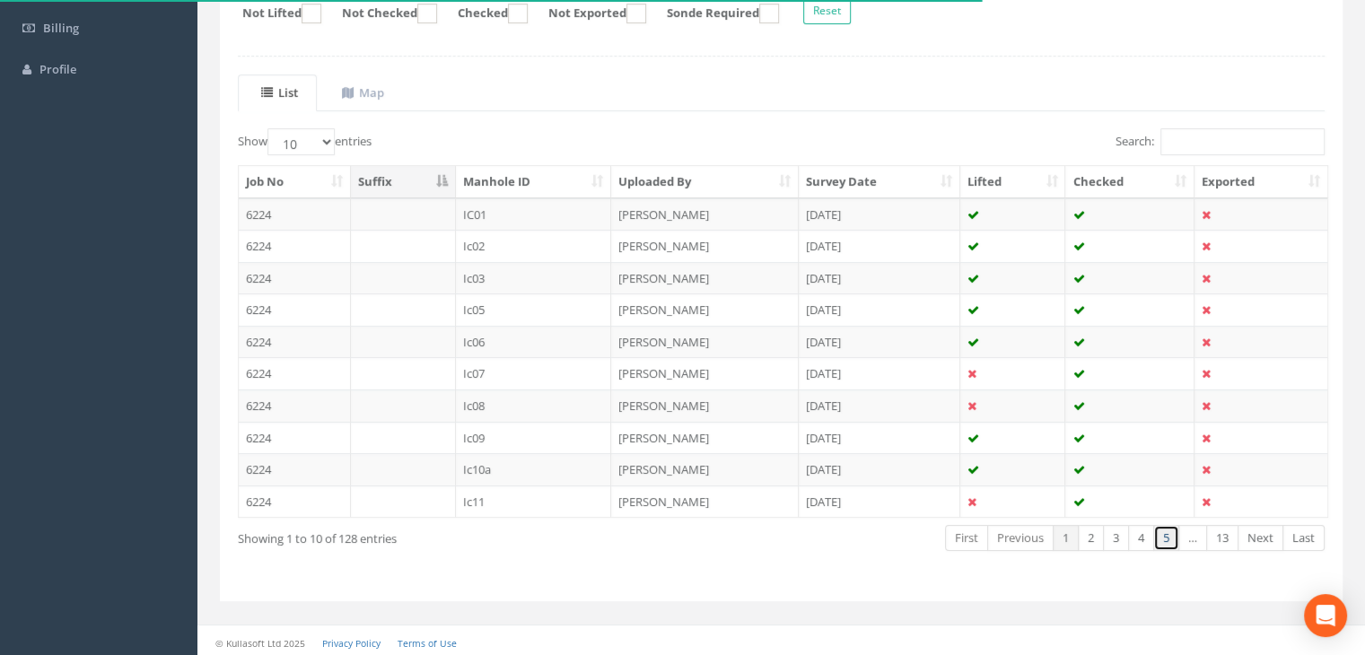
click at [1163, 533] on link "5" at bounding box center [1166, 538] width 26 height 26
click at [1140, 532] on link "5" at bounding box center [1141, 538] width 26 height 26
click at [1115, 531] on link "4" at bounding box center [1116, 538] width 26 height 26
click at [1095, 533] on link "2" at bounding box center [1091, 538] width 26 height 26
click at [1115, 534] on link "3" at bounding box center [1116, 538] width 26 height 26
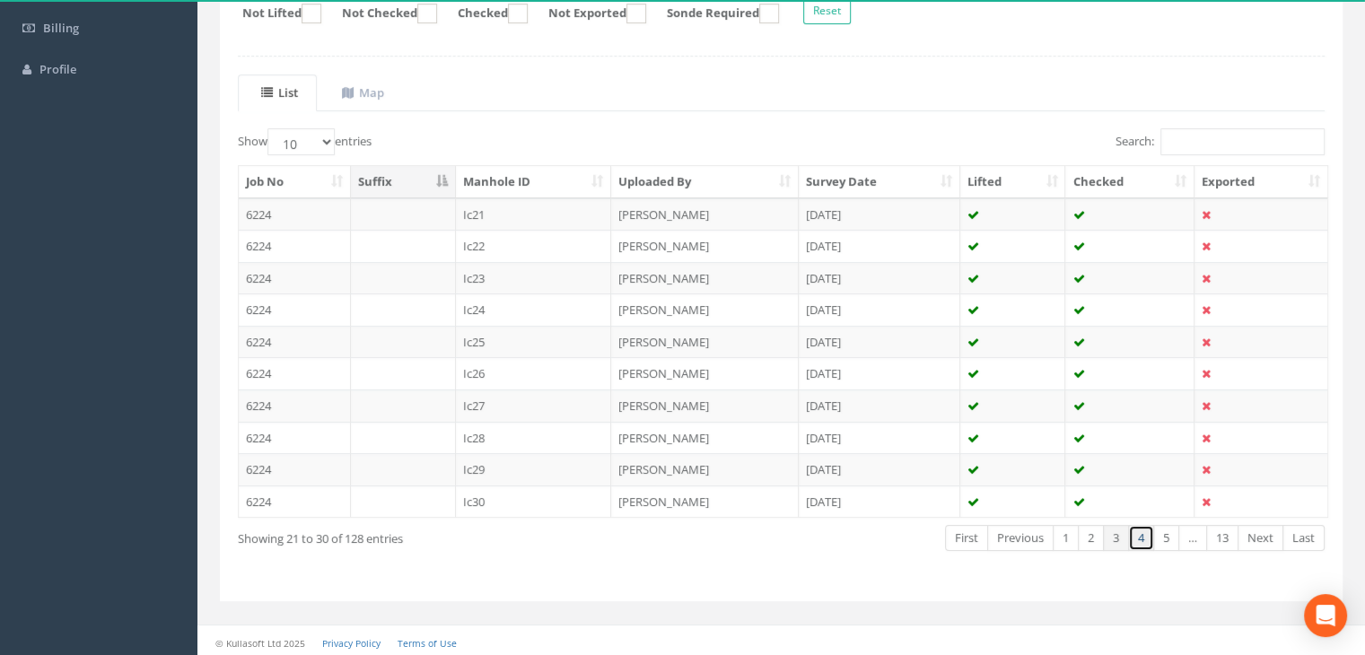
click at [1139, 528] on link "4" at bounding box center [1141, 538] width 26 height 26
click at [520, 176] on th "Manhole ID" at bounding box center [534, 182] width 156 height 32
click at [1146, 532] on link "4" at bounding box center [1141, 538] width 26 height 26
click at [1168, 530] on link "5" at bounding box center [1166, 538] width 26 height 26
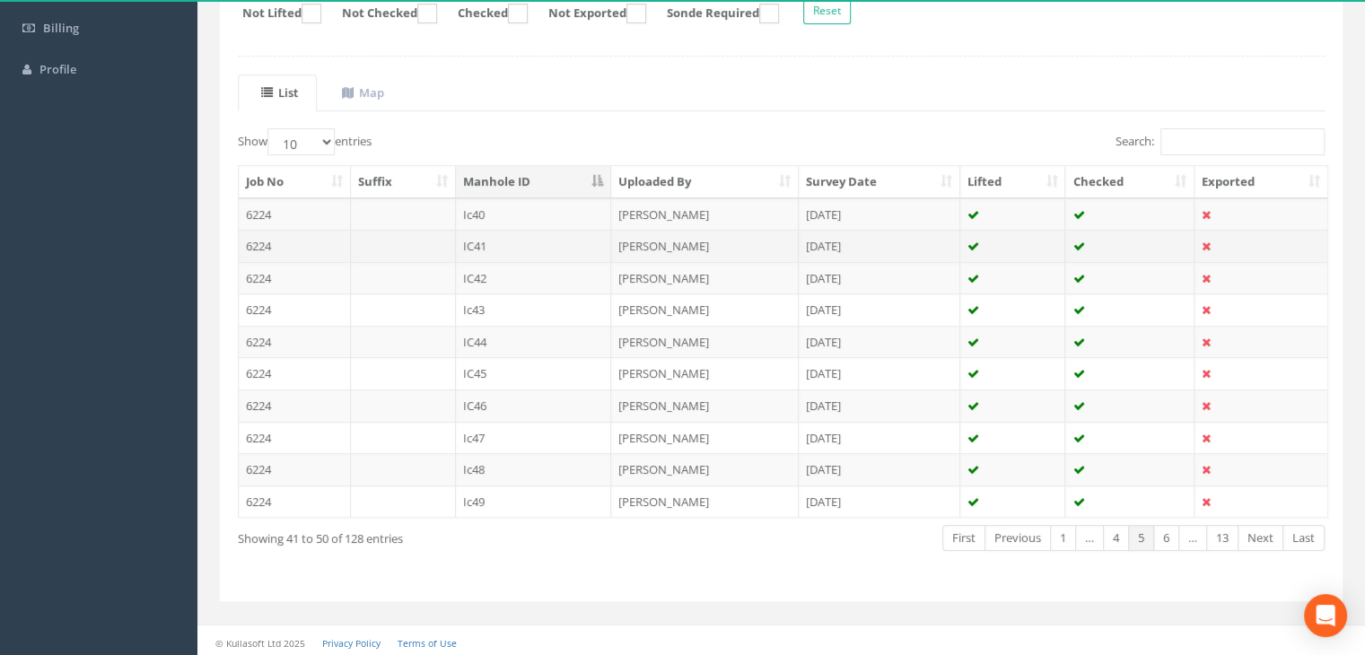
click at [483, 240] on td "IC41" at bounding box center [534, 246] width 156 height 32
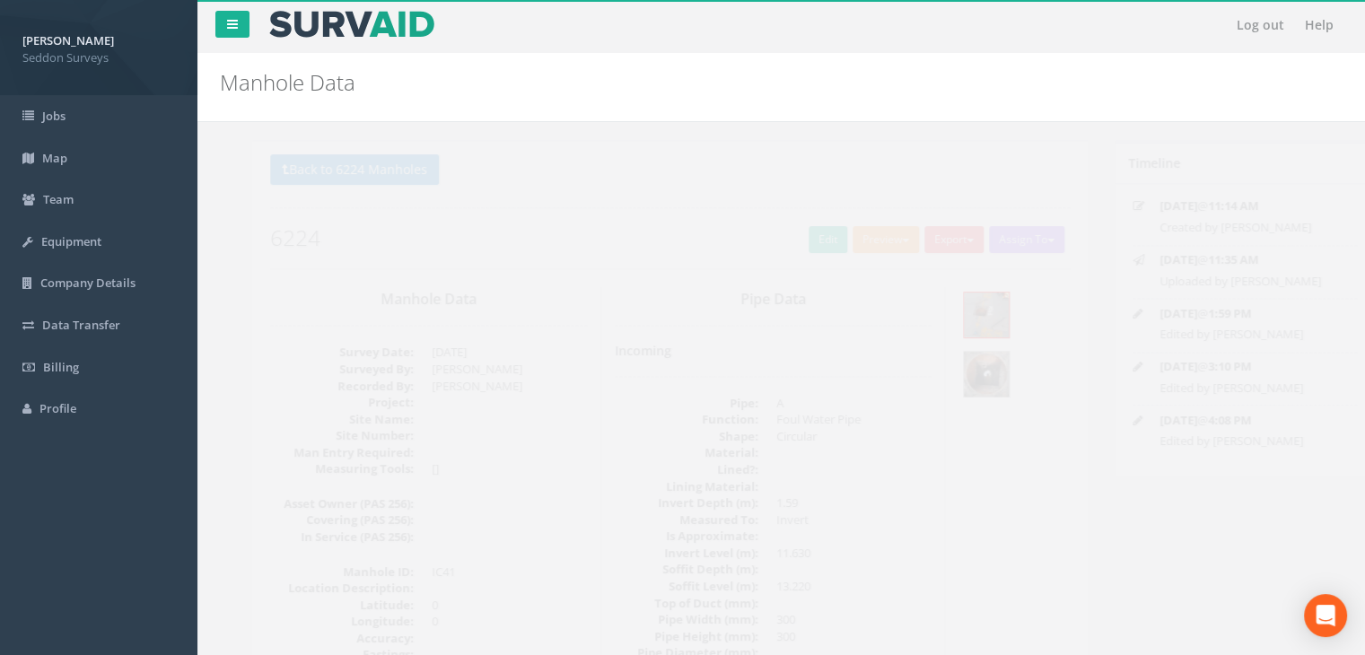
scroll to position [0, 0]
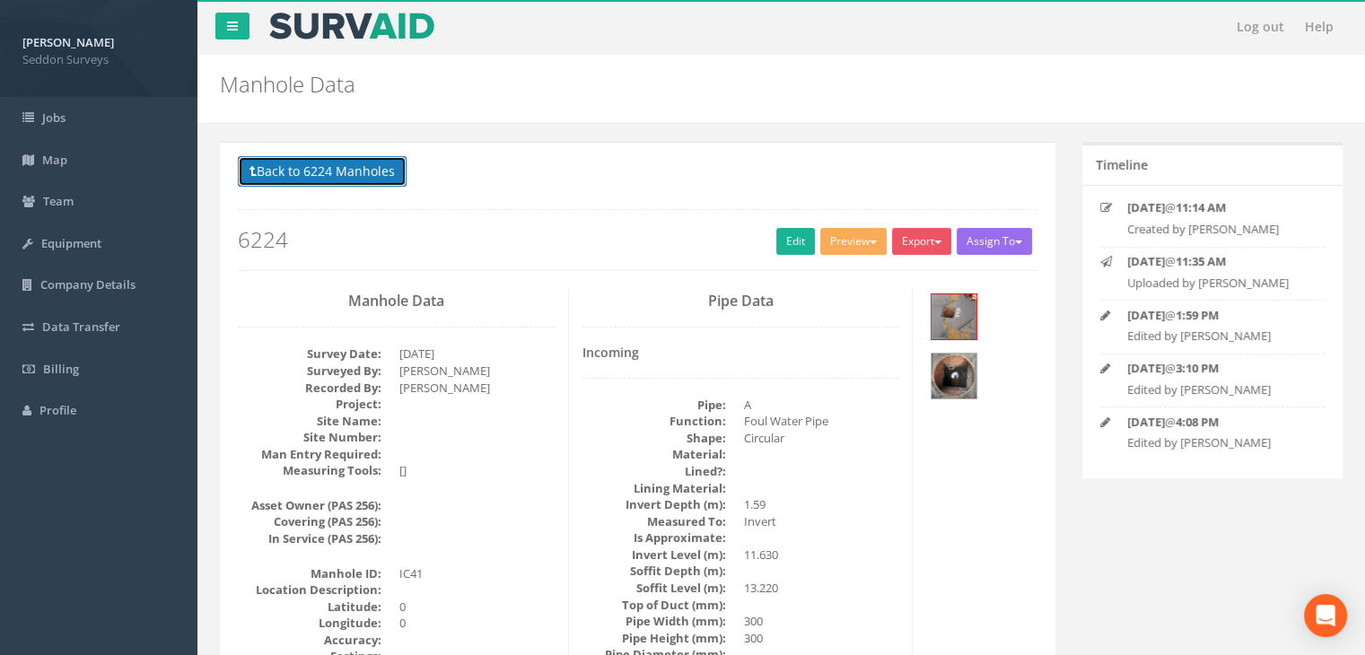
click at [327, 169] on button "Back to 6224 Manholes" at bounding box center [322, 171] width 169 height 31
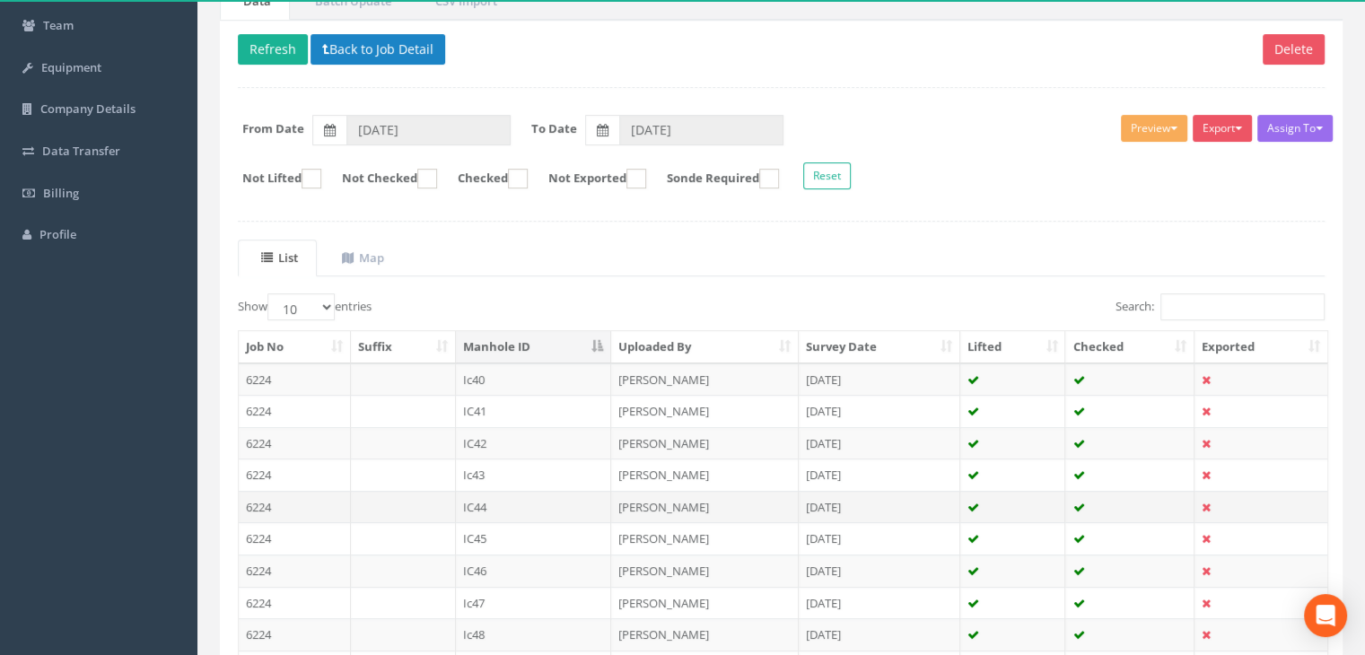
scroll to position [341, 0]
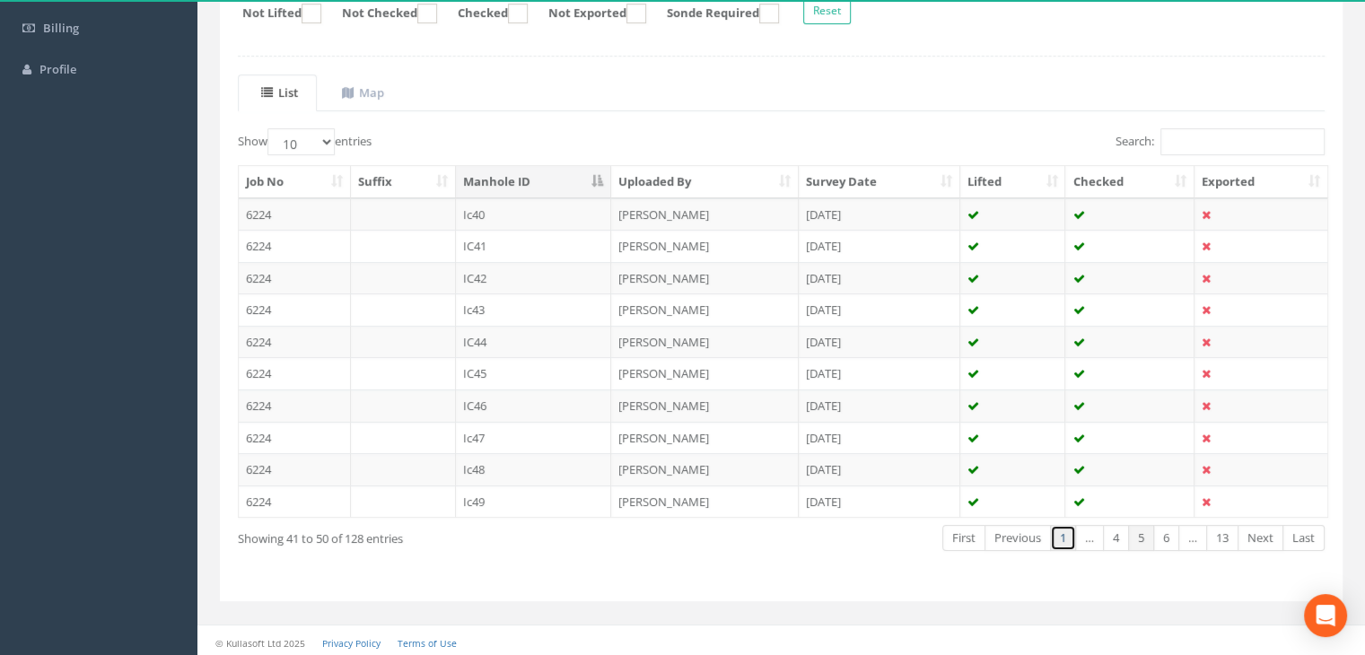
click at [1066, 537] on link "1" at bounding box center [1063, 538] width 26 height 26
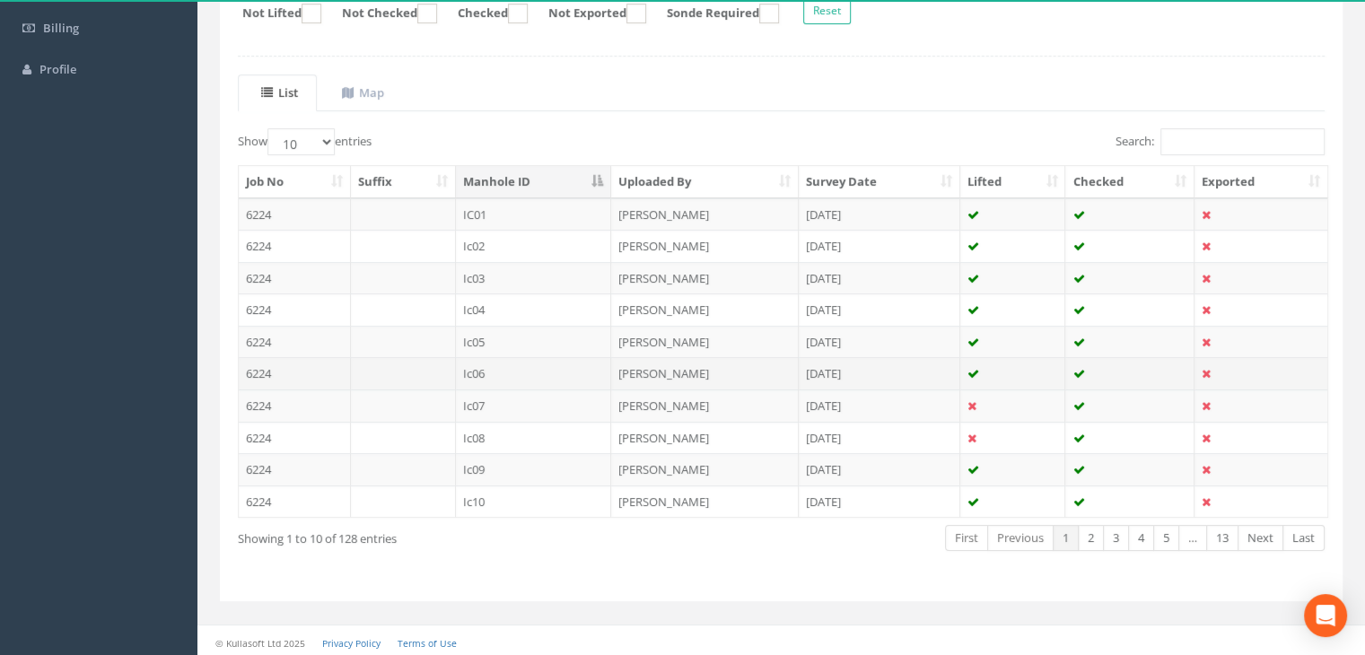
click at [492, 369] on td "Ic06" at bounding box center [534, 373] width 156 height 32
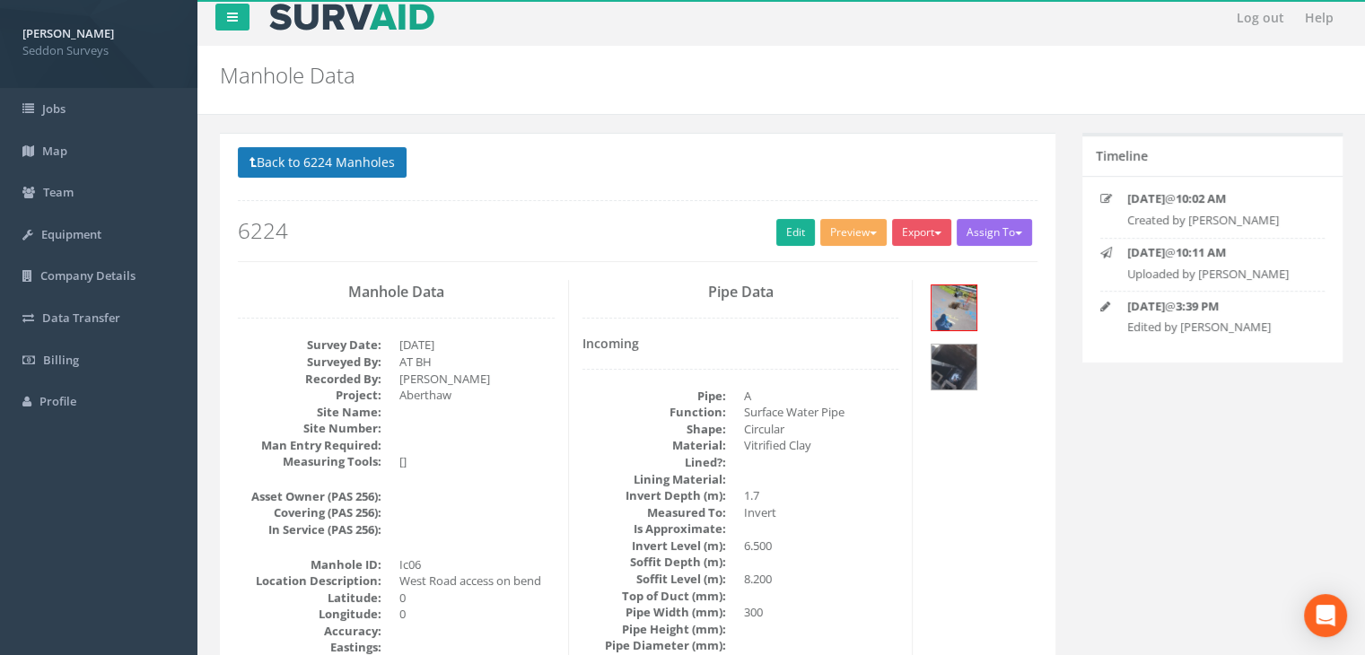
scroll to position [0, 0]
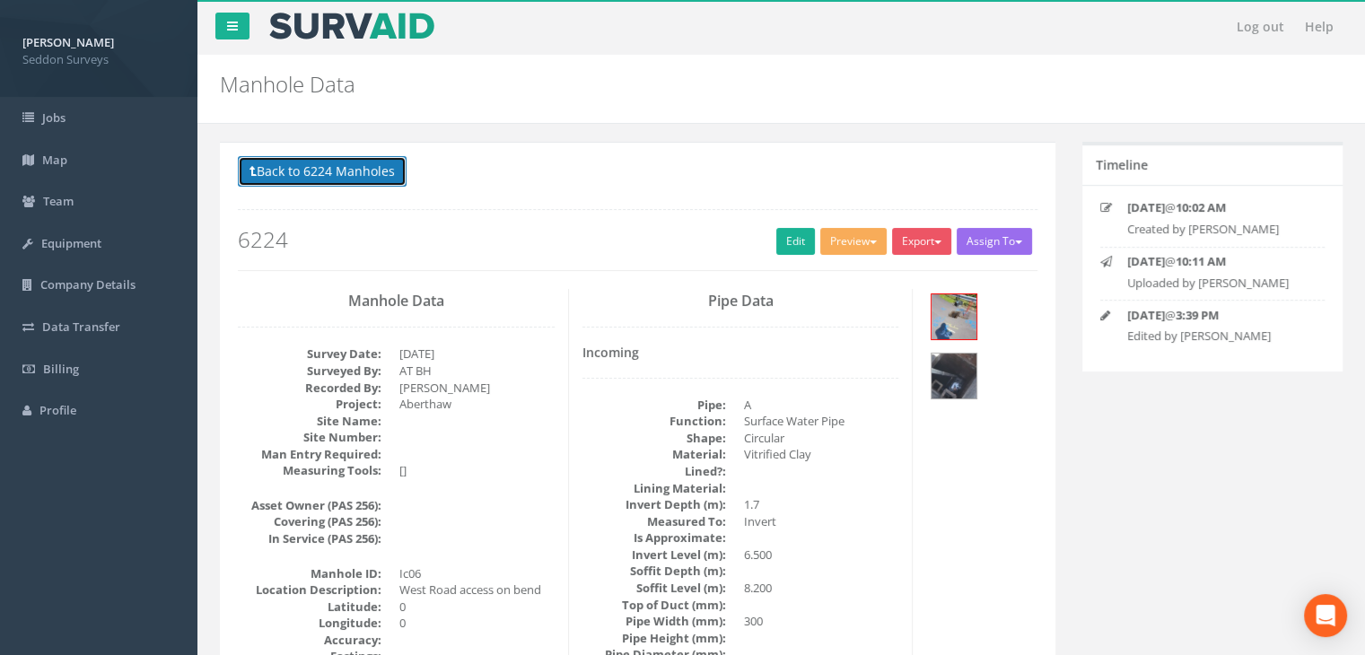
click at [318, 177] on button "Back to 6224 Manholes" at bounding box center [322, 171] width 169 height 31
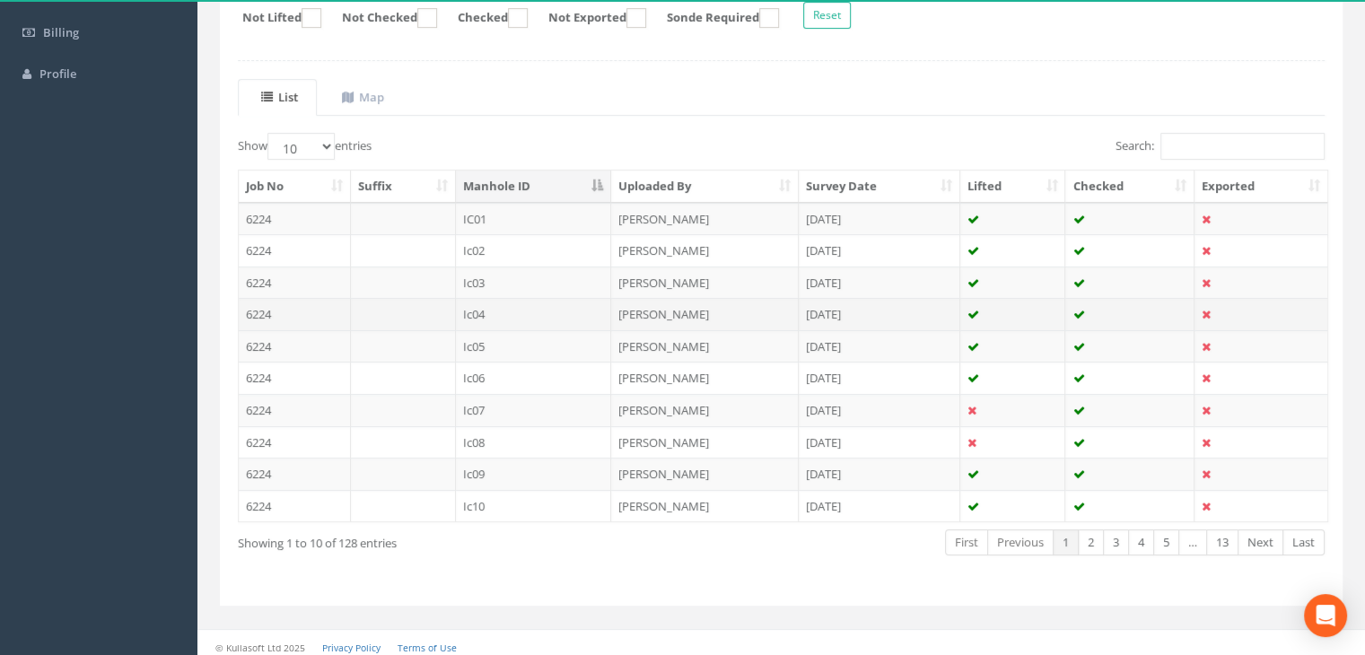
scroll to position [341, 0]
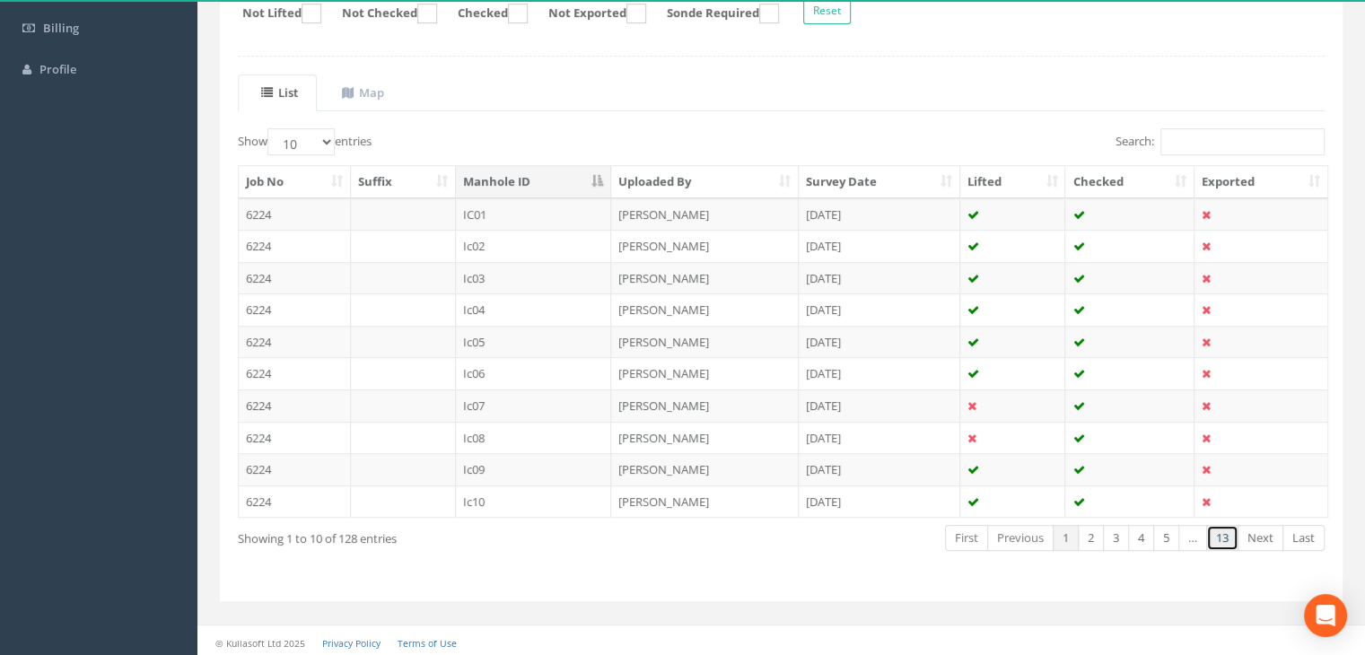
click at [1228, 525] on link "13" at bounding box center [1222, 538] width 32 height 26
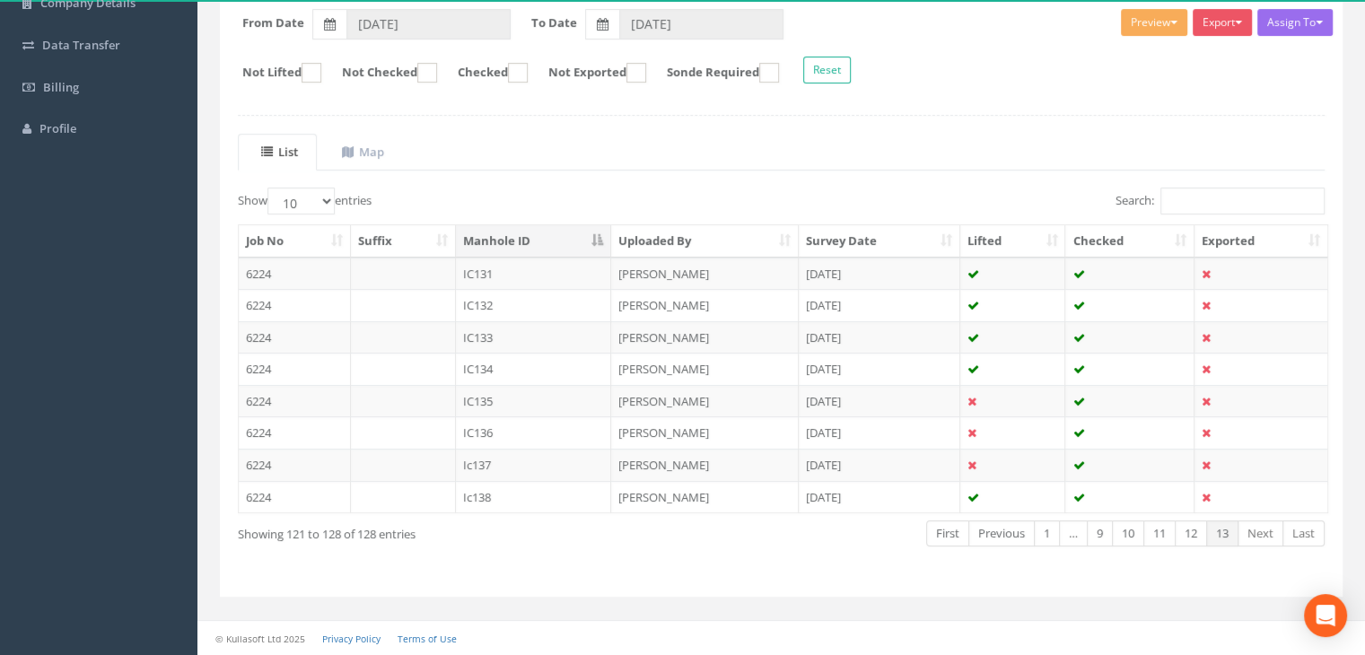
scroll to position [277, 0]
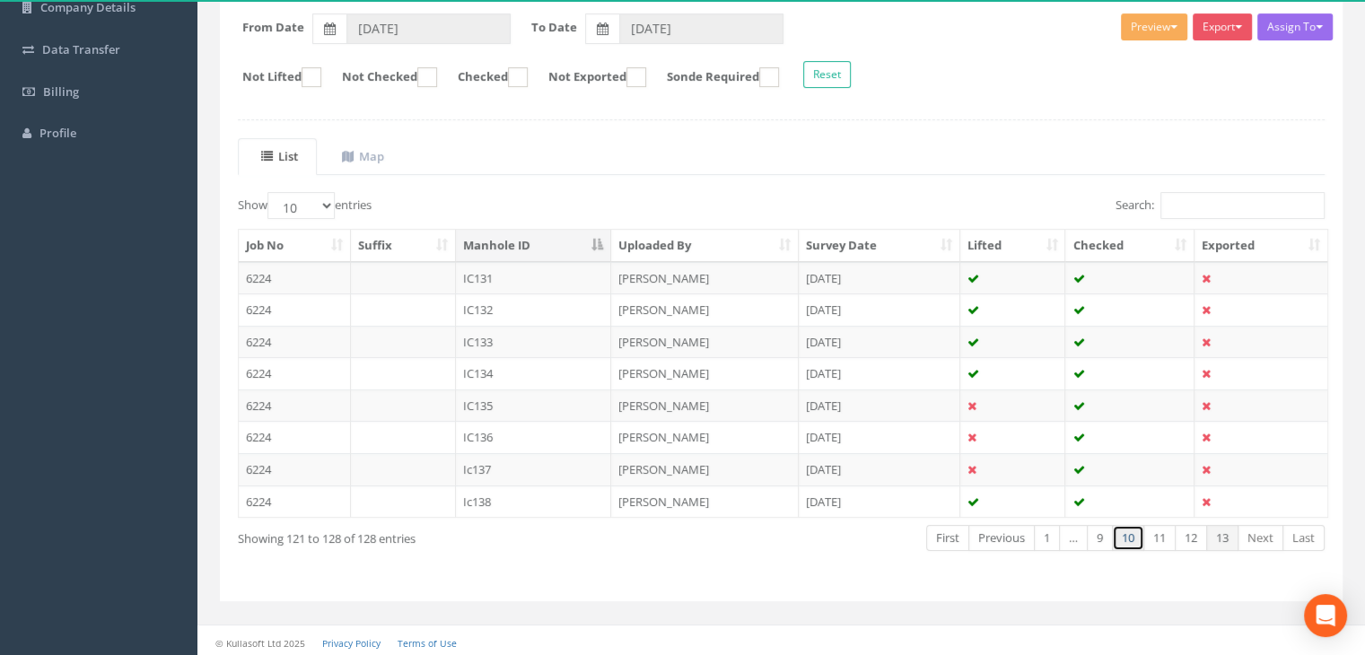
click at [1126, 535] on link "10" at bounding box center [1128, 538] width 32 height 26
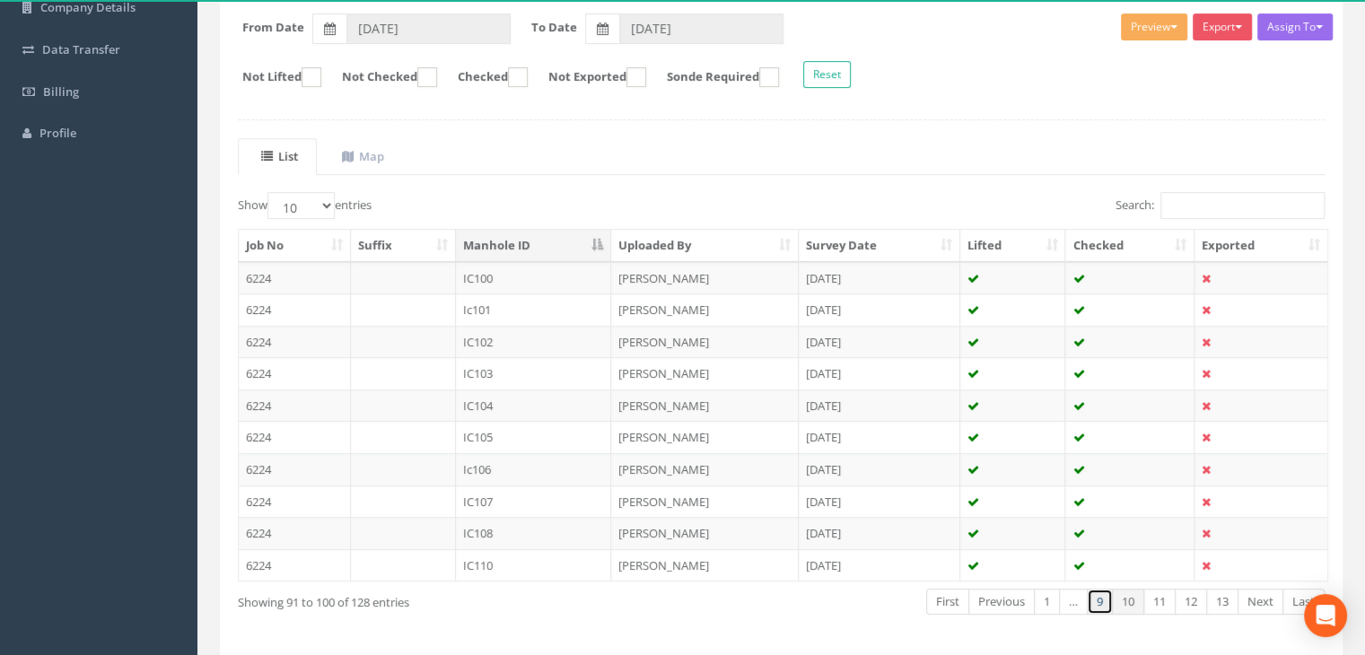
click at [1103, 600] on link "9" at bounding box center [1100, 602] width 26 height 26
click at [1089, 598] on link "…" at bounding box center [1083, 602] width 29 height 26
click at [1110, 599] on link "8" at bounding box center [1109, 602] width 26 height 26
click at [476, 397] on td "Ic84" at bounding box center [534, 405] width 156 height 32
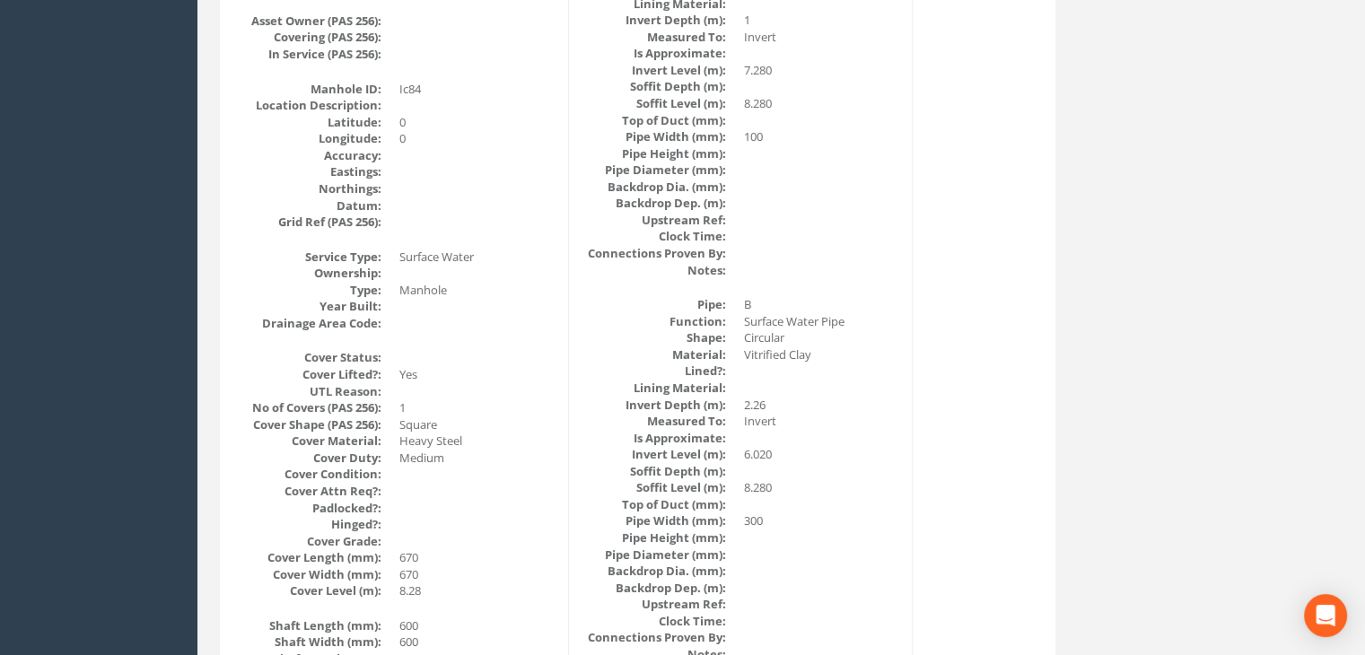
scroll to position [0, 0]
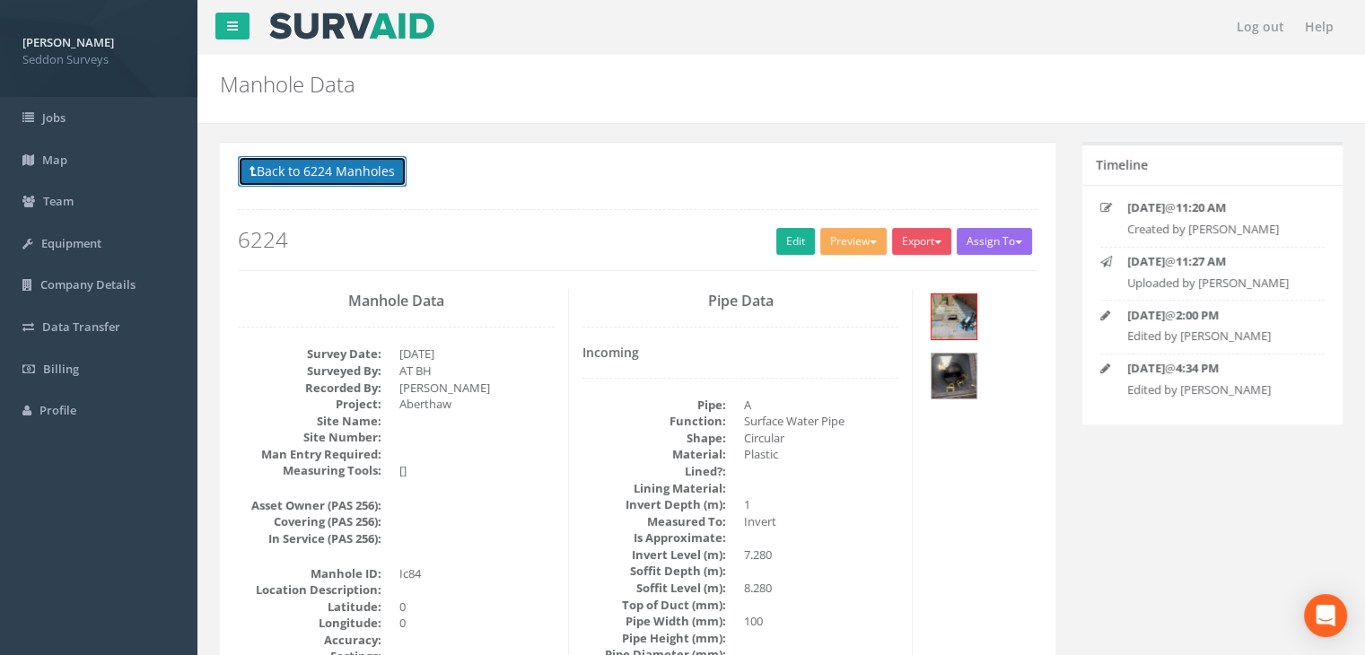
click at [358, 166] on button "Back to 6224 Manholes" at bounding box center [322, 171] width 169 height 31
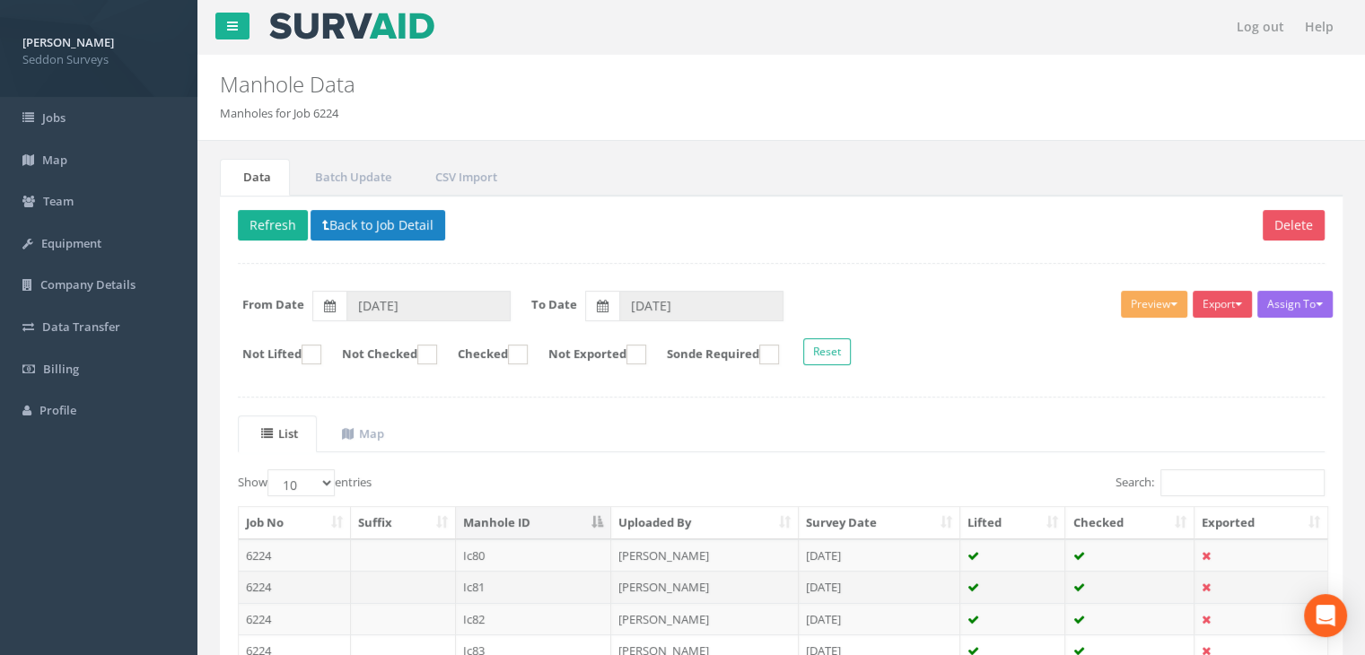
scroll to position [341, 0]
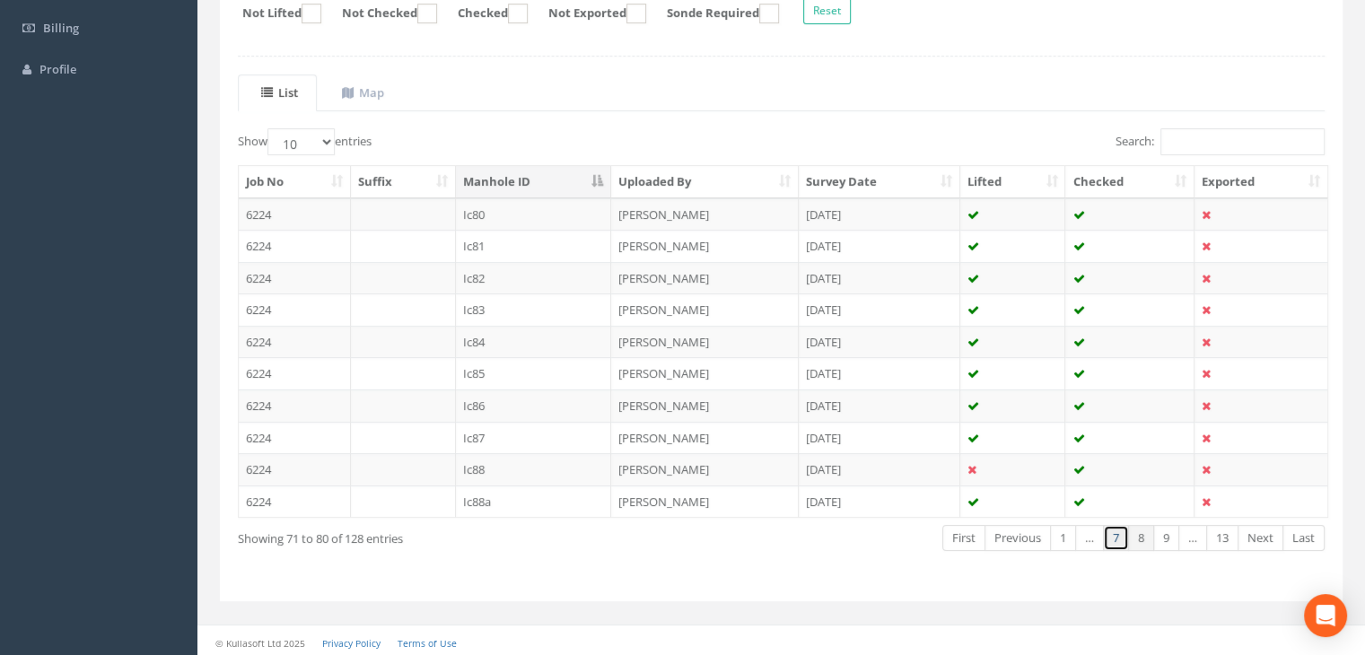
click at [1111, 525] on link "7" at bounding box center [1116, 538] width 26 height 26
click at [474, 465] on td "Ic78" at bounding box center [534, 469] width 156 height 32
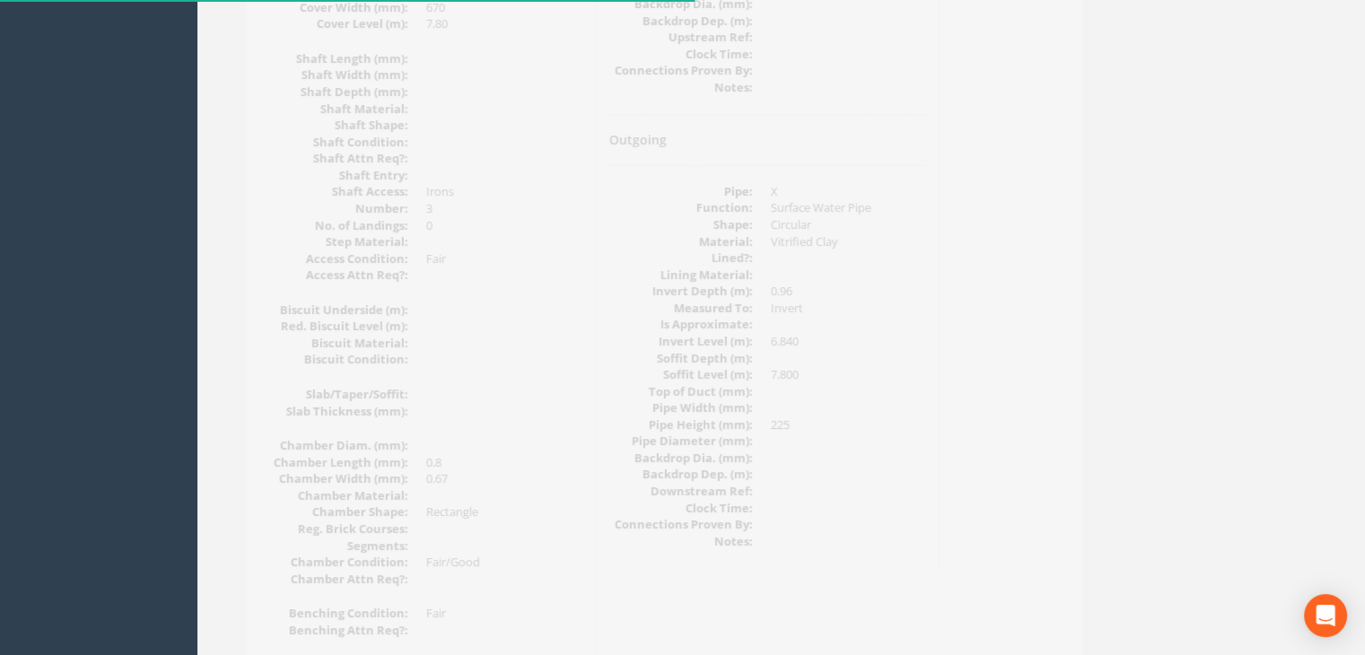
scroll to position [1035, 0]
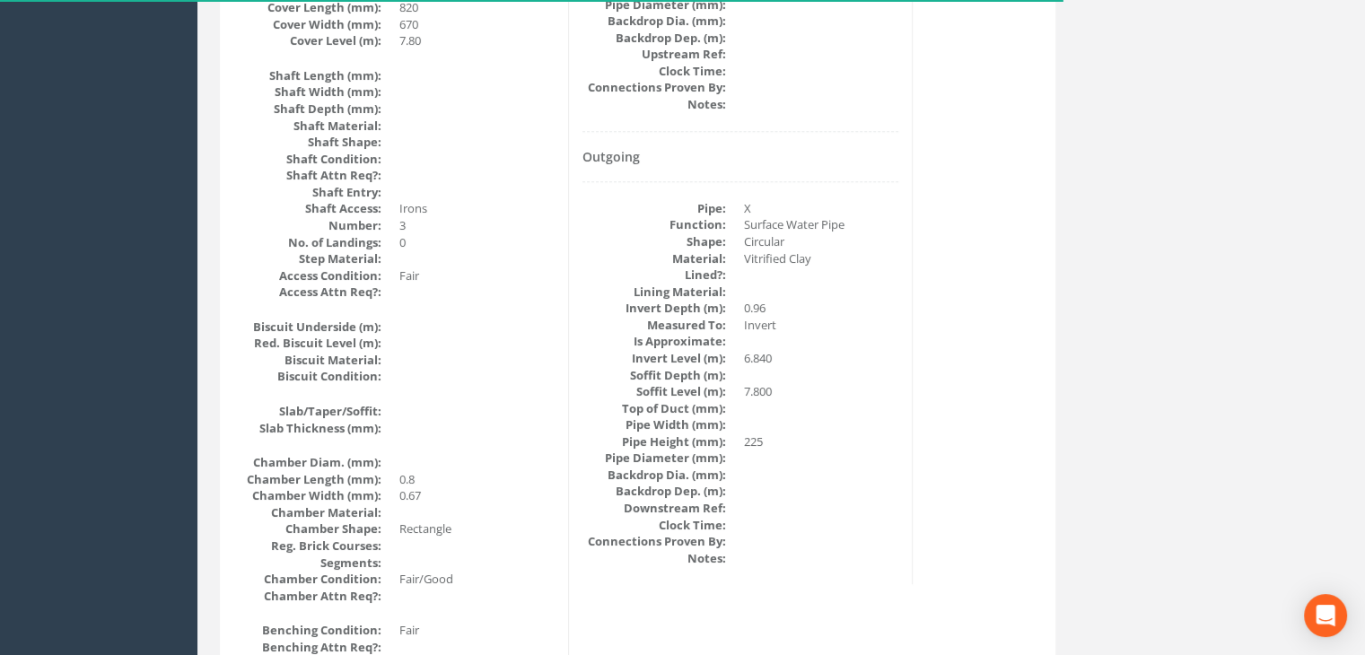
click at [765, 357] on dd "6.840" at bounding box center [821, 358] width 155 height 17
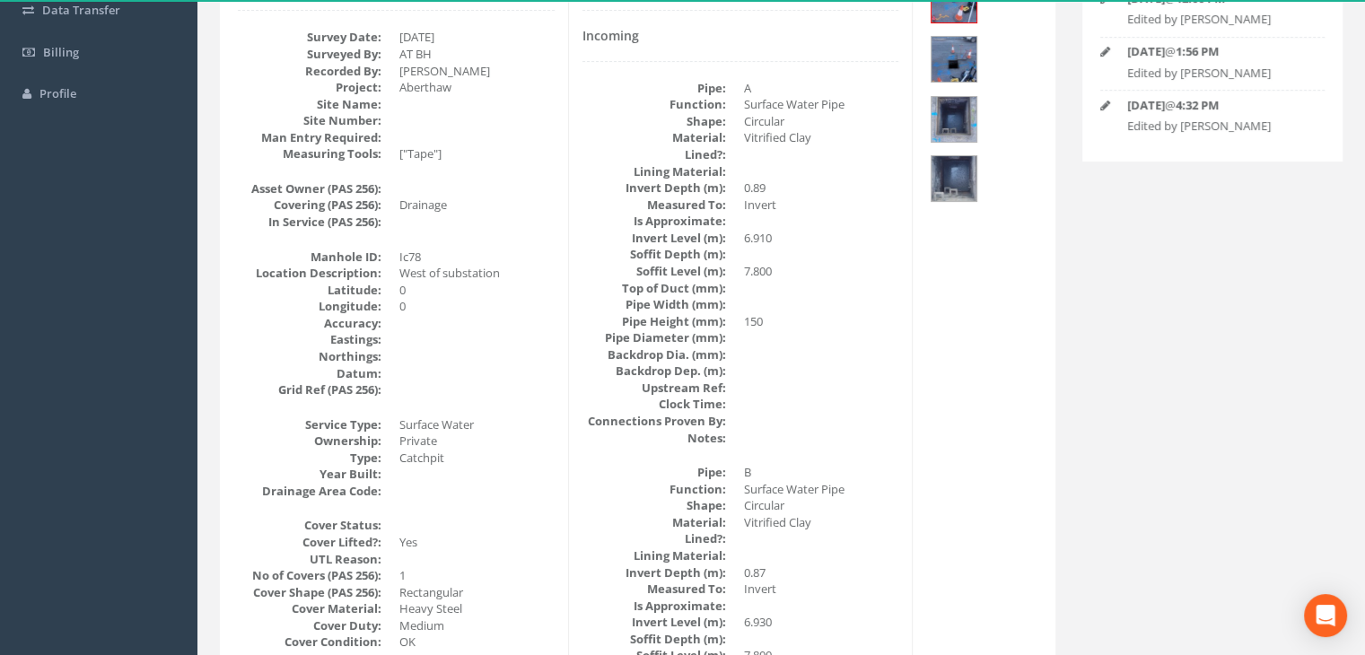
scroll to position [0, 0]
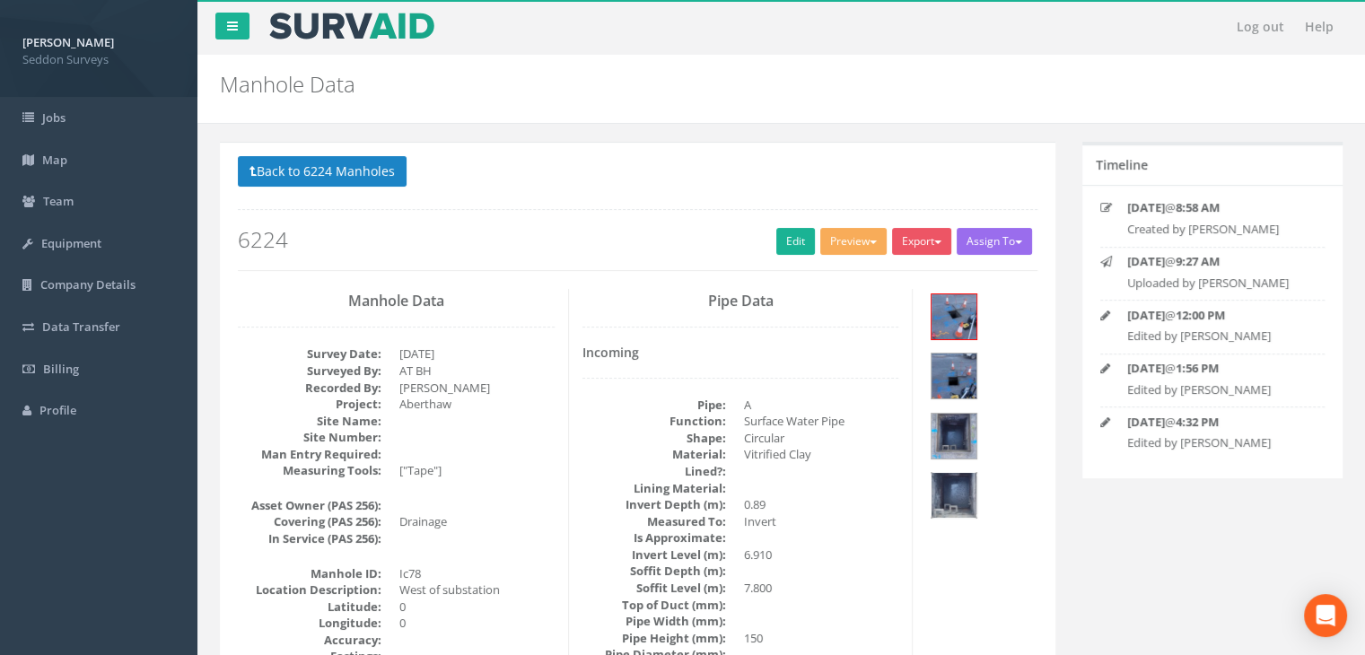
click at [976, 473] on img at bounding box center [953, 495] width 45 height 45
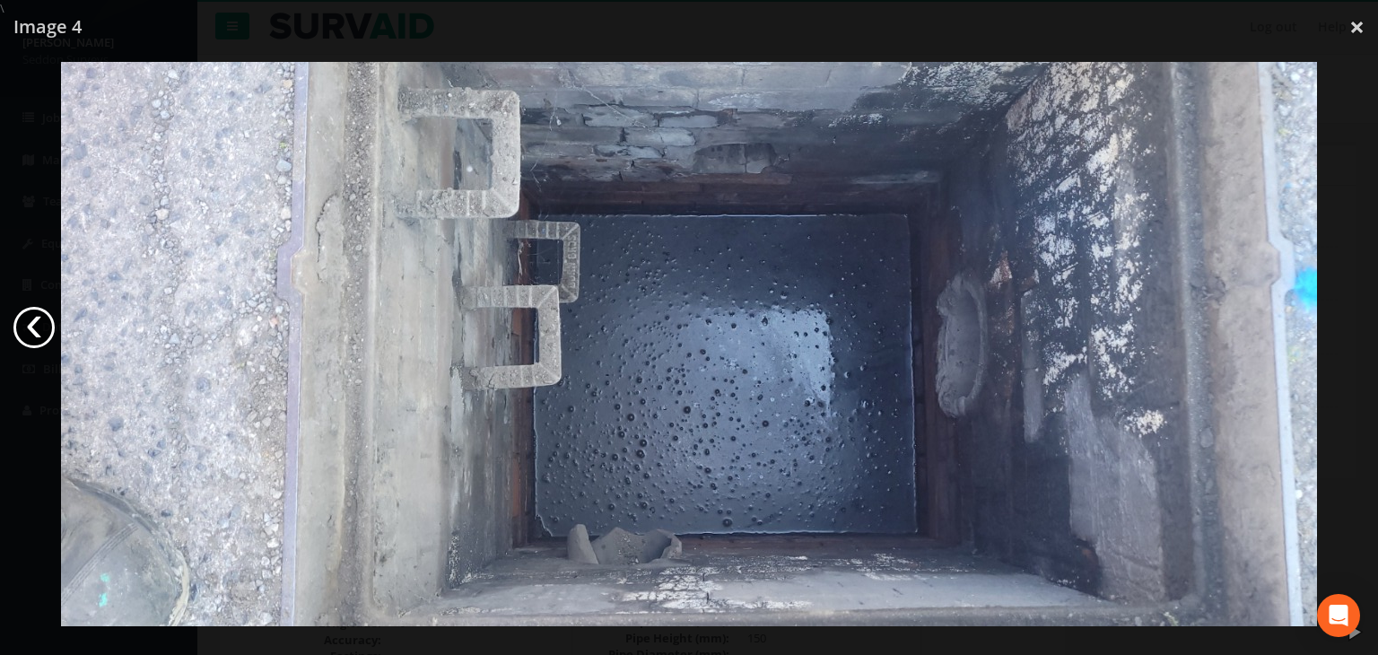
click at [29, 320] on link "‹" at bounding box center [33, 327] width 41 height 41
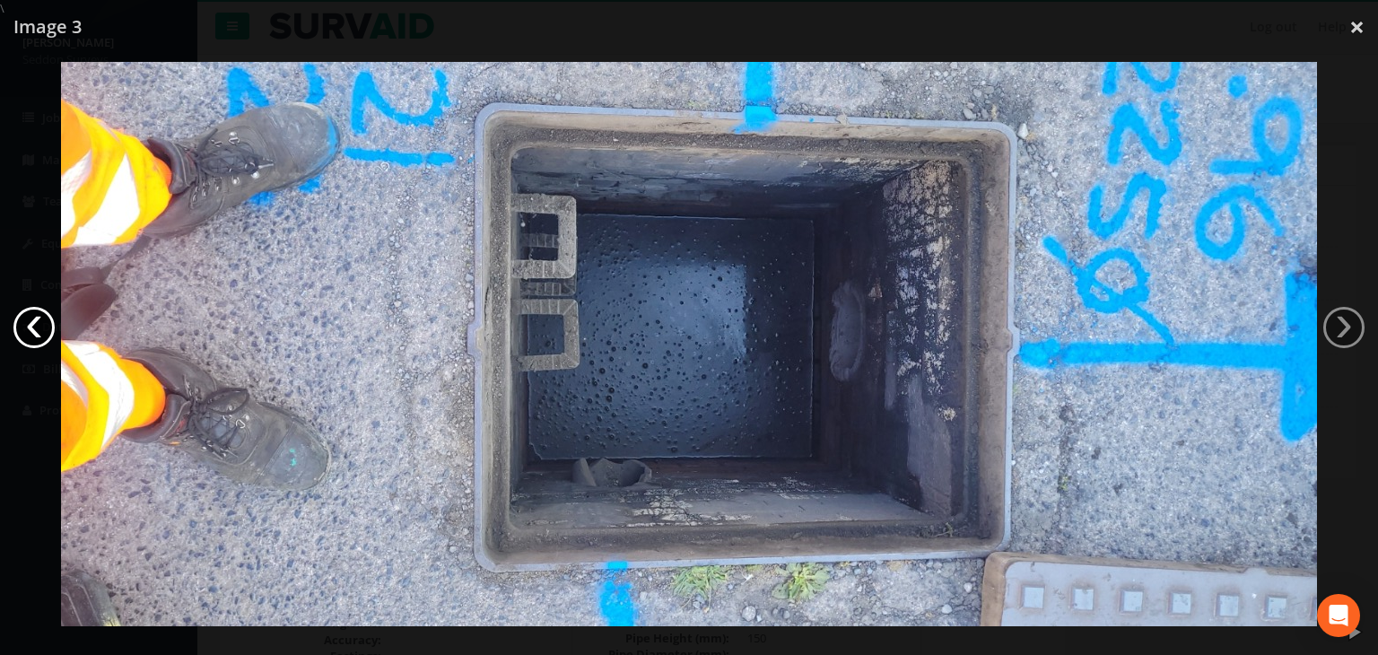
click at [36, 313] on link "‹" at bounding box center [33, 327] width 41 height 41
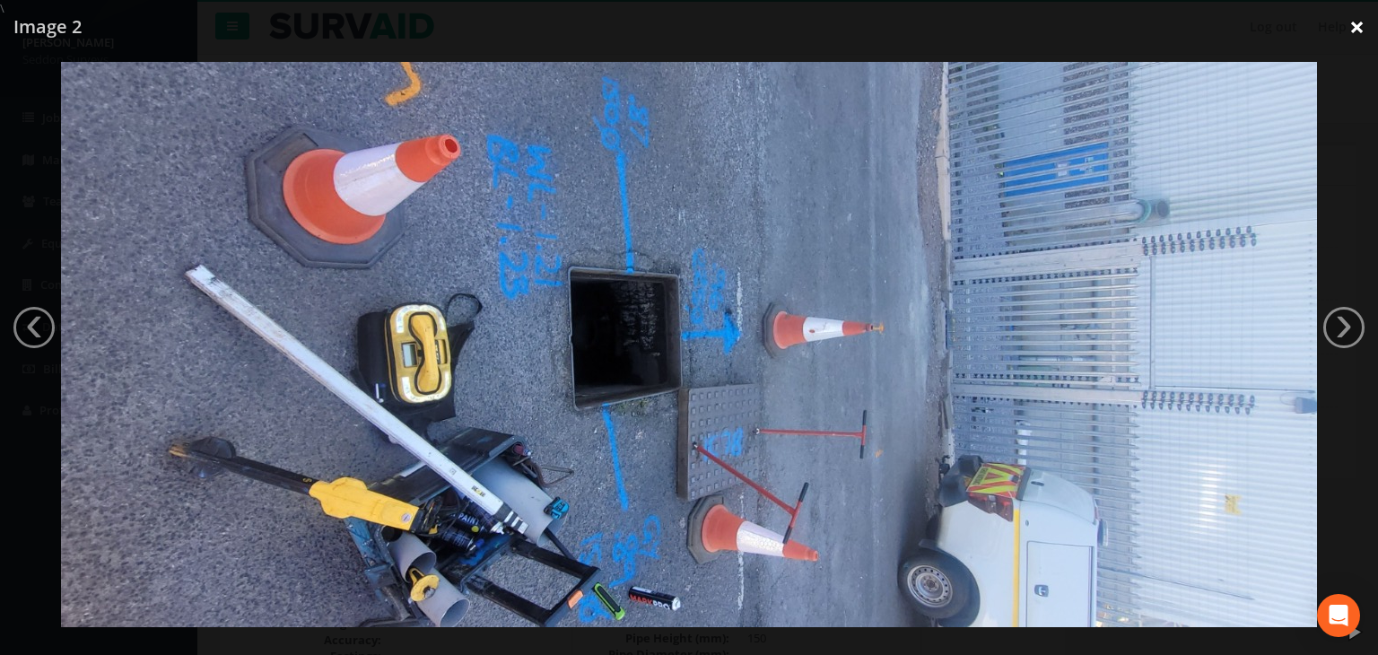
click at [1358, 24] on link "×" at bounding box center [1357, 27] width 42 height 54
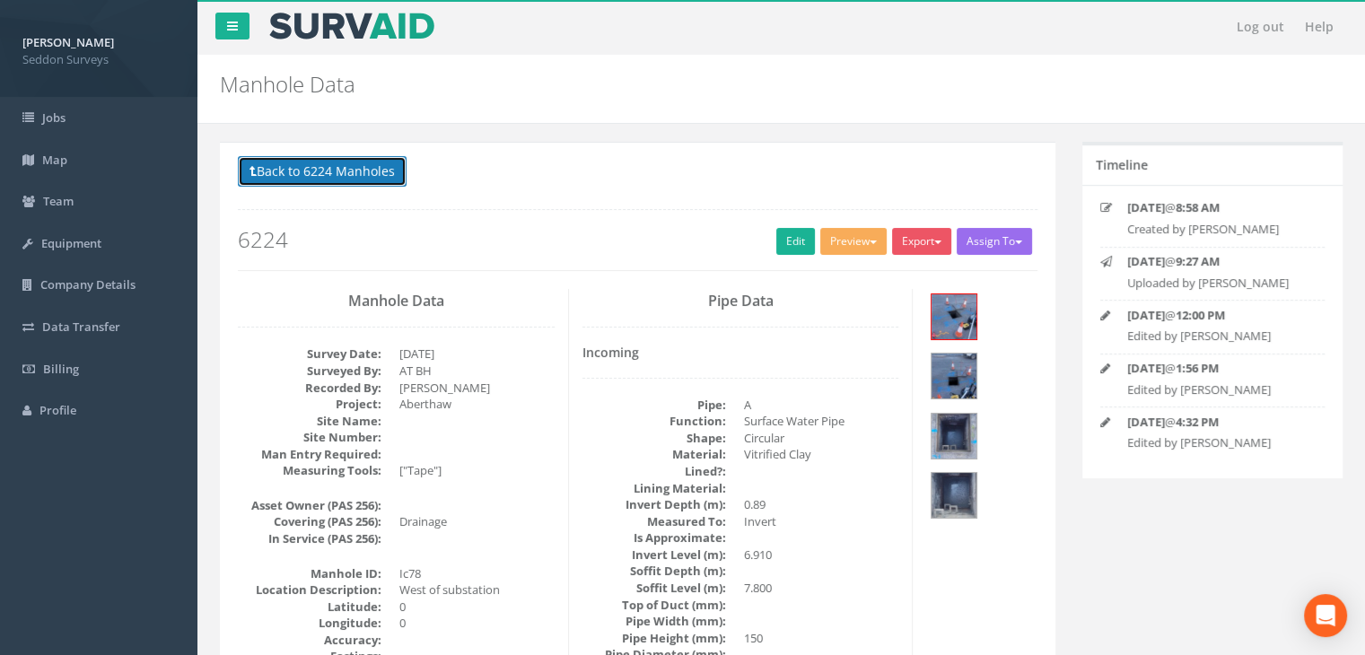
click at [309, 174] on button "Back to 6224 Manholes" at bounding box center [322, 171] width 169 height 31
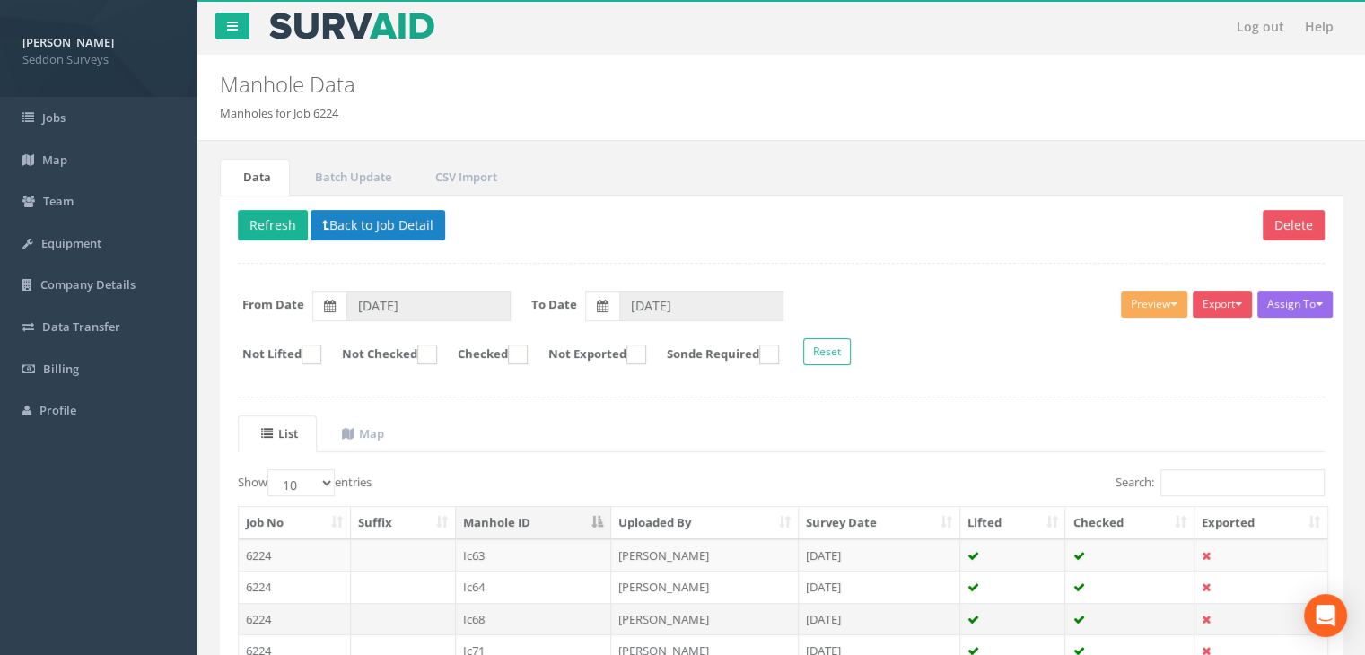
scroll to position [341, 0]
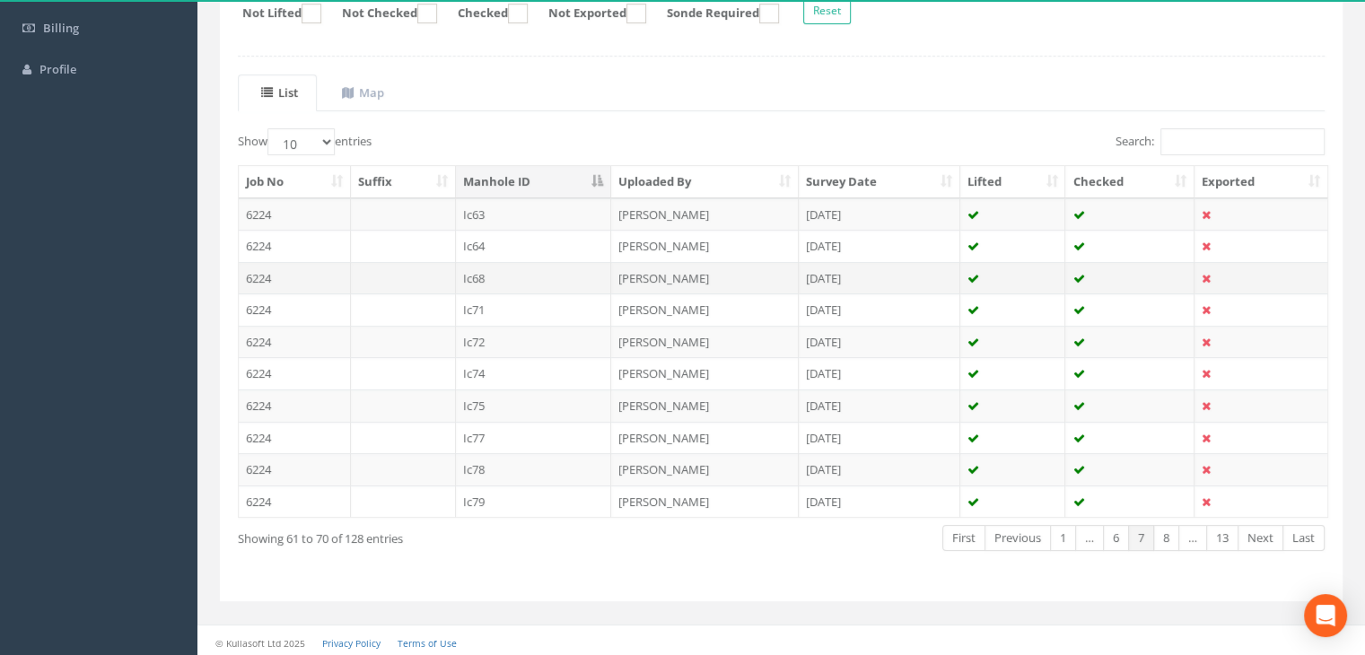
click at [480, 272] on td "Ic68" at bounding box center [534, 278] width 156 height 32
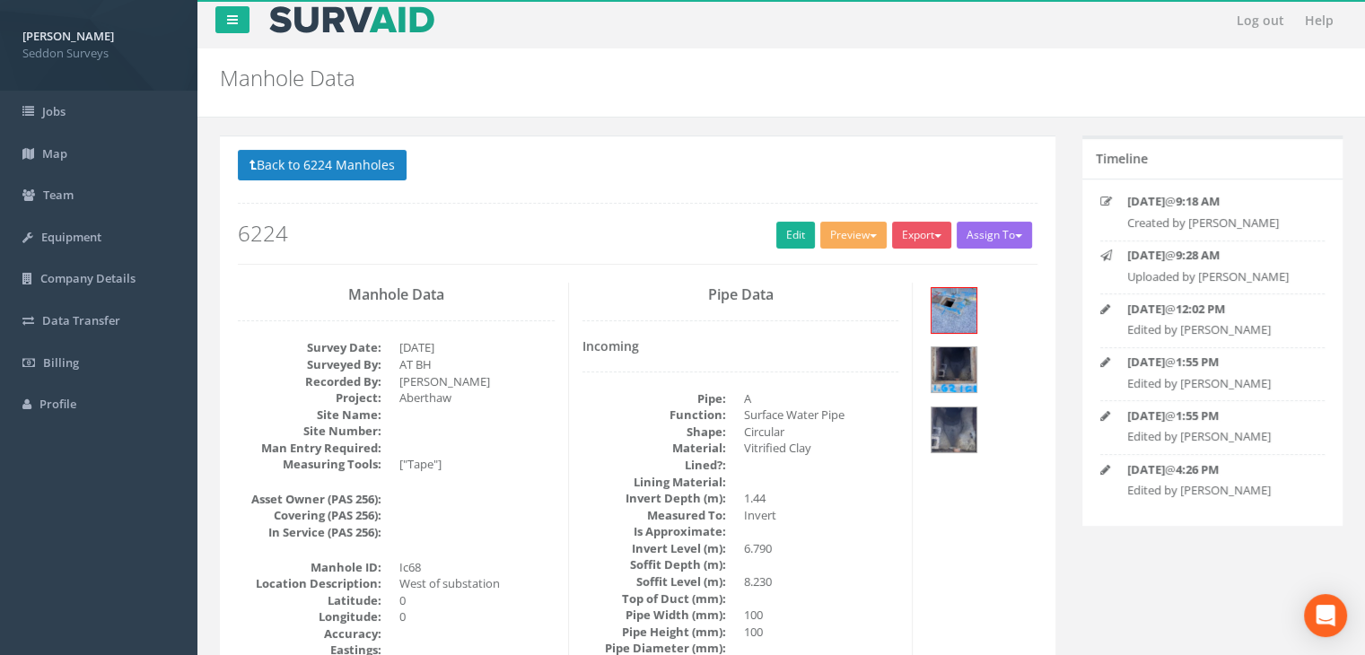
scroll to position [0, 0]
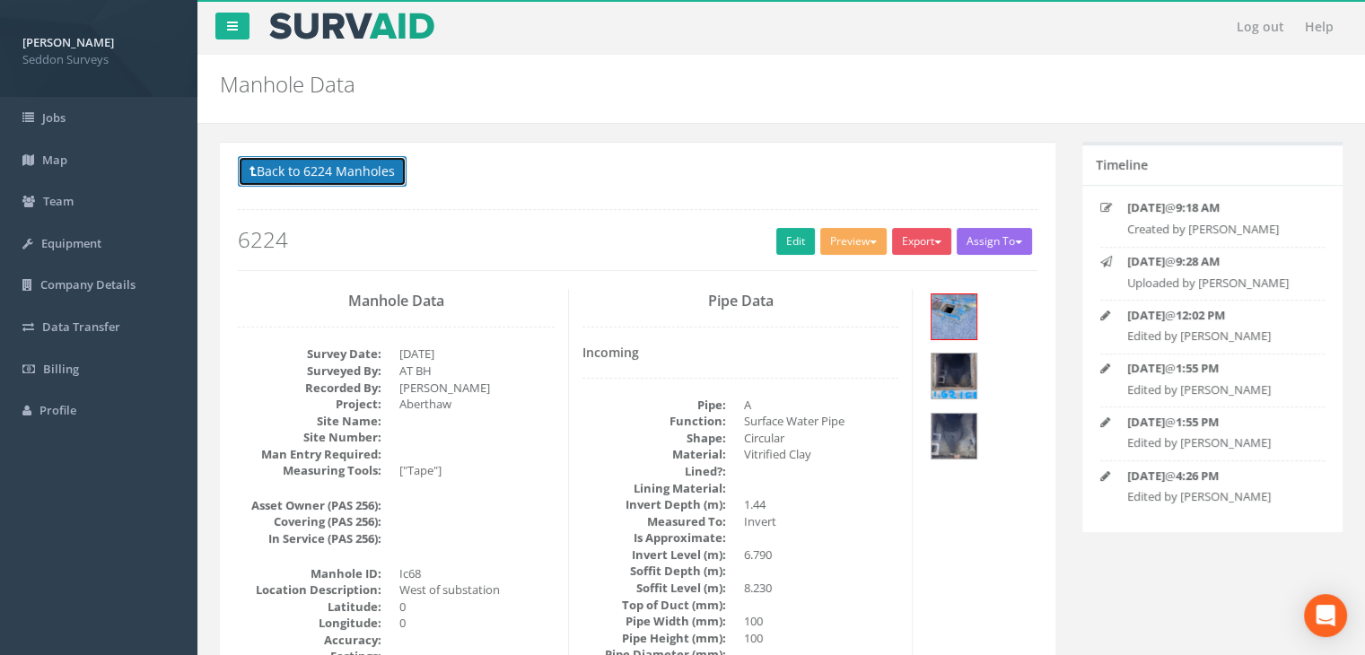
click at [320, 182] on button "Back to 6224 Manholes" at bounding box center [322, 171] width 169 height 31
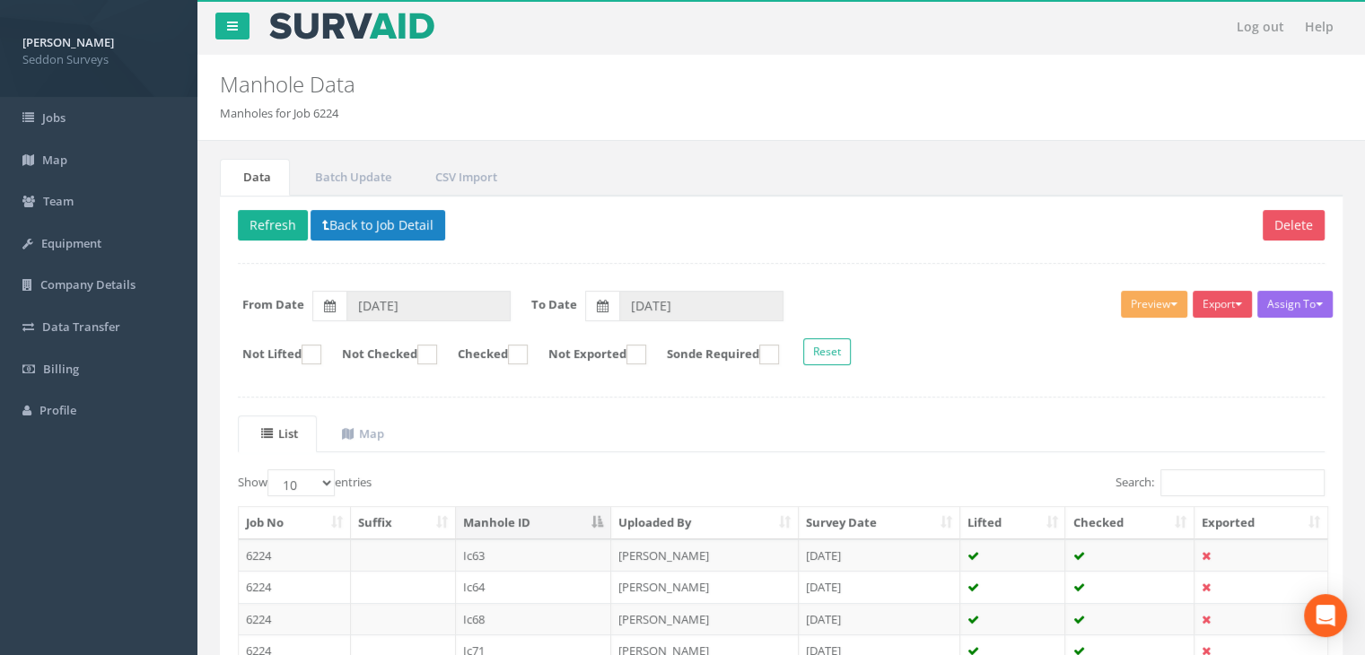
scroll to position [341, 0]
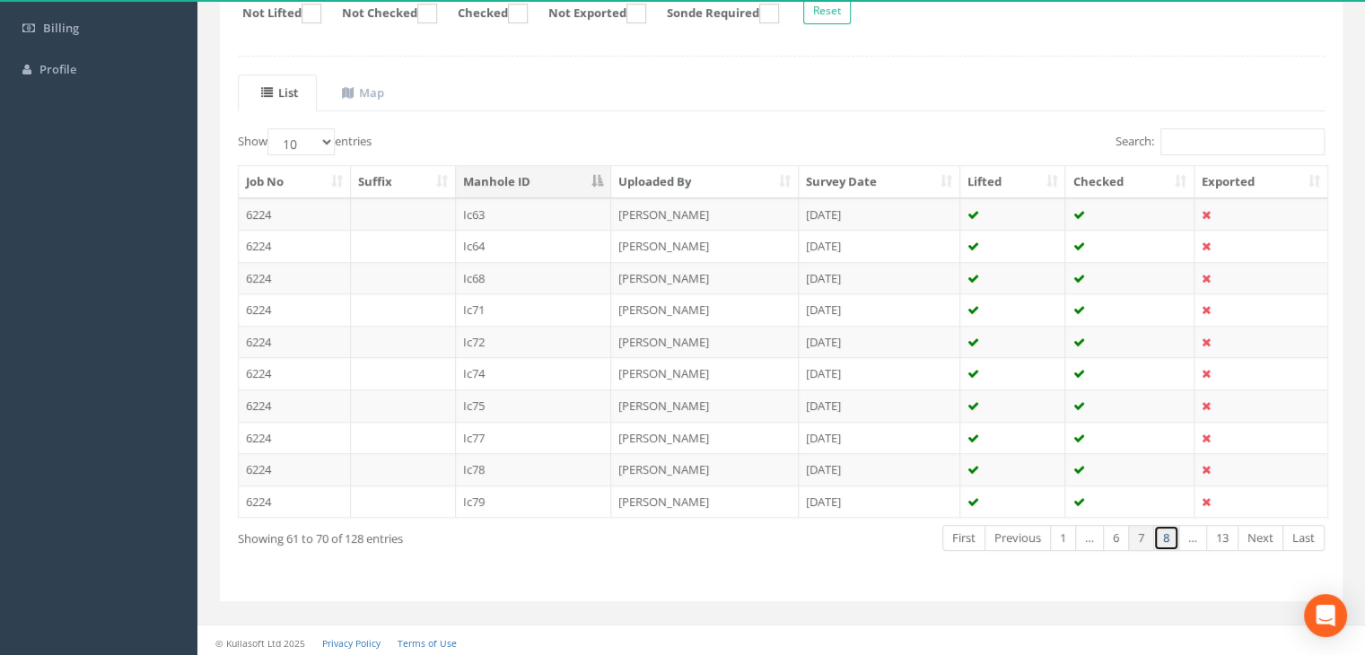
click at [1167, 528] on link "8" at bounding box center [1166, 538] width 26 height 26
click at [1271, 533] on link "Next" at bounding box center [1260, 538] width 46 height 26
click at [481, 406] on td "Ic95" at bounding box center [534, 405] width 156 height 32
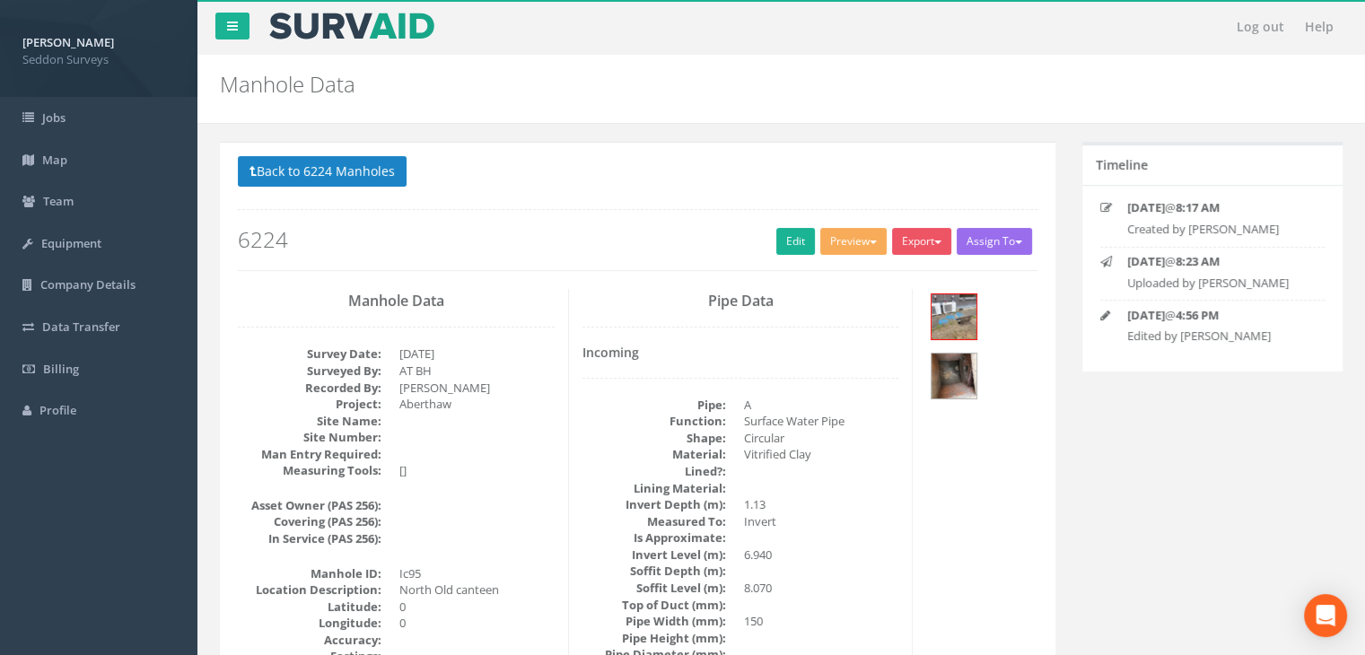
scroll to position [0, 0]
click at [976, 354] on img at bounding box center [953, 376] width 45 height 45
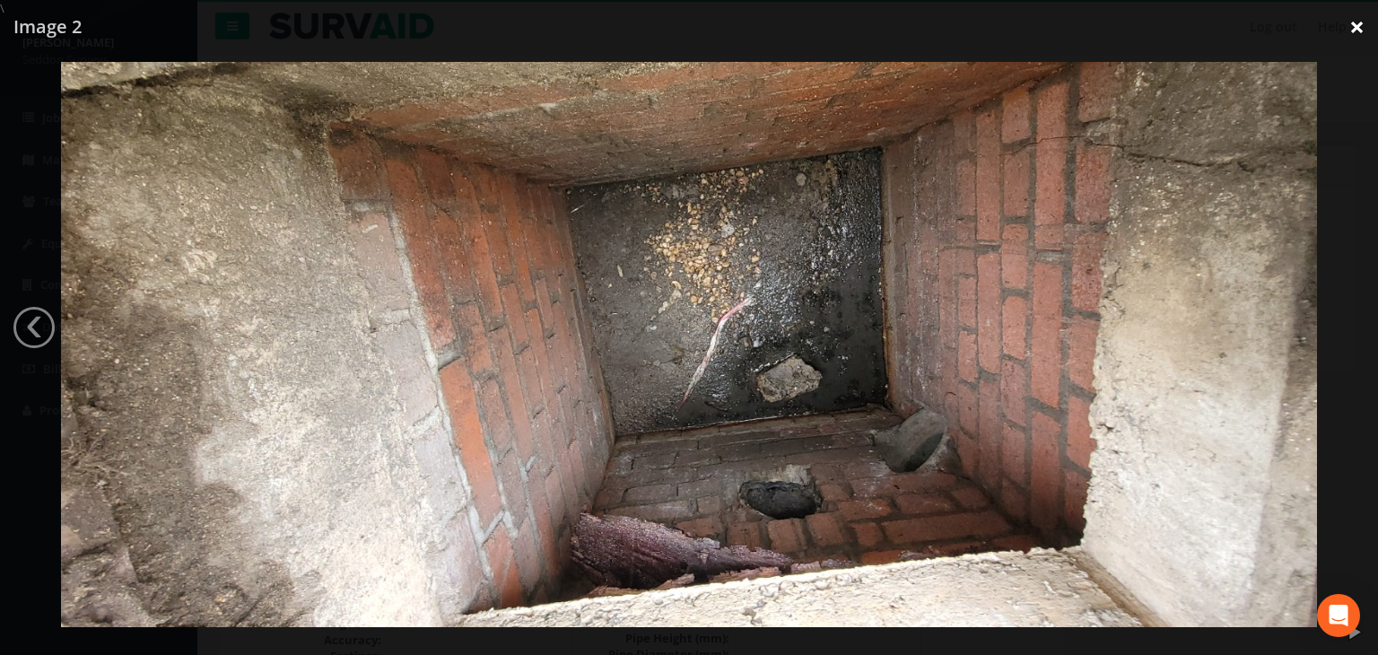
click at [1355, 23] on link "×" at bounding box center [1357, 27] width 42 height 54
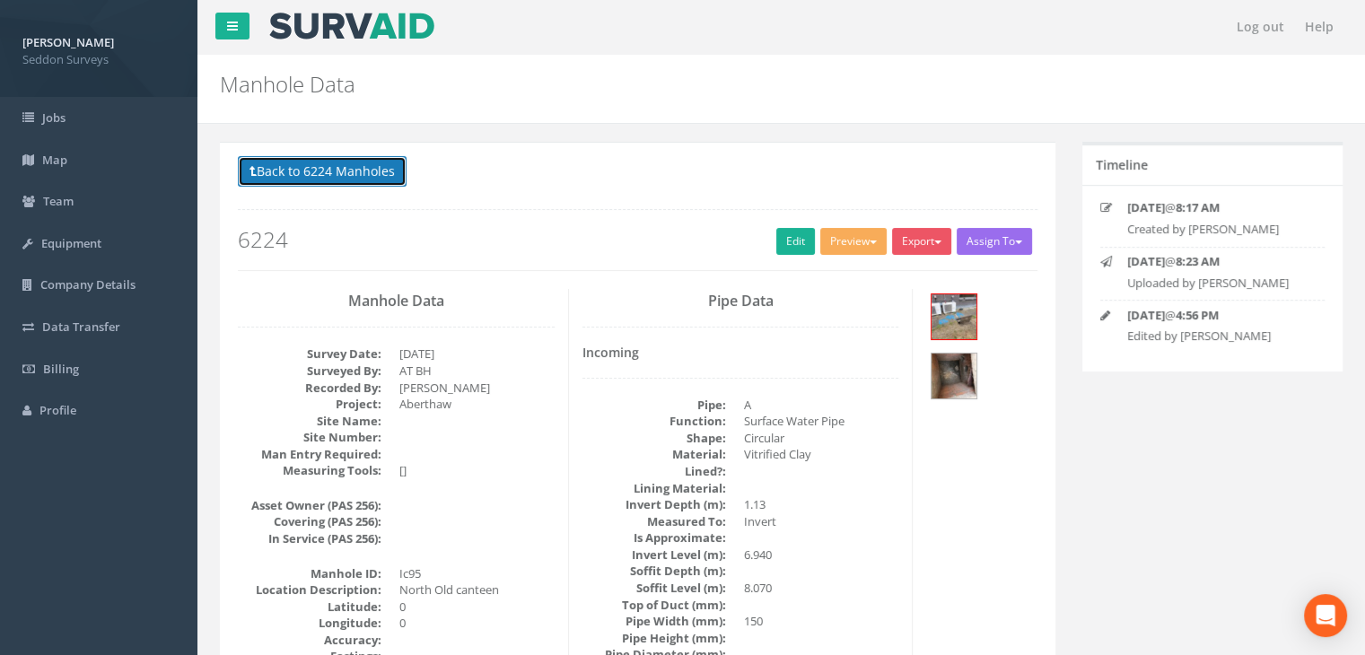
click at [364, 180] on button "Back to 6224 Manholes" at bounding box center [322, 171] width 169 height 31
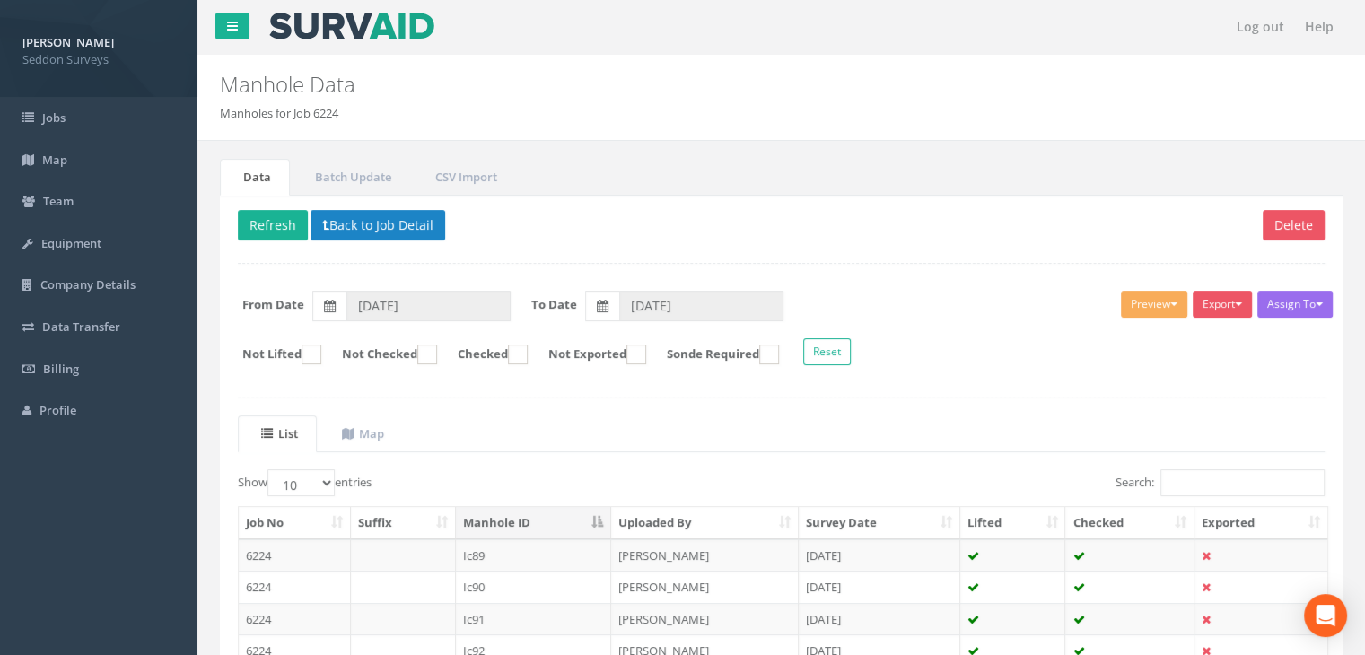
scroll to position [341, 0]
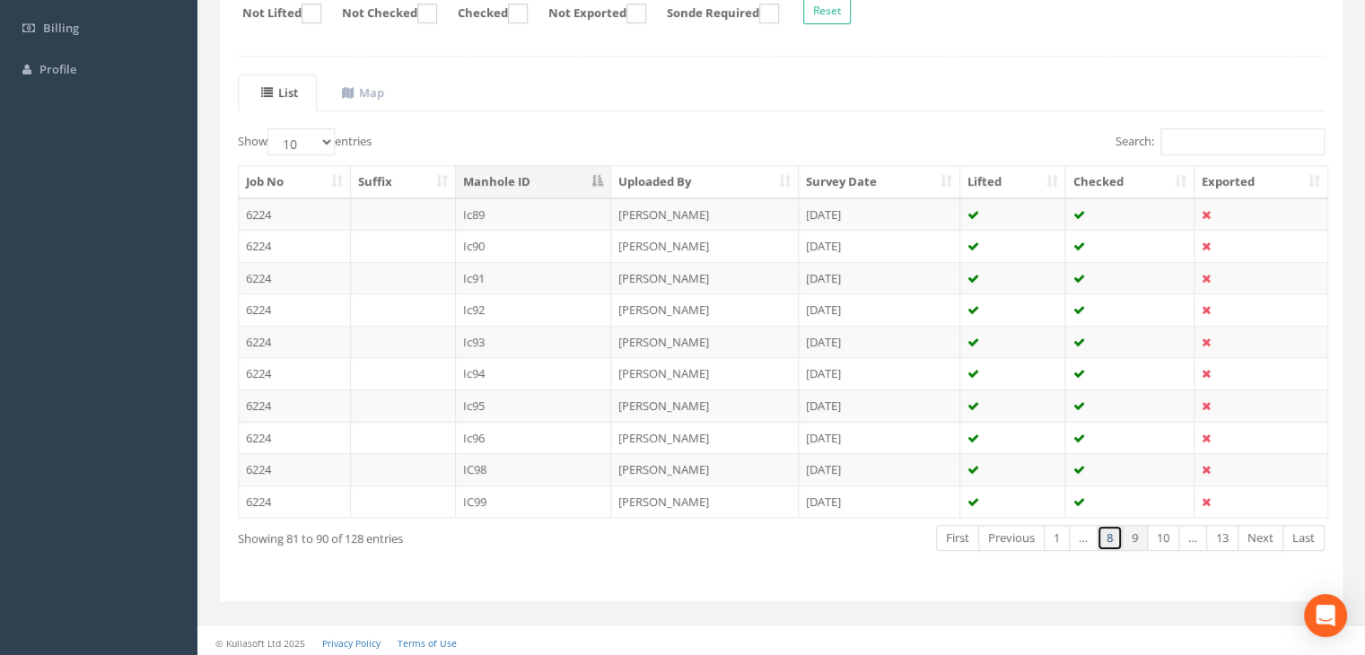
click at [1106, 534] on link "8" at bounding box center [1109, 538] width 26 height 26
click at [1115, 535] on link "7" at bounding box center [1116, 538] width 26 height 26
click at [1115, 535] on link "6" at bounding box center [1116, 538] width 26 height 26
click at [478, 266] on td "Ic53" at bounding box center [534, 278] width 156 height 32
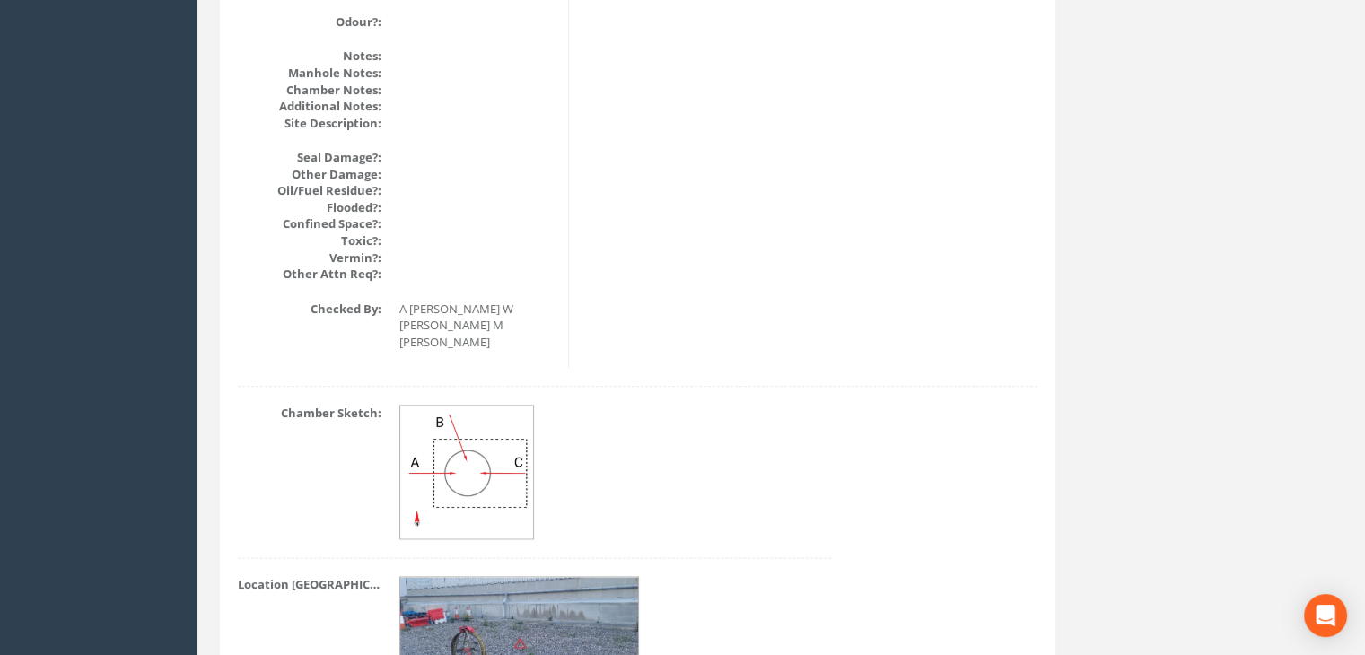
scroll to position [2283, 0]
